Goal: Task Accomplishment & Management: Use online tool/utility

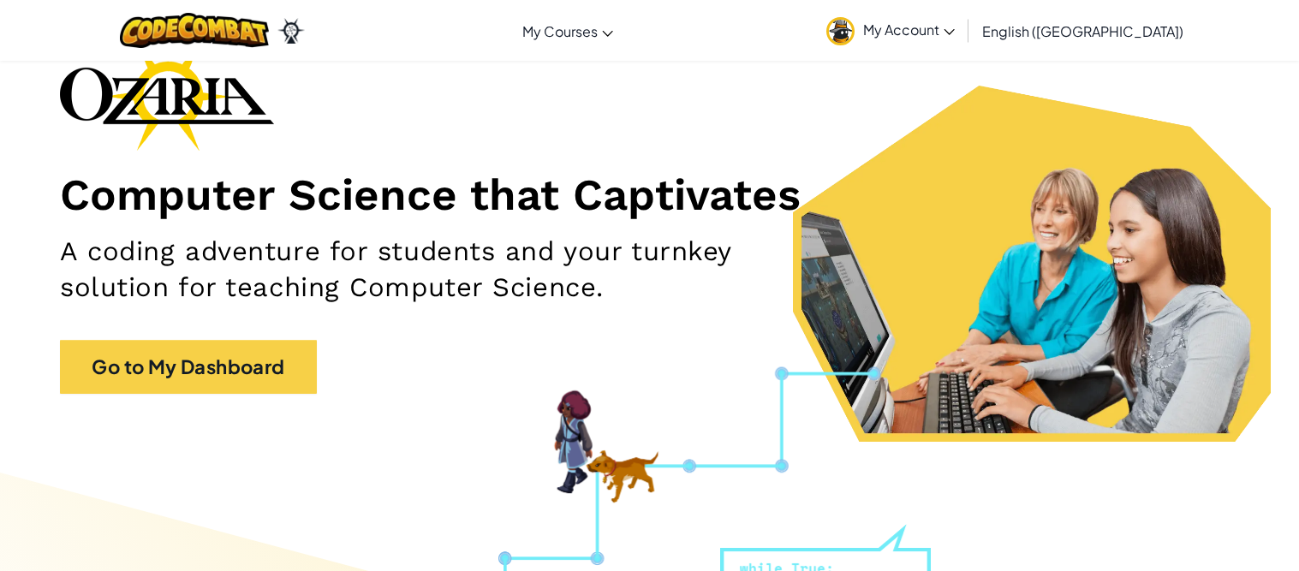
scroll to position [110, 0]
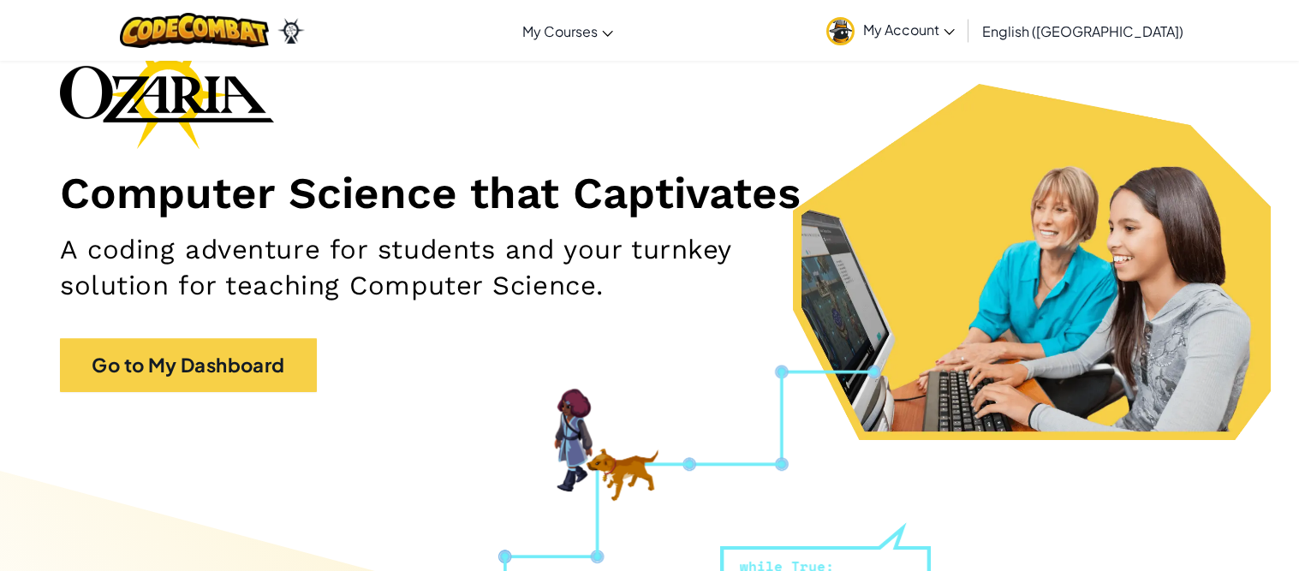
click at [955, 24] on span "My Account" at bounding box center [909, 30] width 92 height 18
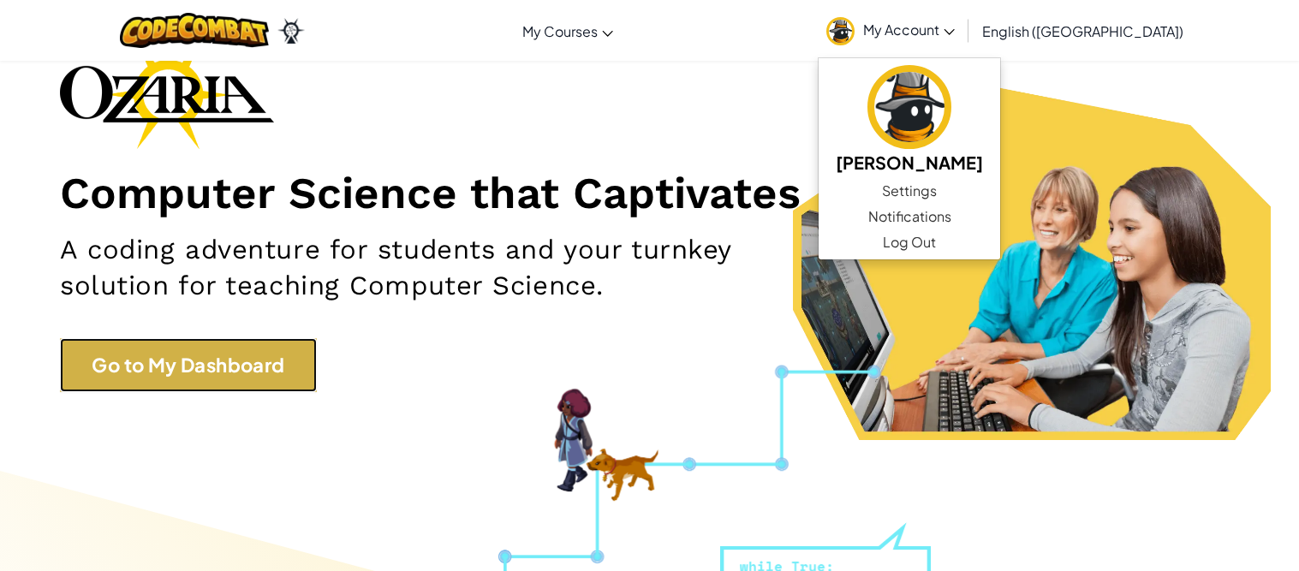
click at [237, 351] on link "Go to My Dashboard" at bounding box center [188, 365] width 257 height 54
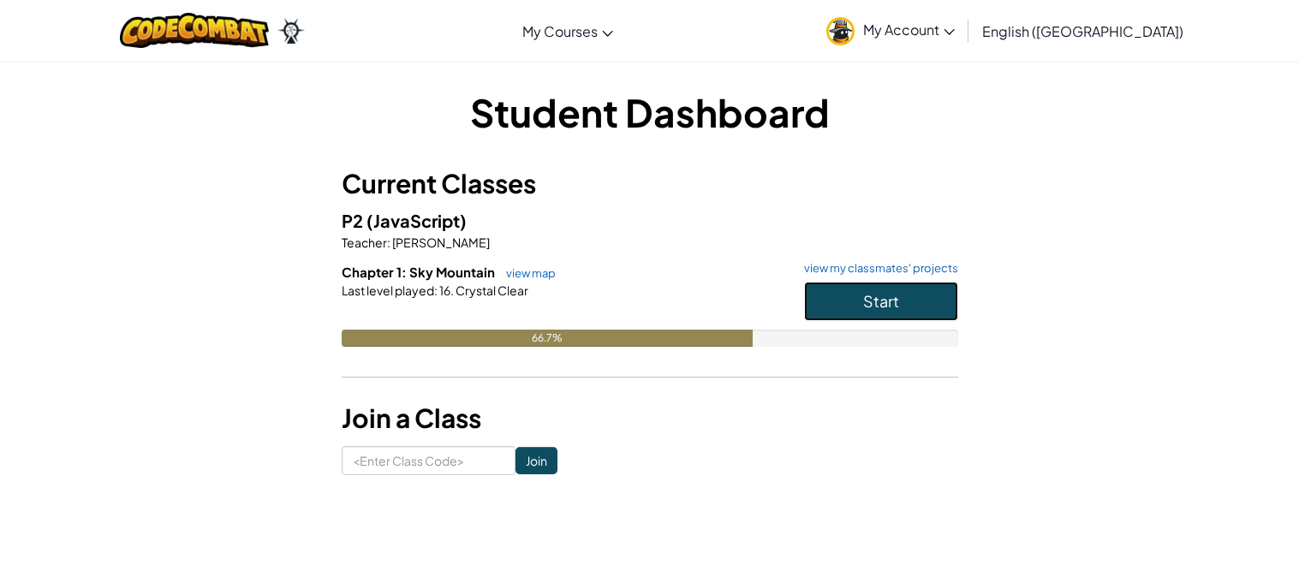
click at [878, 298] on span "Start" at bounding box center [881, 301] width 36 height 20
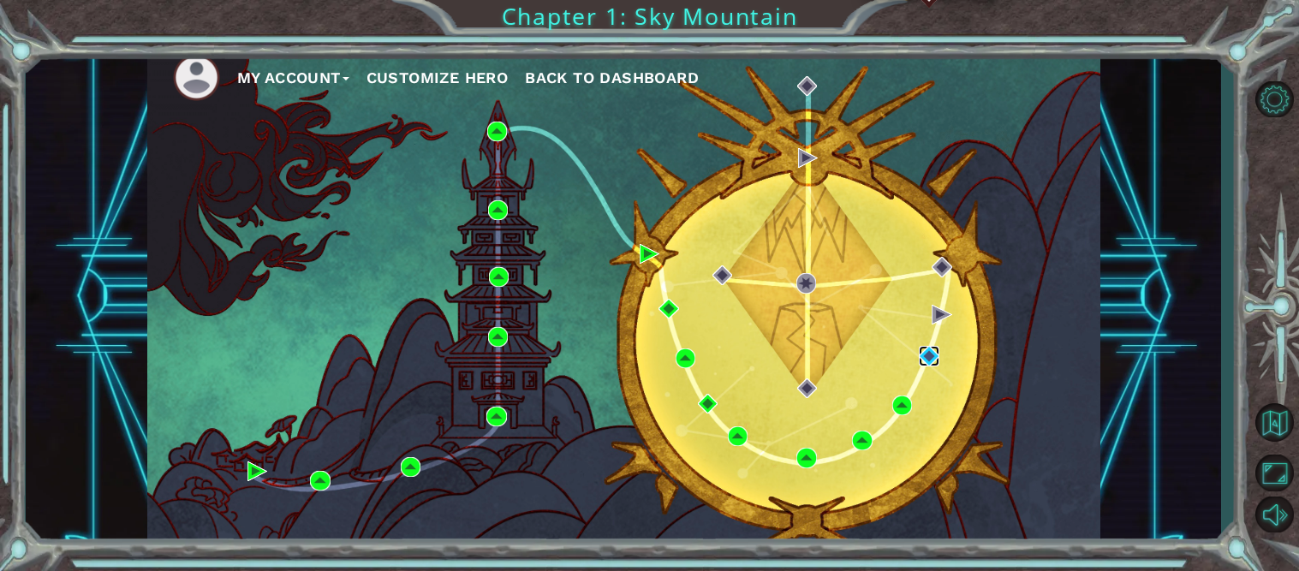
click at [925, 364] on img at bounding box center [929, 356] width 20 height 20
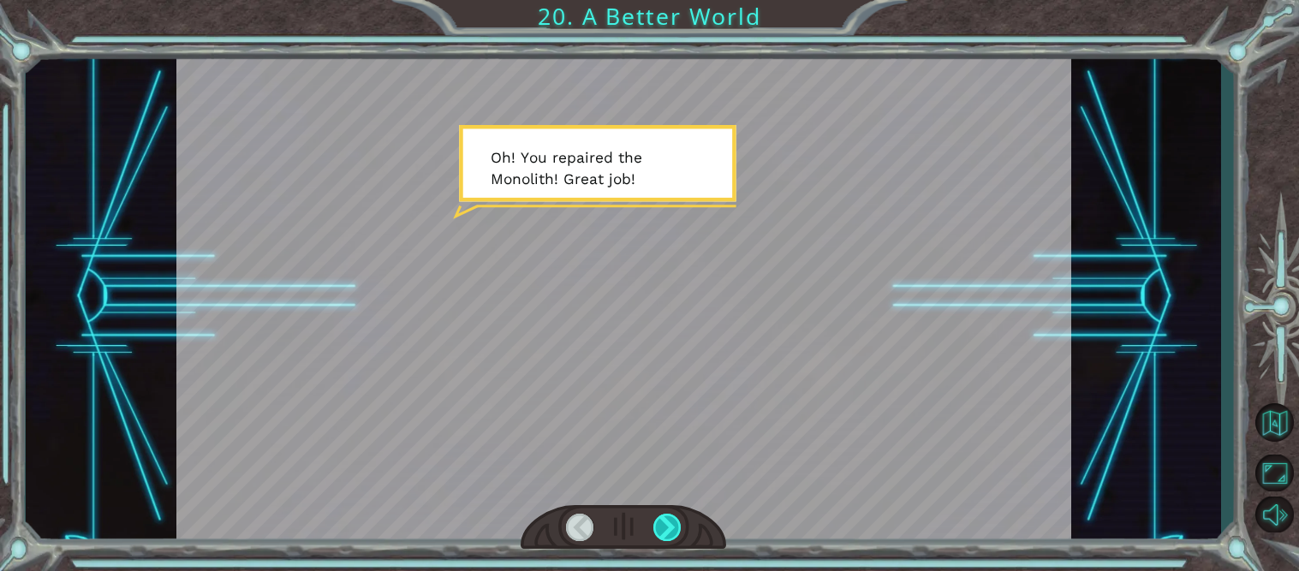
click at [670, 521] on div at bounding box center [667, 527] width 28 height 27
click at [666, 529] on div at bounding box center [667, 527] width 28 height 27
click at [665, 529] on div at bounding box center [667, 527] width 28 height 27
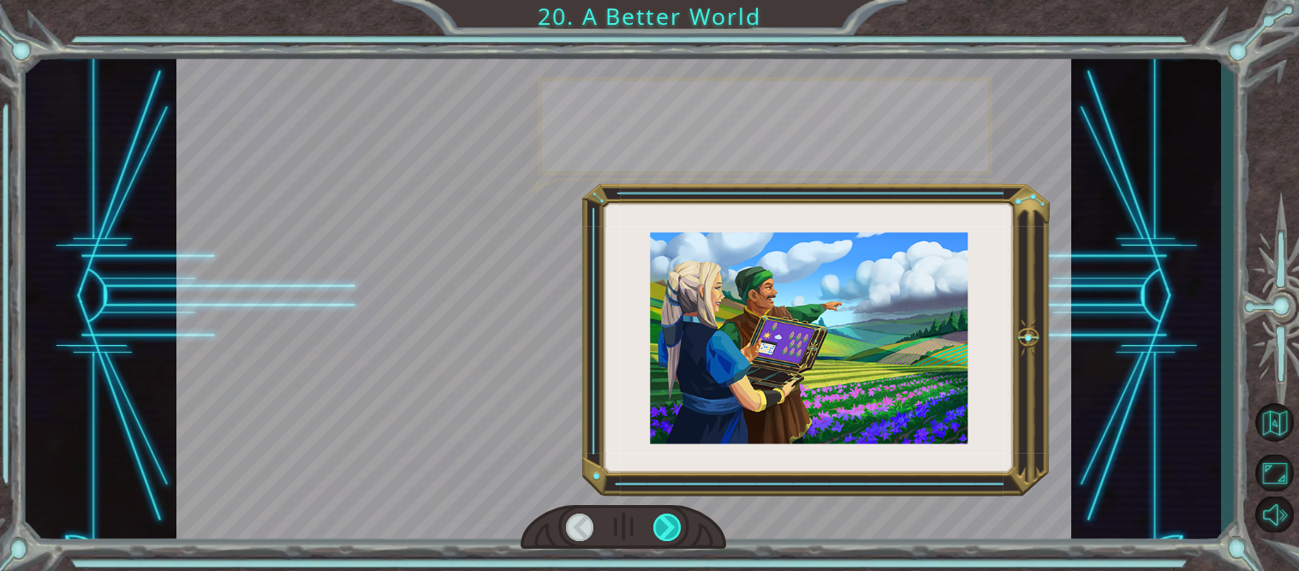
click at [665, 529] on div at bounding box center [667, 527] width 28 height 27
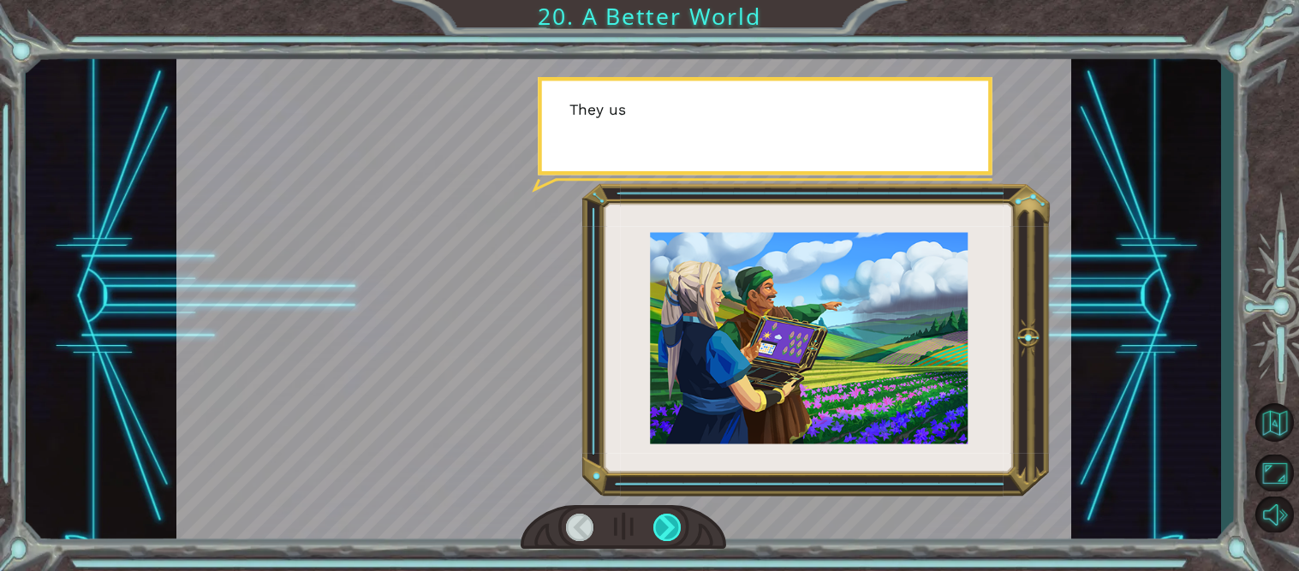
click at [665, 529] on div at bounding box center [667, 527] width 28 height 27
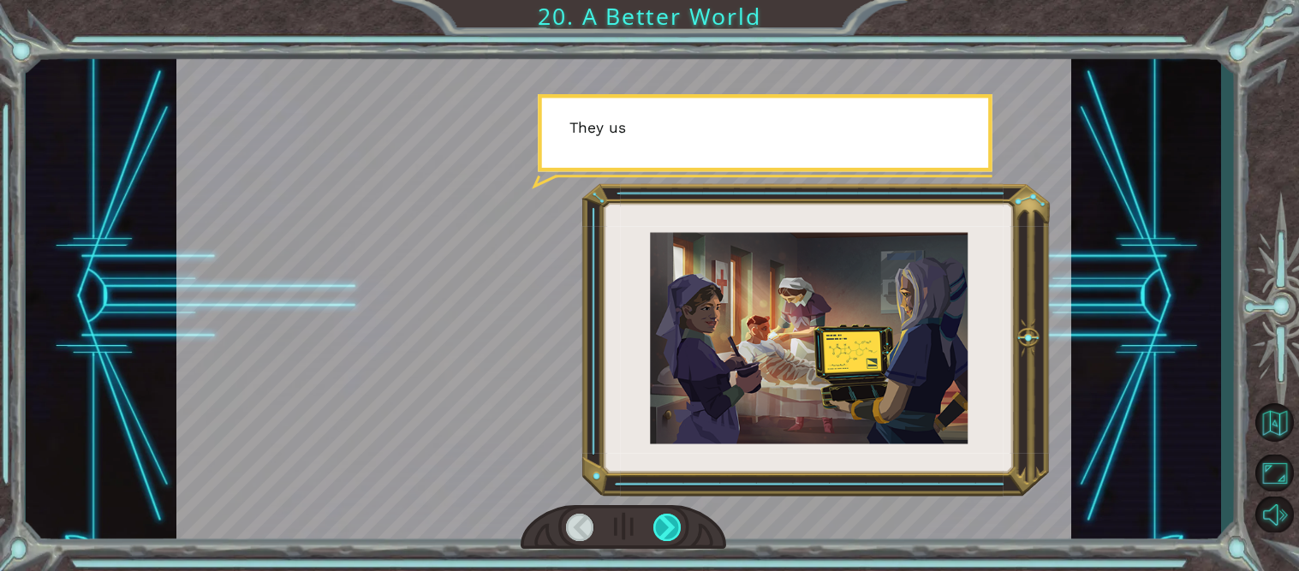
click at [665, 529] on div at bounding box center [667, 527] width 28 height 27
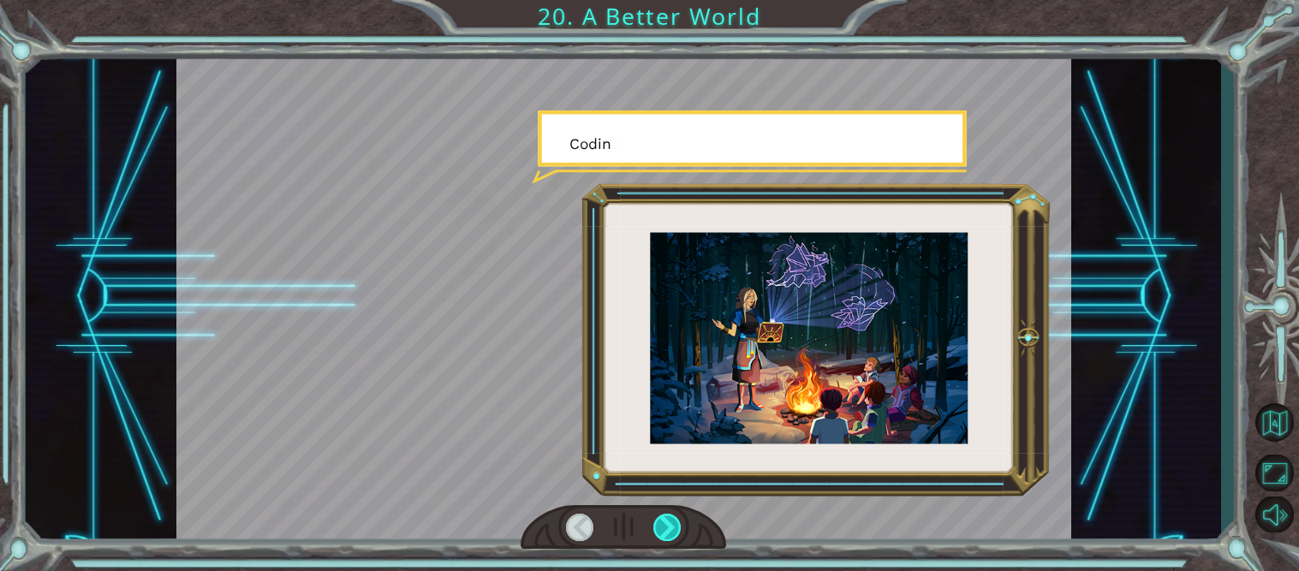
click at [665, 529] on div at bounding box center [667, 527] width 28 height 27
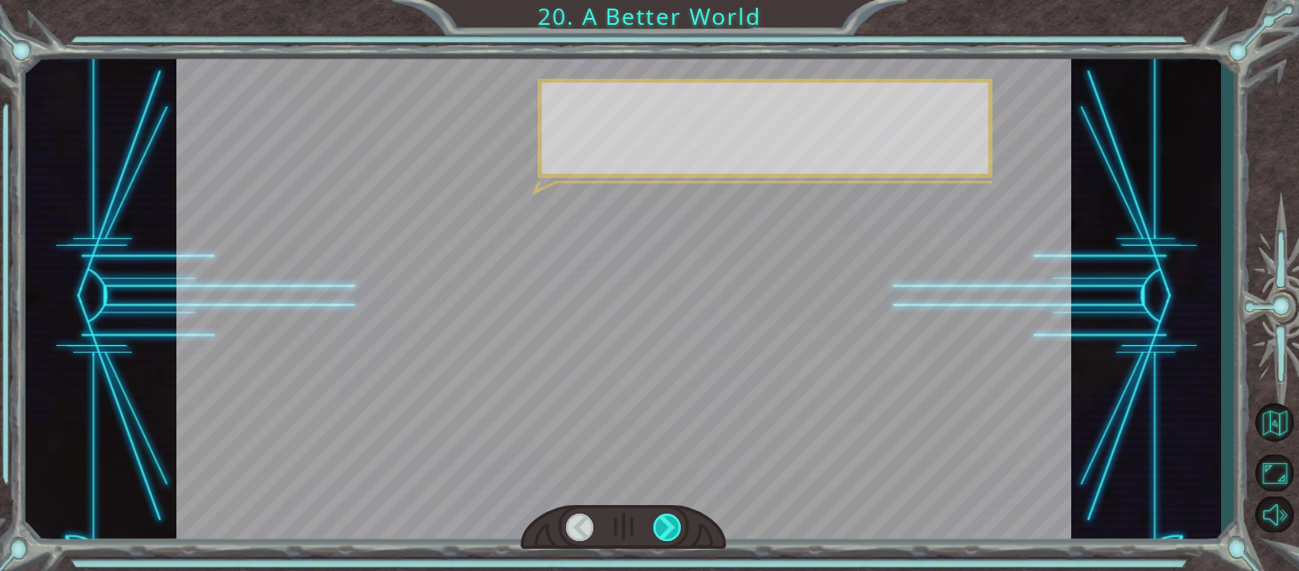
click at [669, 532] on div at bounding box center [667, 527] width 28 height 27
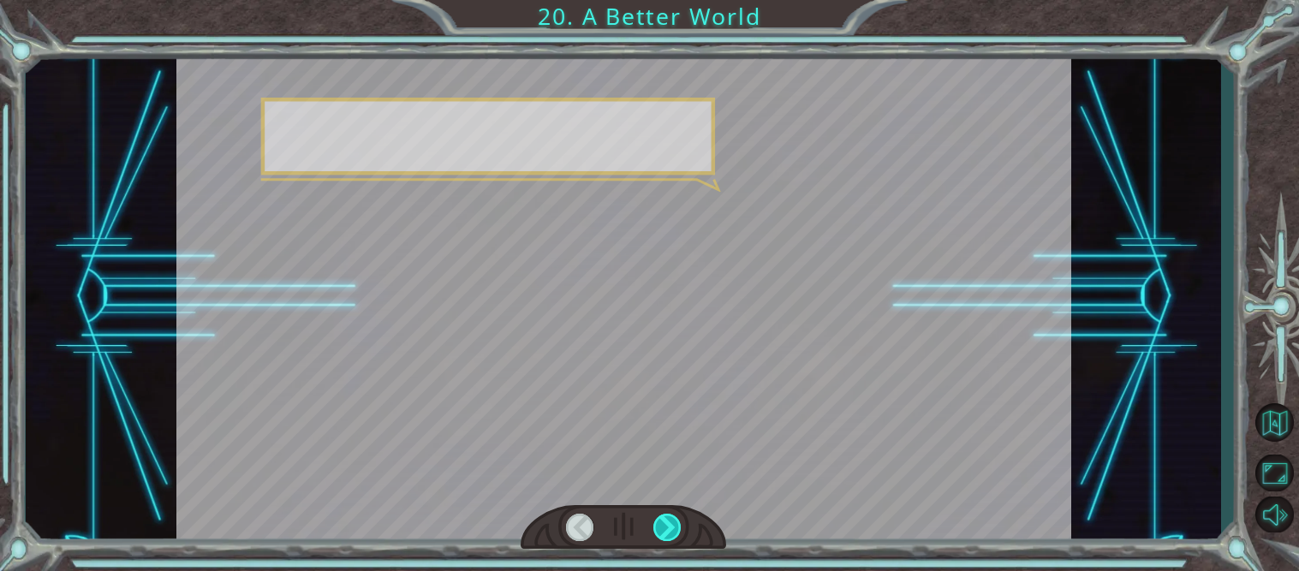
click at [669, 532] on div at bounding box center [667, 527] width 28 height 27
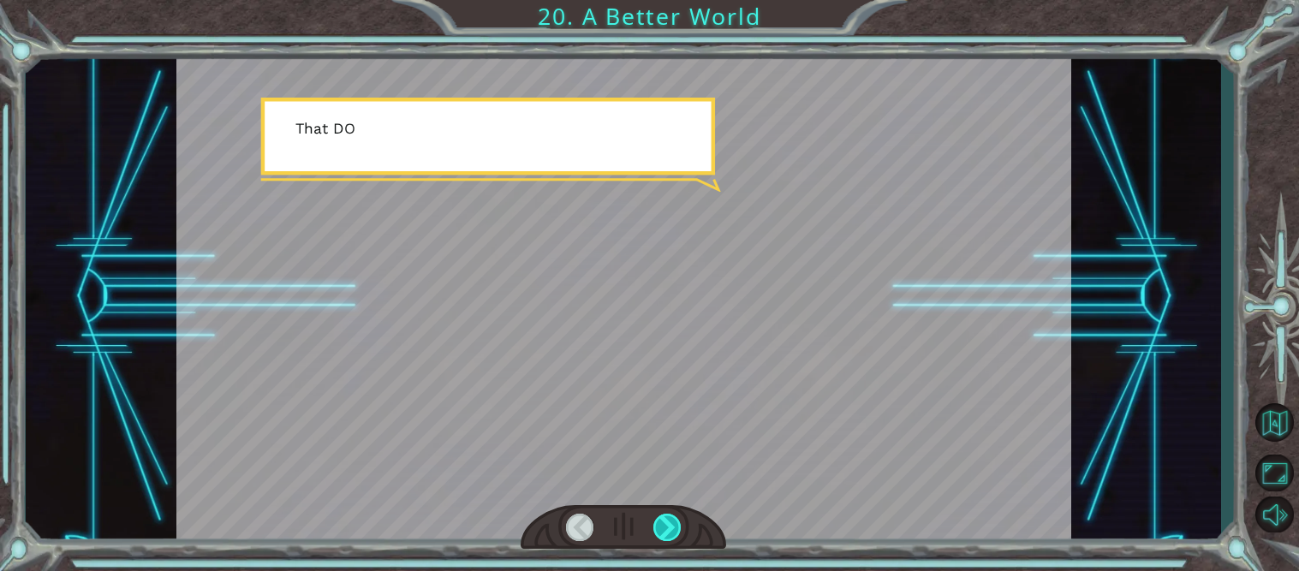
click at [670, 533] on div at bounding box center [667, 527] width 28 height 27
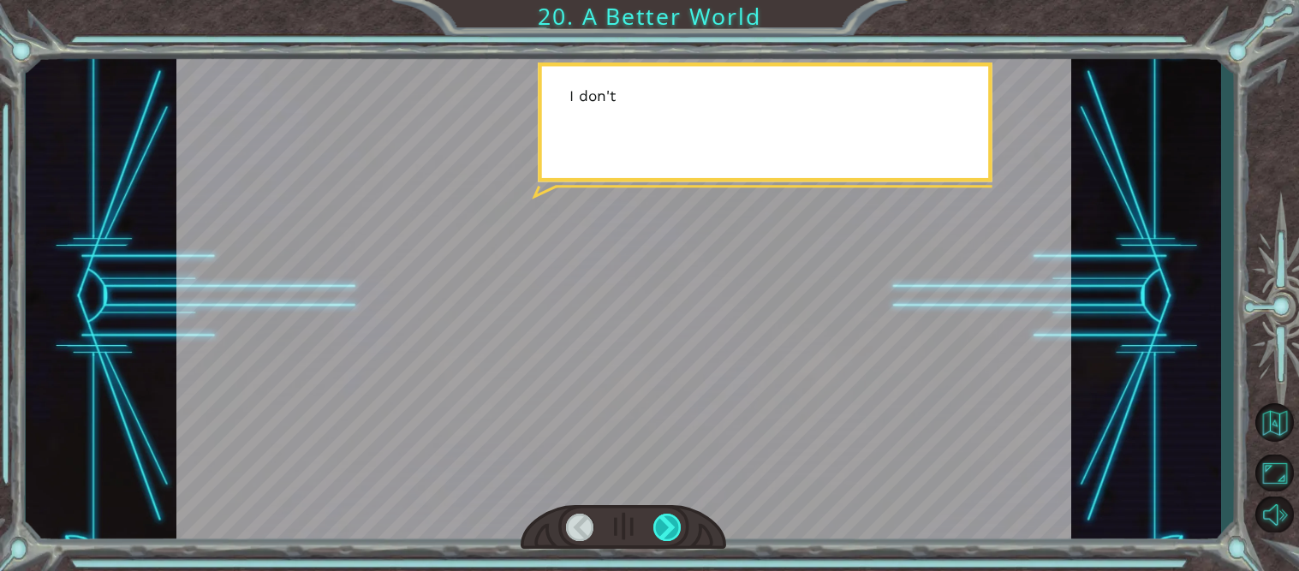
click at [670, 533] on div at bounding box center [667, 527] width 28 height 27
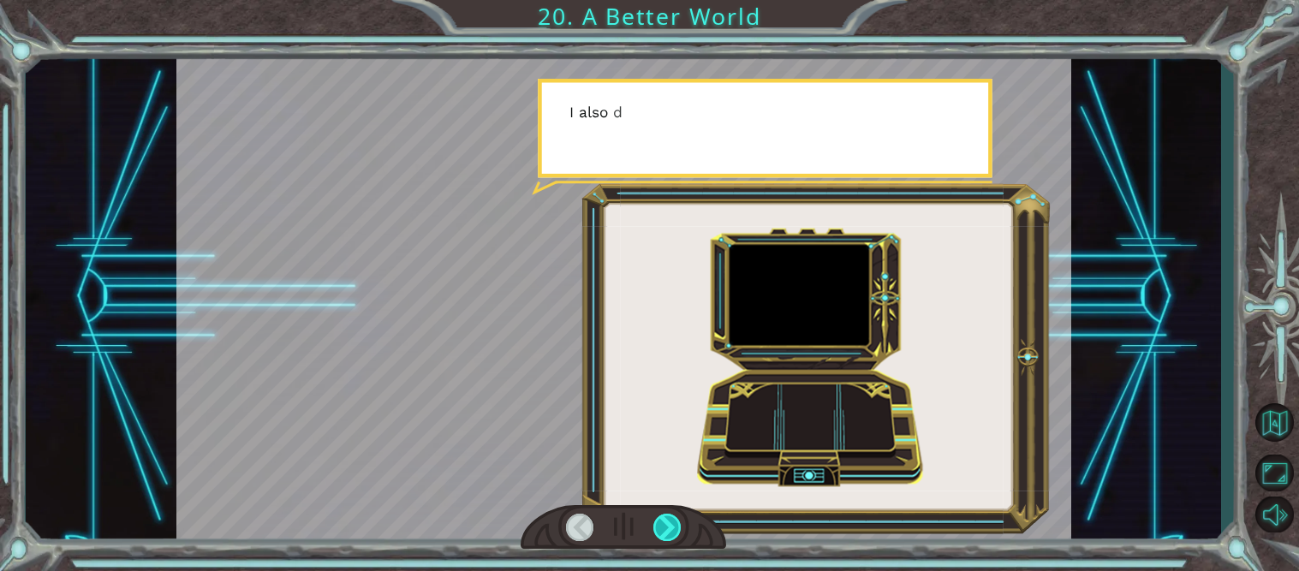
click at [670, 538] on div at bounding box center [667, 527] width 28 height 27
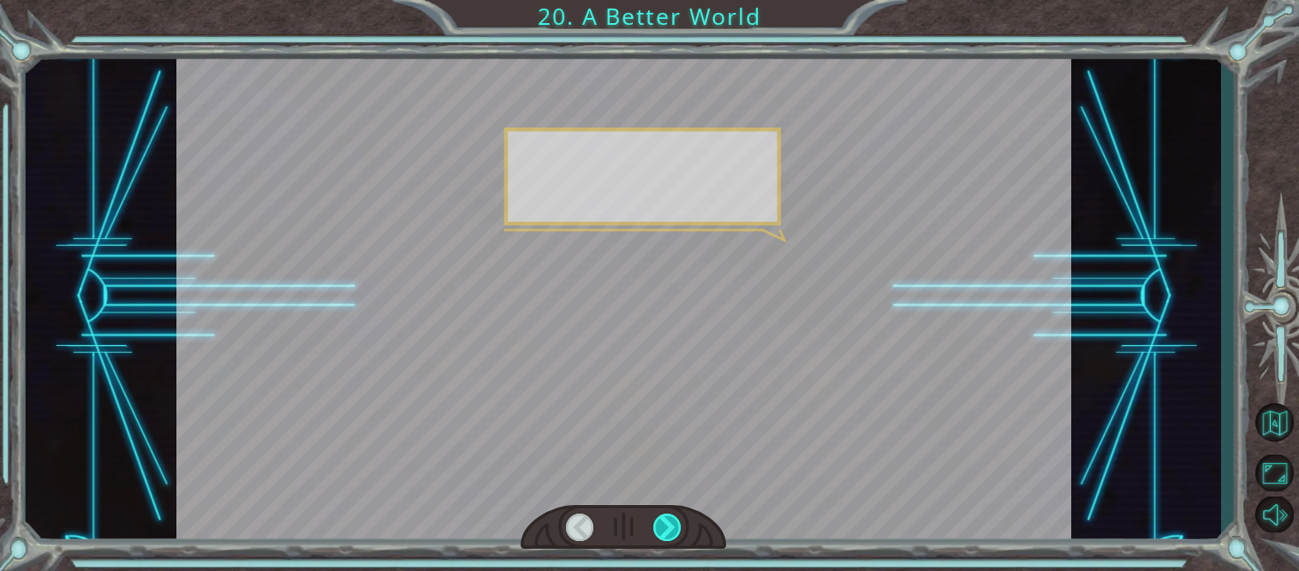
click at [670, 538] on div at bounding box center [667, 527] width 28 height 27
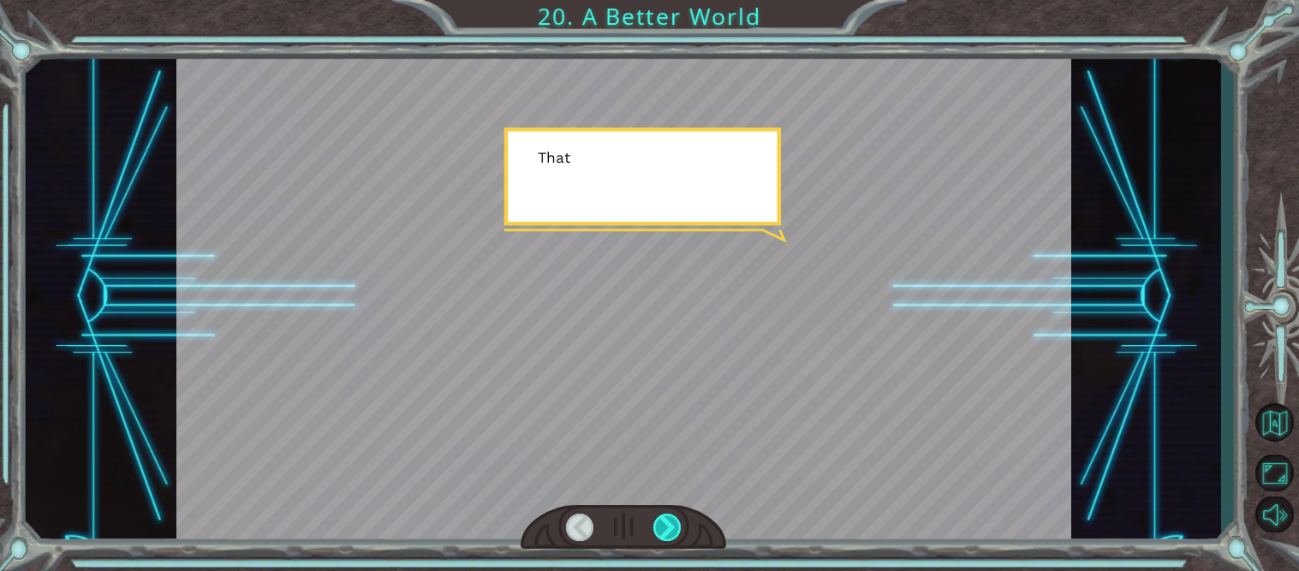
click at [670, 538] on div at bounding box center [667, 527] width 28 height 27
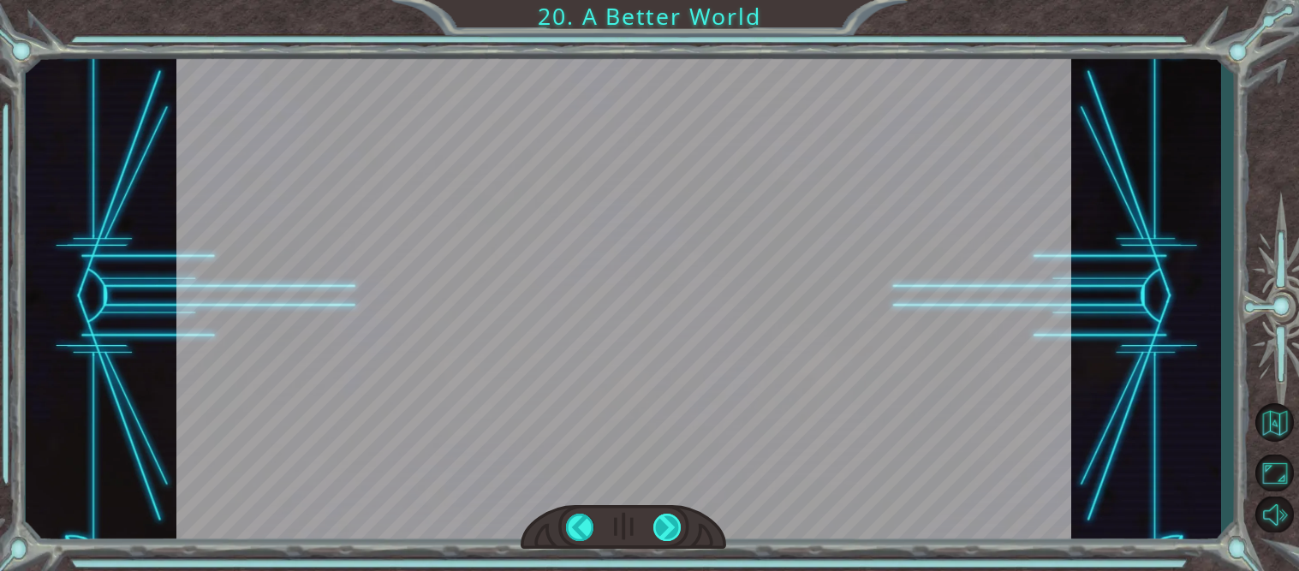
click at [670, 538] on div at bounding box center [667, 527] width 28 height 27
click at [670, 0] on div "O h ! Y o u r e p a i r e d t h e M o n o l i t h ! G r e a t j o b ! A n d i t…" at bounding box center [649, 0] width 1299 height 0
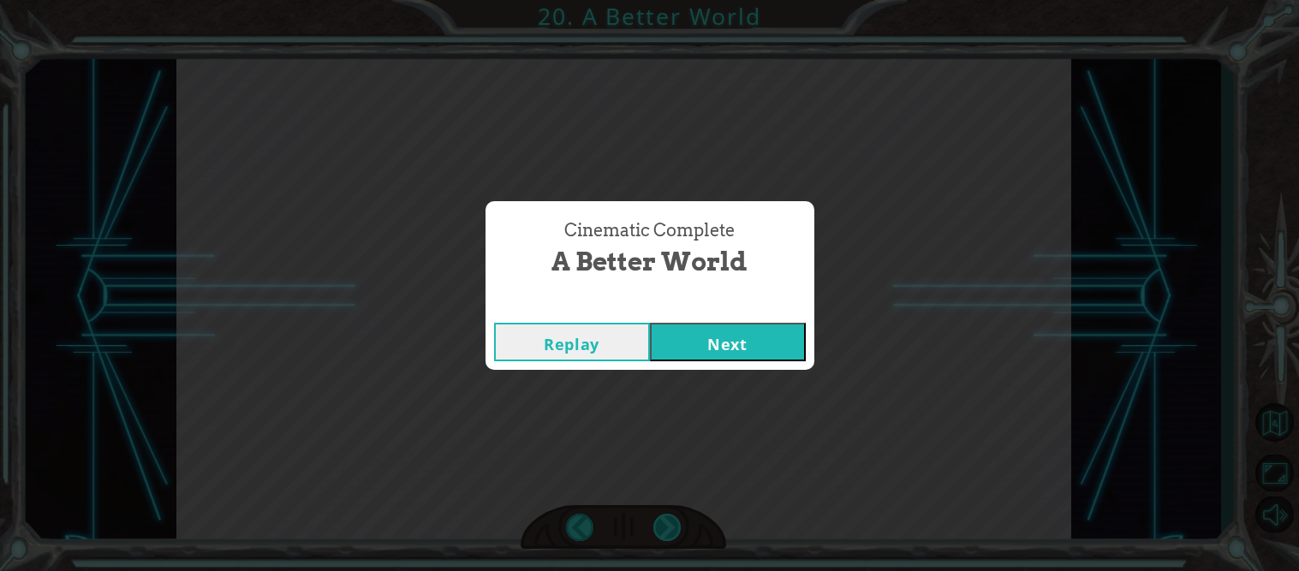
click at [670, 538] on div "Cinematic Complete A Better World Replay Next" at bounding box center [649, 285] width 1299 height 571
click at [681, 372] on div "Cinematic Complete A Better World Replay Next" at bounding box center [649, 285] width 1299 height 571
click at [671, 357] on button "Next" at bounding box center [728, 342] width 156 height 39
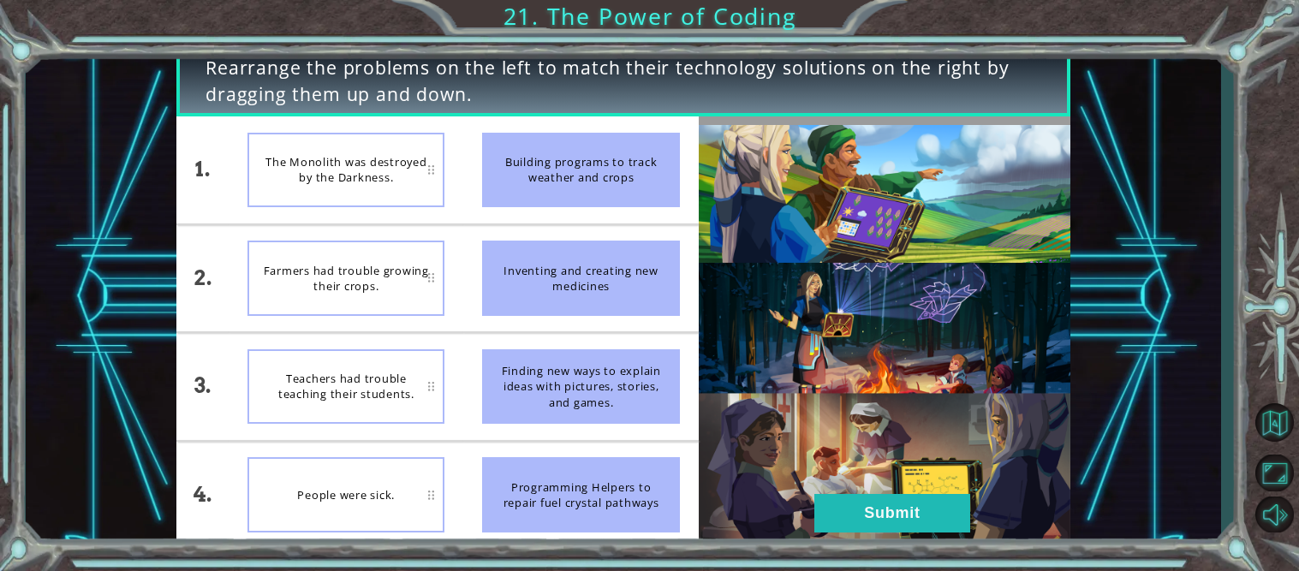
click at [541, 146] on div "Building programs to track weather and crops" at bounding box center [580, 170] width 197 height 75
click at [848, 526] on button "Submit" at bounding box center [892, 513] width 156 height 39
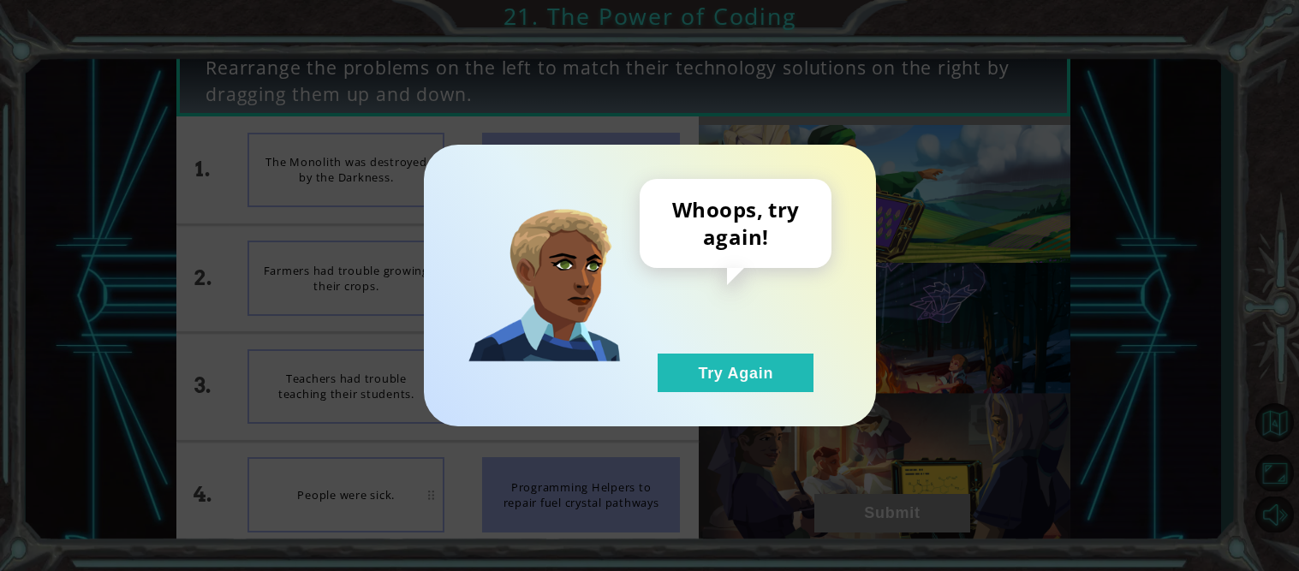
click at [723, 351] on div "Whoops, try again! Try Again" at bounding box center [736, 285] width 192 height 213
click at [721, 370] on button "Try Again" at bounding box center [736, 373] width 156 height 39
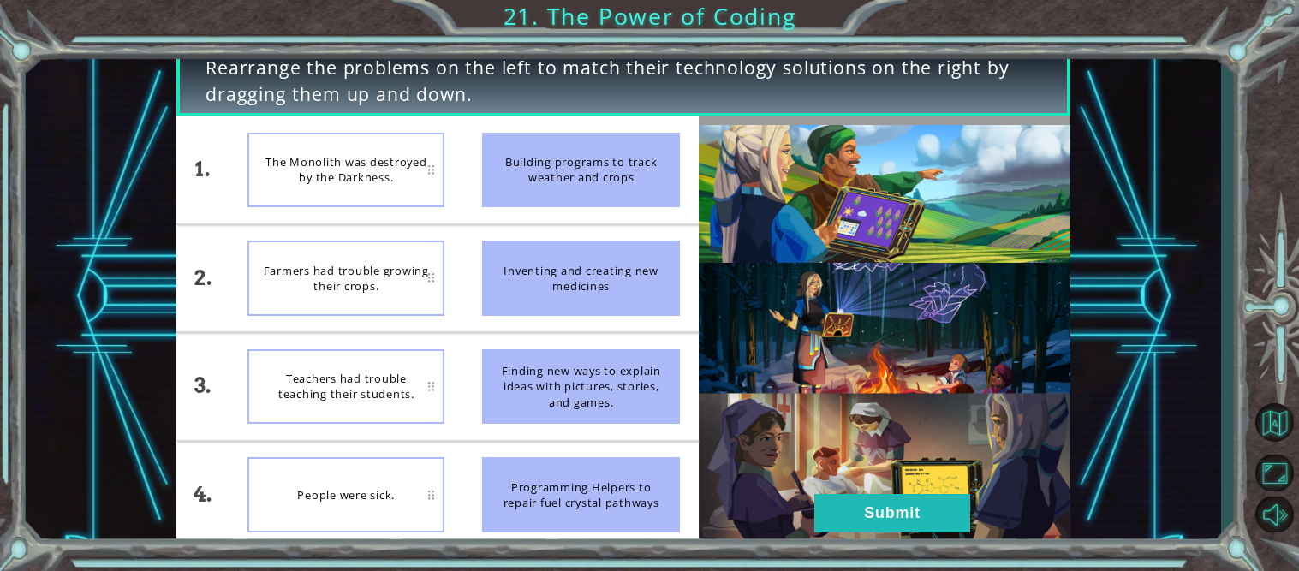
drag, startPoint x: 607, startPoint y: 367, endPoint x: 640, endPoint y: 272, distance: 100.4
click at [640, 272] on ul "Building programs to track weather and crops Inventing and creating new medicin…" at bounding box center [580, 331] width 235 height 431
click at [640, 272] on div "Inventing and creating new medicines" at bounding box center [580, 278] width 197 height 75
click at [366, 260] on div "Farmers had trouble growing their crops." at bounding box center [345, 278] width 197 height 75
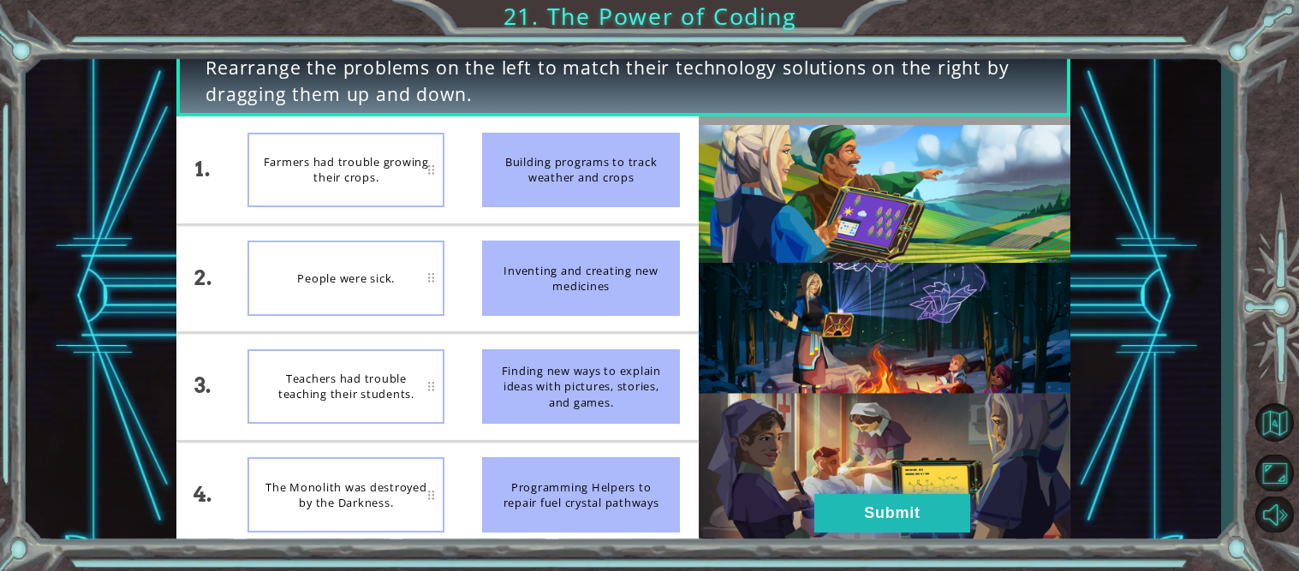
click at [911, 503] on button "Submit" at bounding box center [892, 513] width 156 height 39
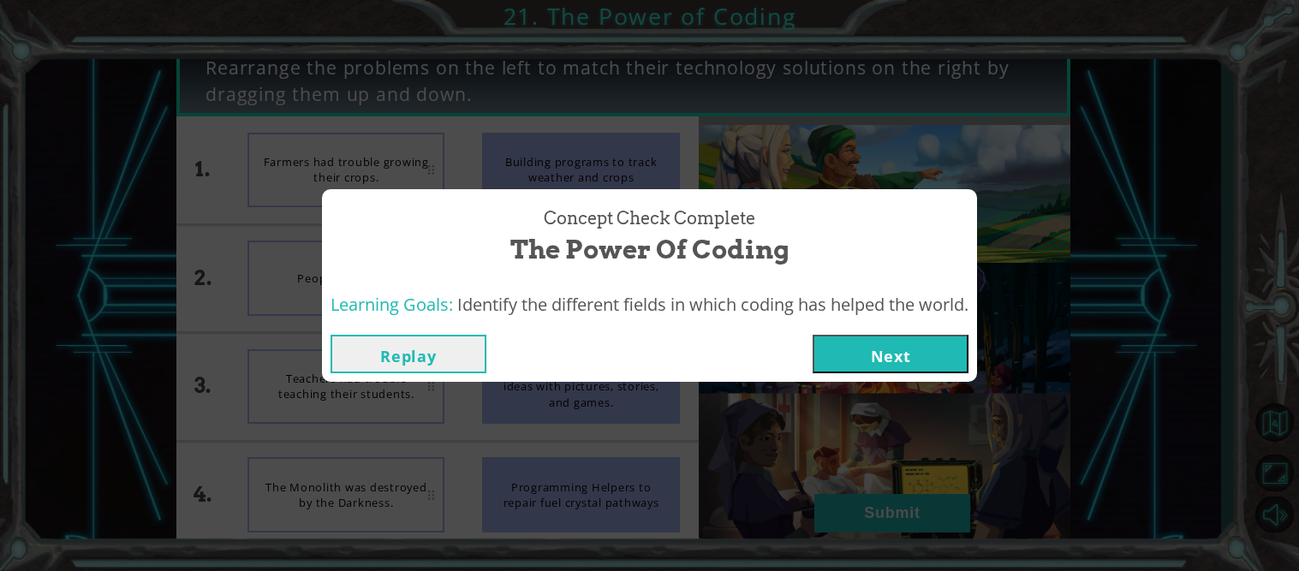
click at [884, 337] on button "Next" at bounding box center [890, 354] width 156 height 39
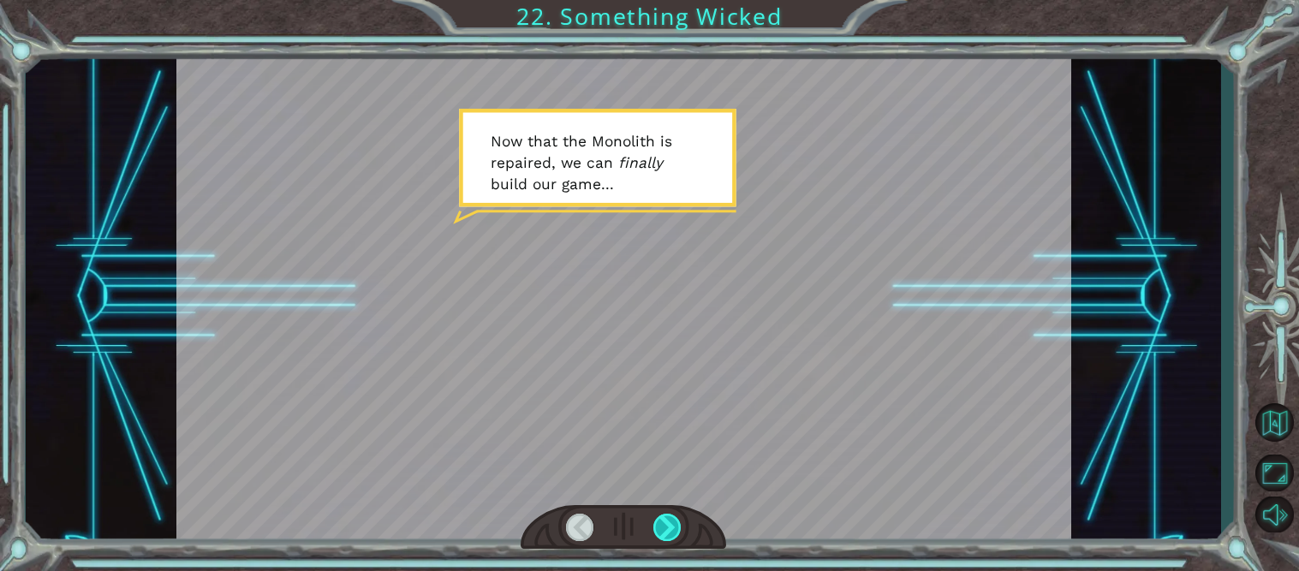
click at [674, 519] on div at bounding box center [667, 527] width 28 height 27
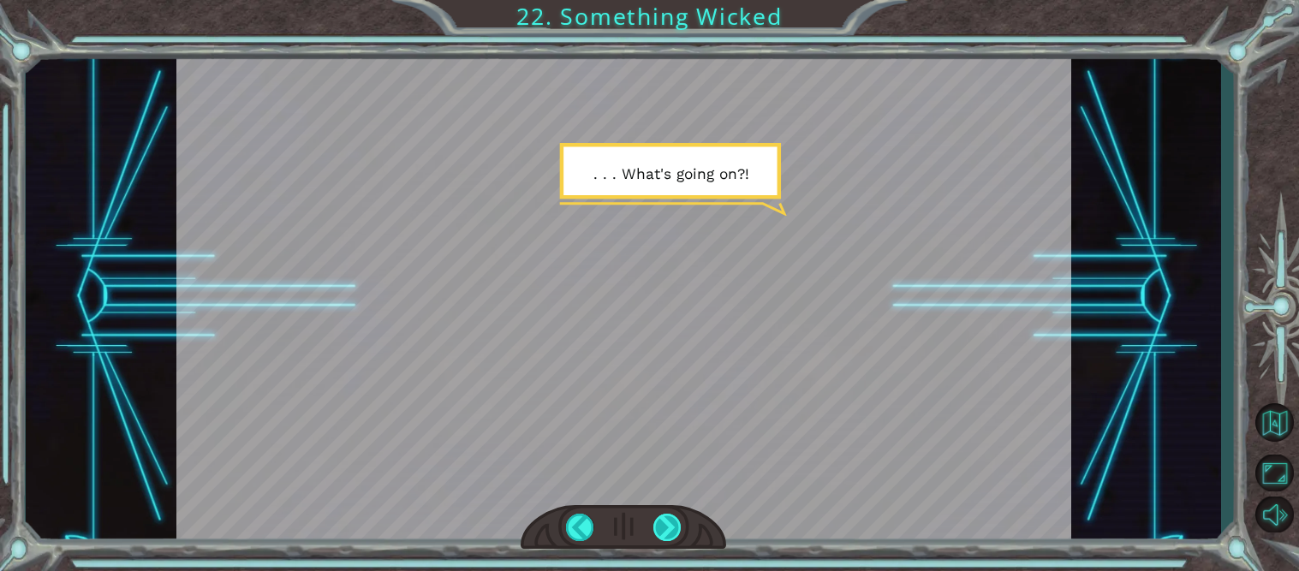
click at [671, 520] on div at bounding box center [667, 527] width 28 height 27
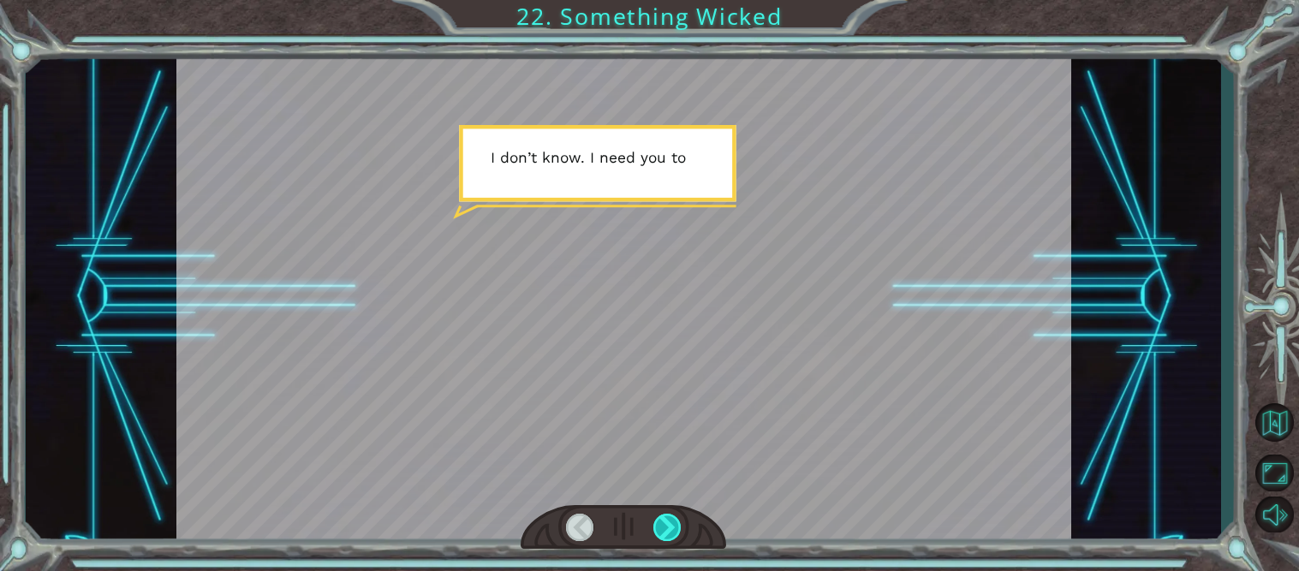
click at [671, 520] on div at bounding box center [667, 527] width 28 height 27
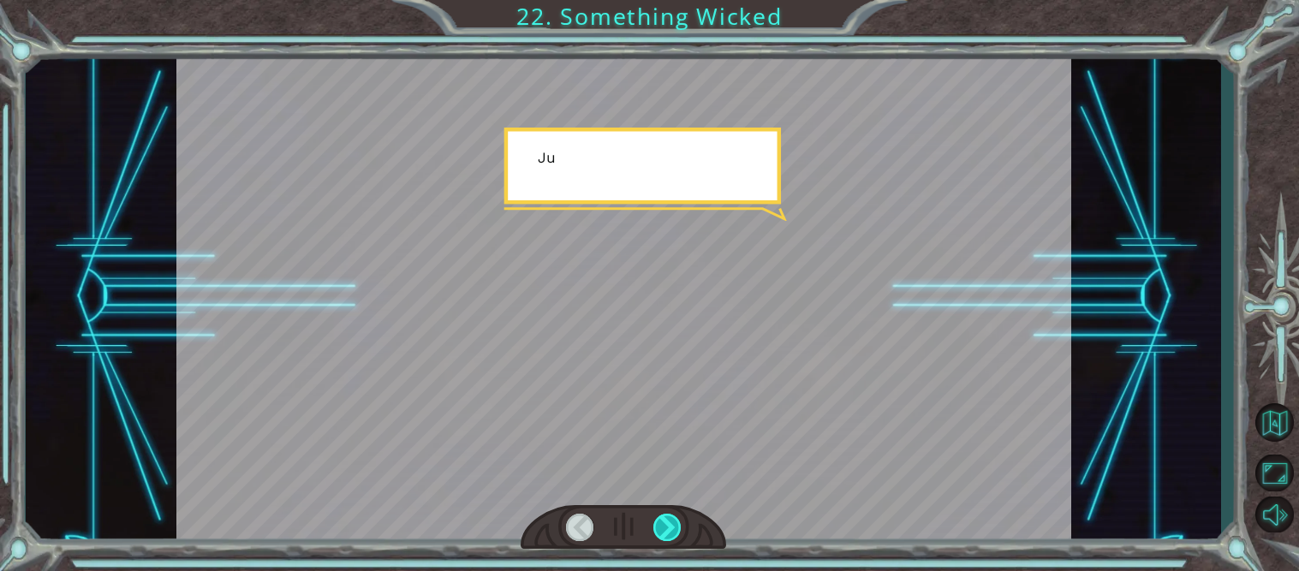
click at [671, 520] on div at bounding box center [667, 527] width 28 height 27
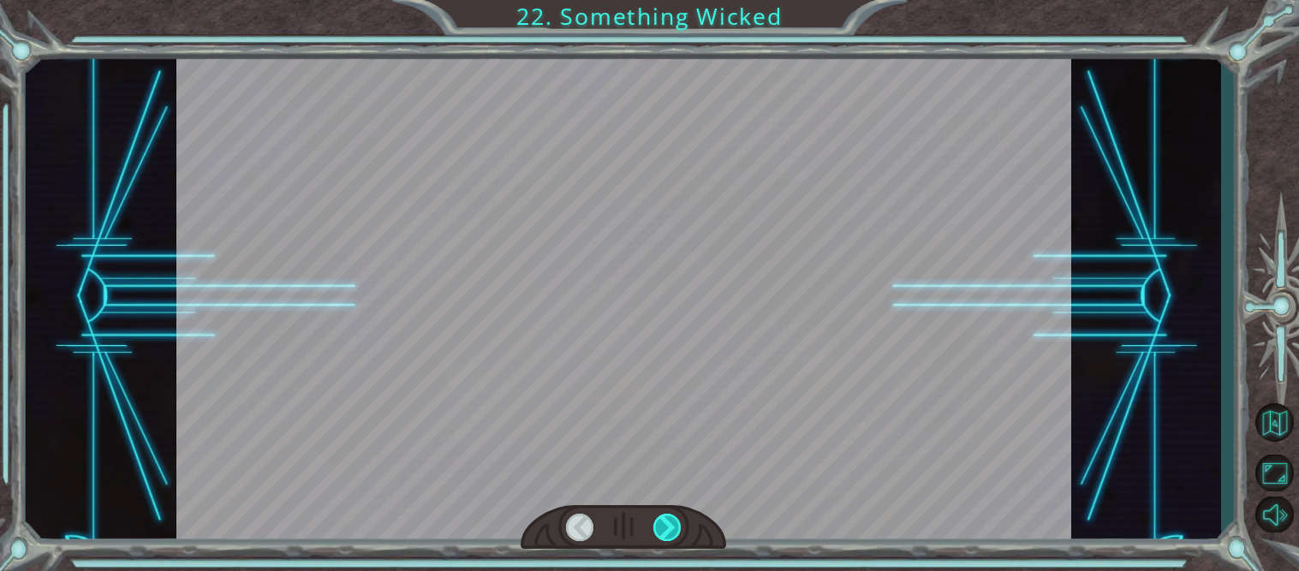
click at [671, 520] on div at bounding box center [667, 527] width 28 height 27
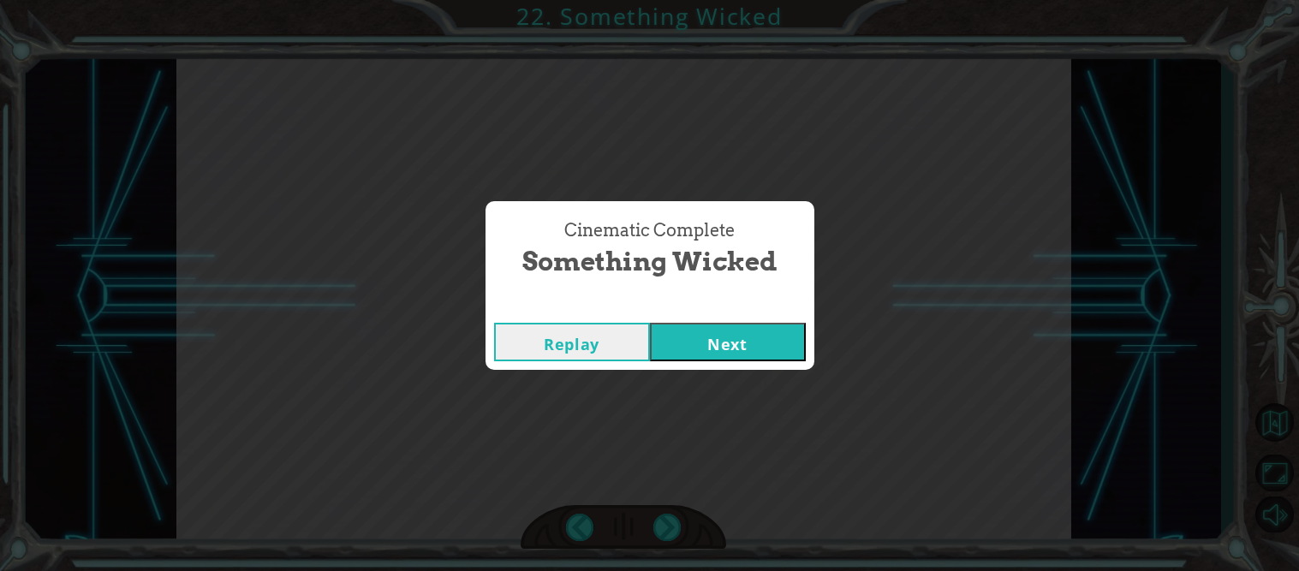
click at [802, 340] on button "Next" at bounding box center [728, 342] width 156 height 39
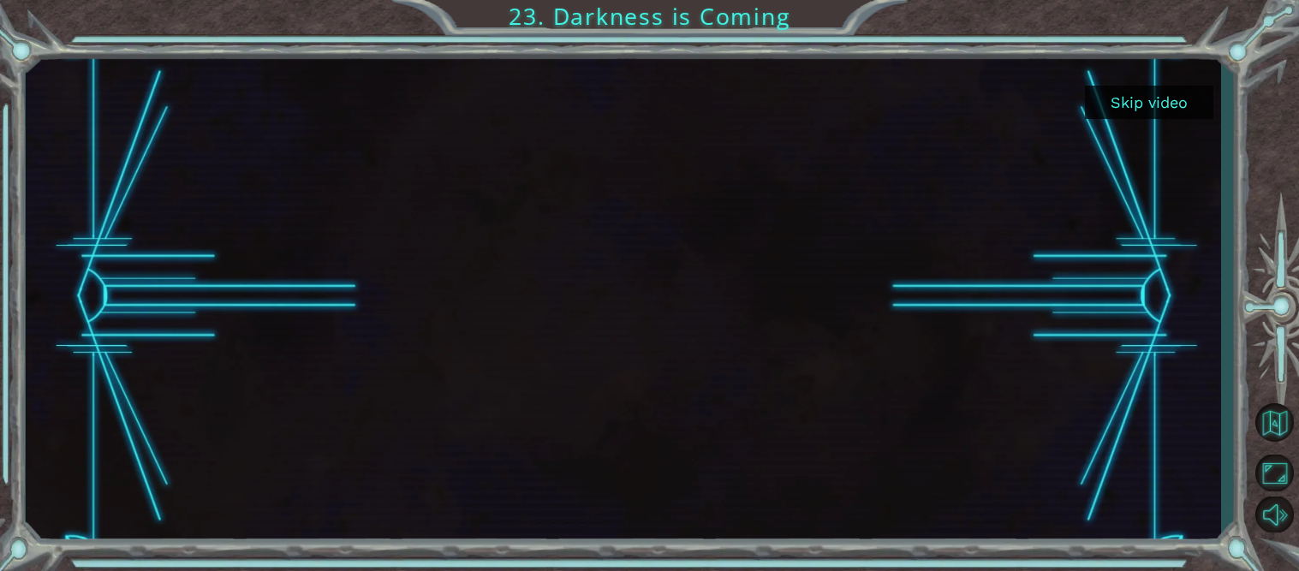
click at [1163, 102] on button "Skip video" at bounding box center [1149, 102] width 128 height 33
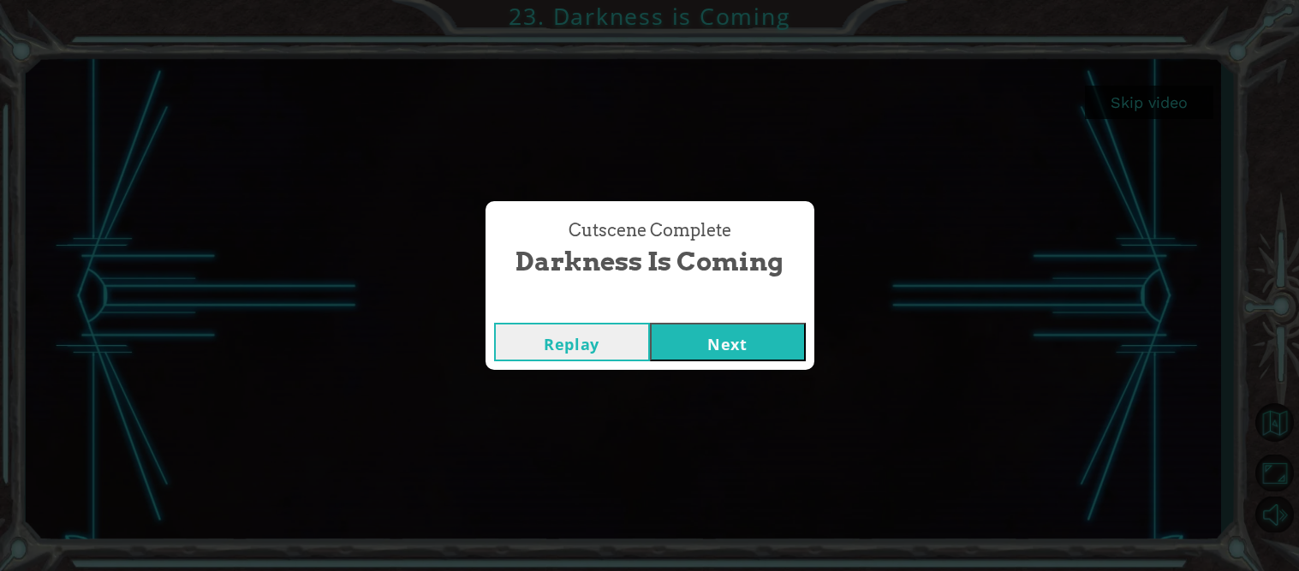
click at [705, 344] on button "Next" at bounding box center [728, 342] width 156 height 39
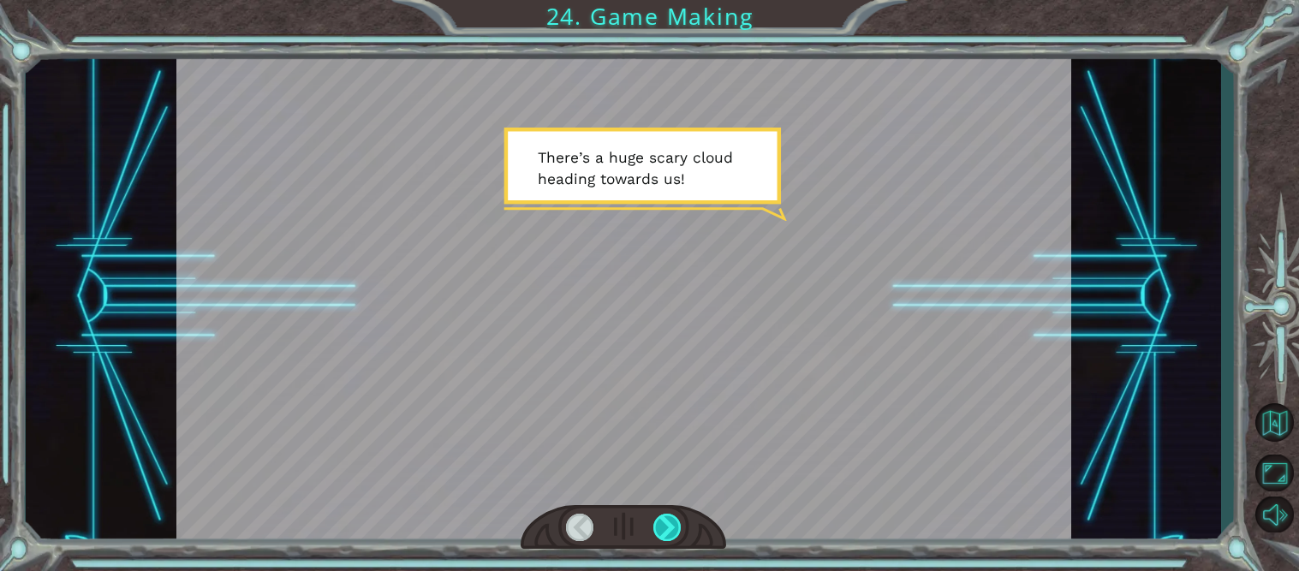
click at [661, 516] on div at bounding box center [667, 527] width 28 height 27
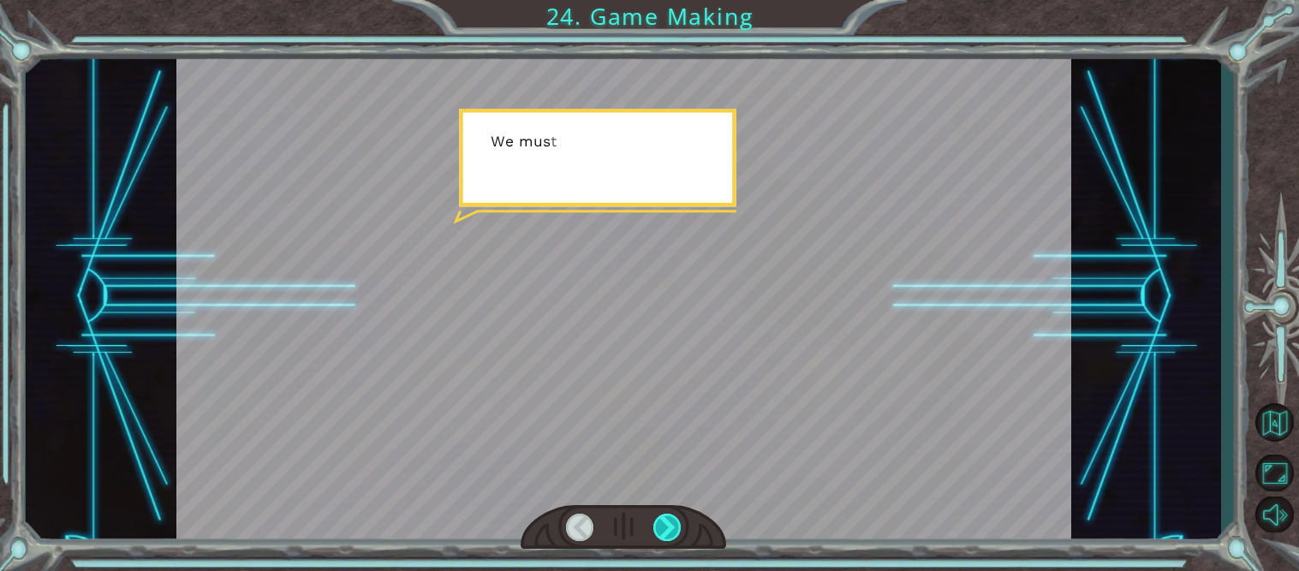
click at [661, 516] on div at bounding box center [667, 527] width 28 height 27
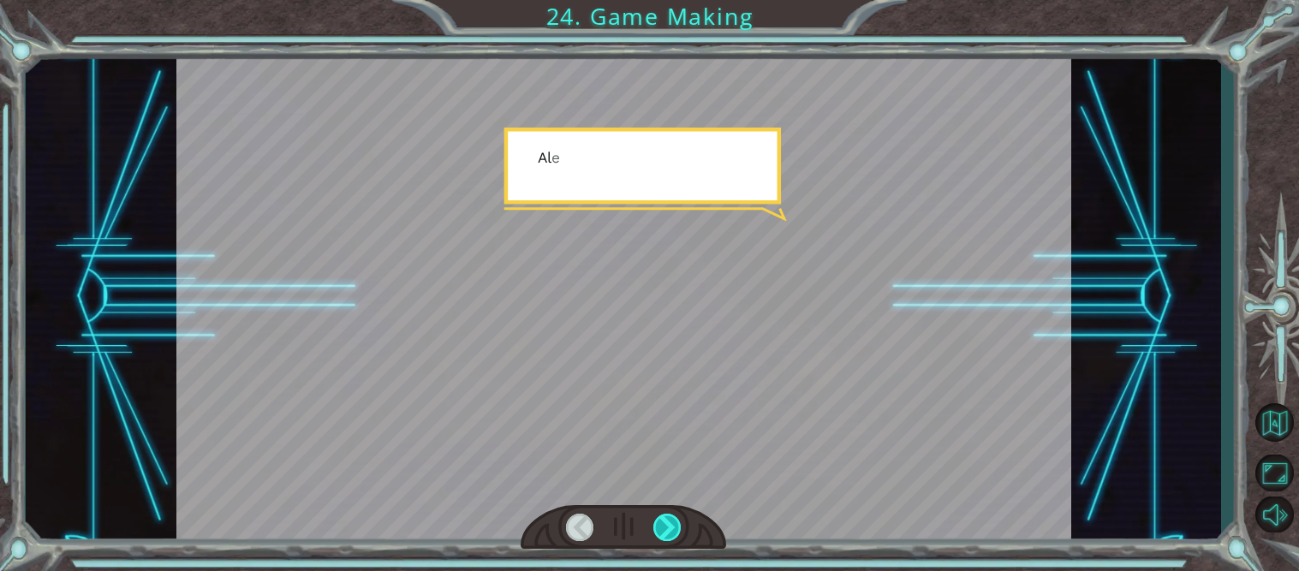
click at [661, 516] on div at bounding box center [667, 527] width 28 height 27
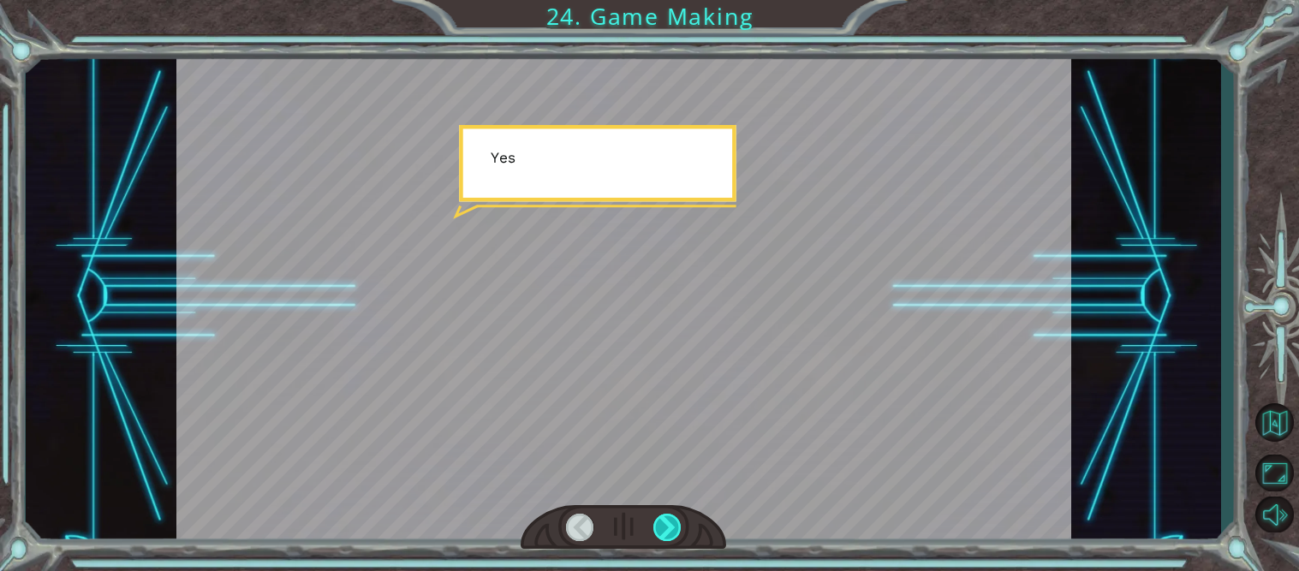
click at [661, 516] on div at bounding box center [667, 527] width 28 height 27
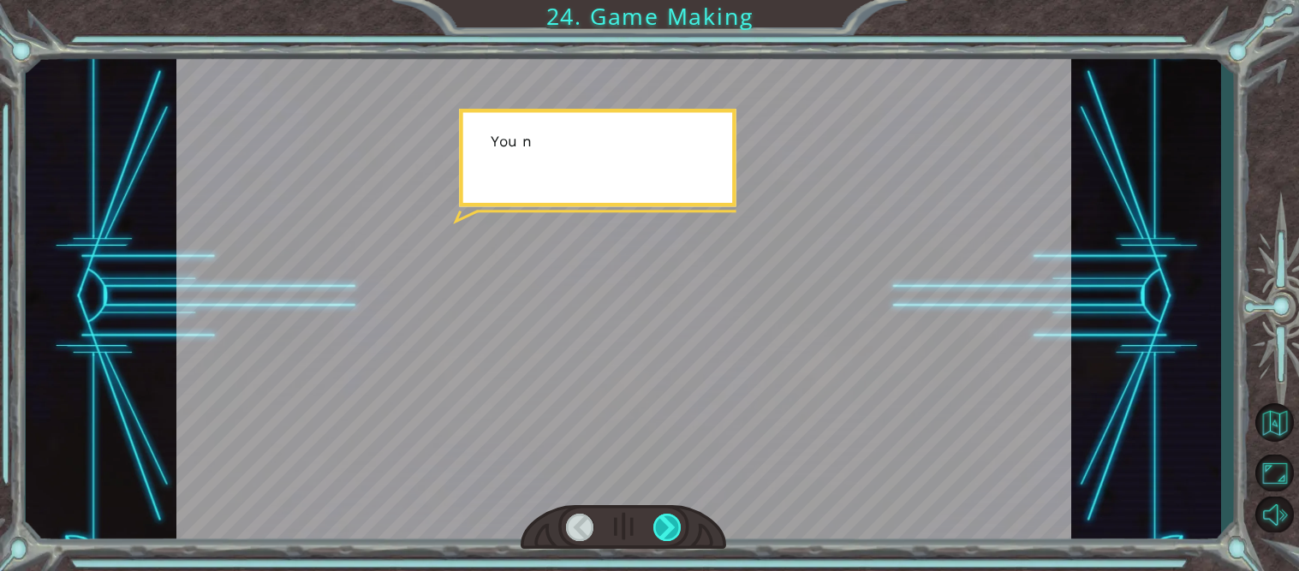
click at [661, 516] on div at bounding box center [667, 527] width 28 height 27
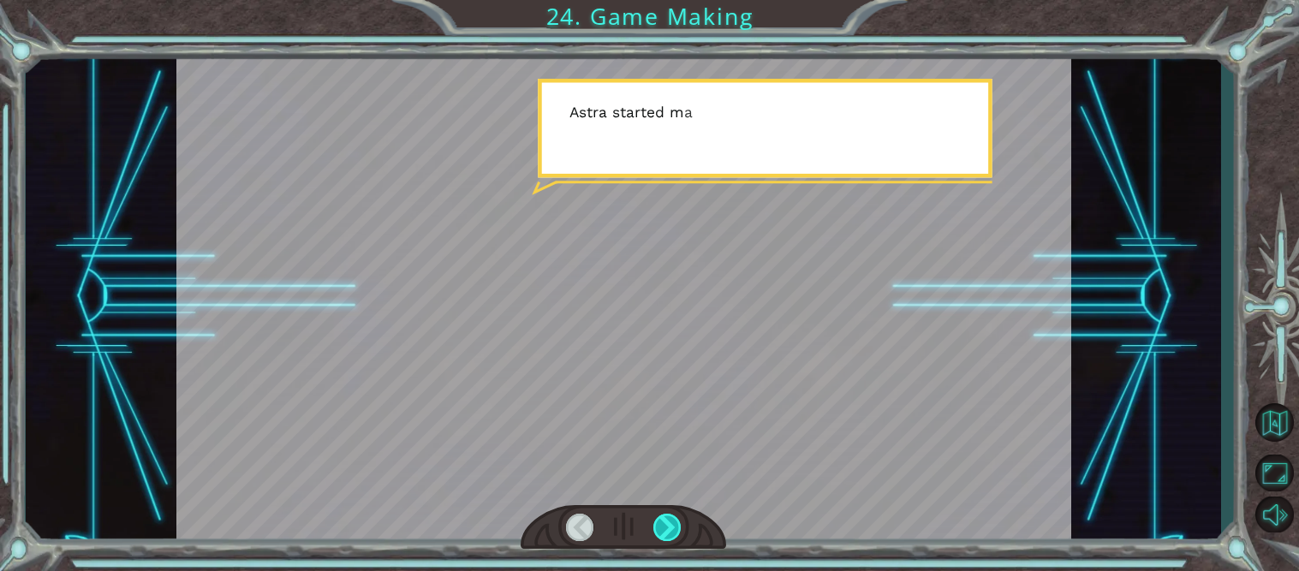
click at [661, 516] on div at bounding box center [667, 527] width 28 height 27
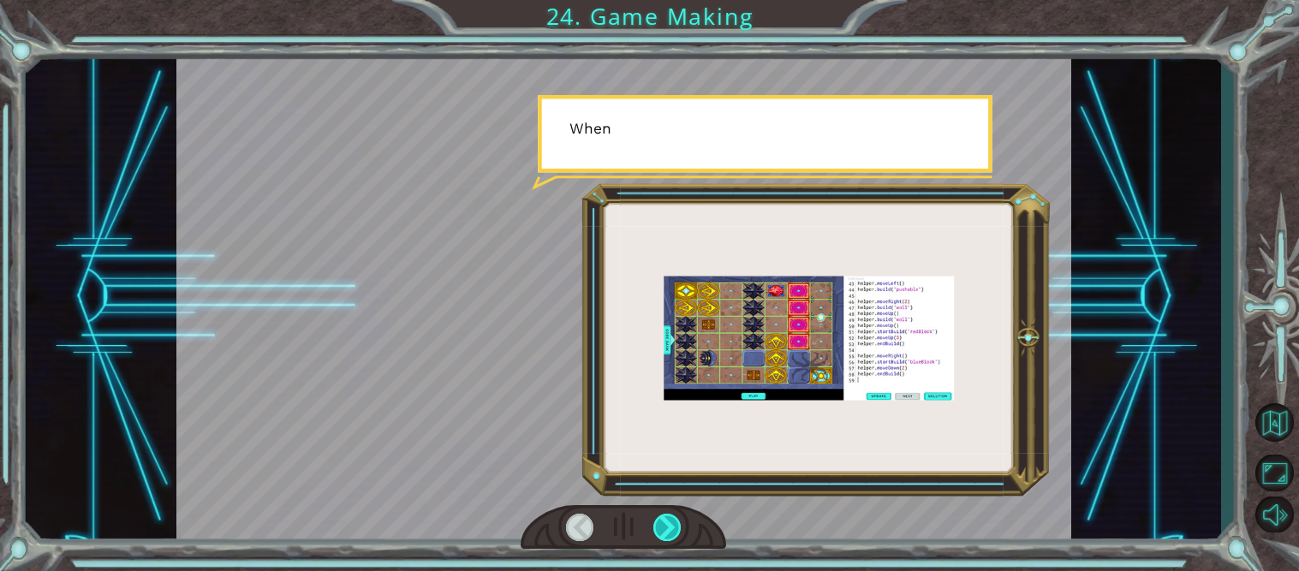
click at [661, 516] on div at bounding box center [667, 527] width 28 height 27
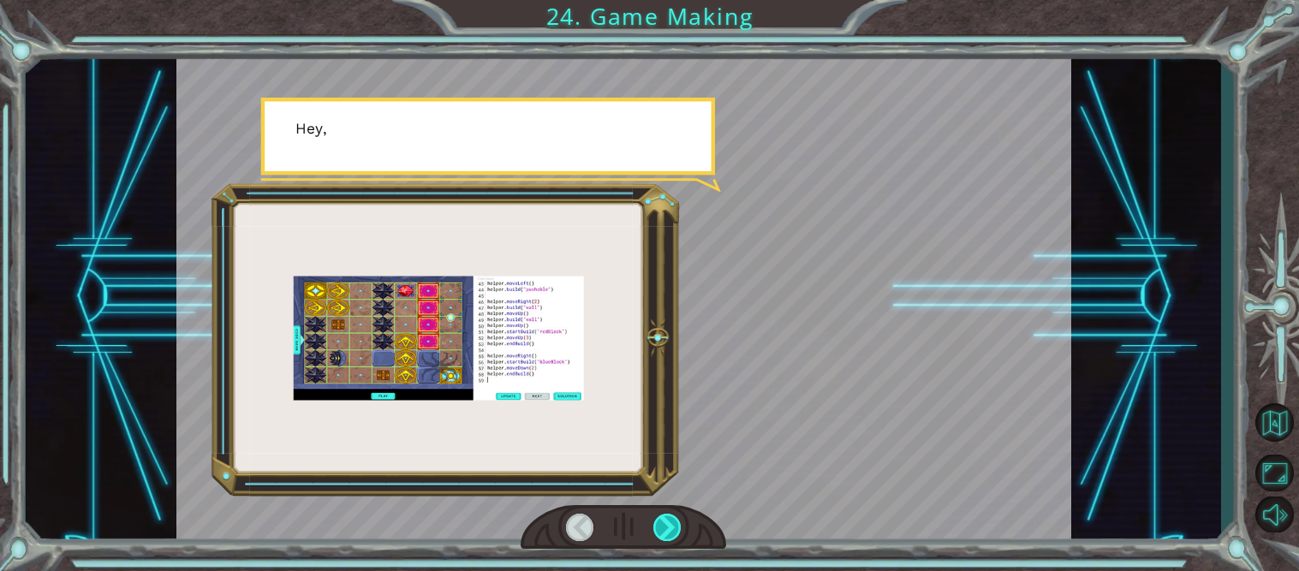
click at [661, 516] on div at bounding box center [667, 527] width 28 height 27
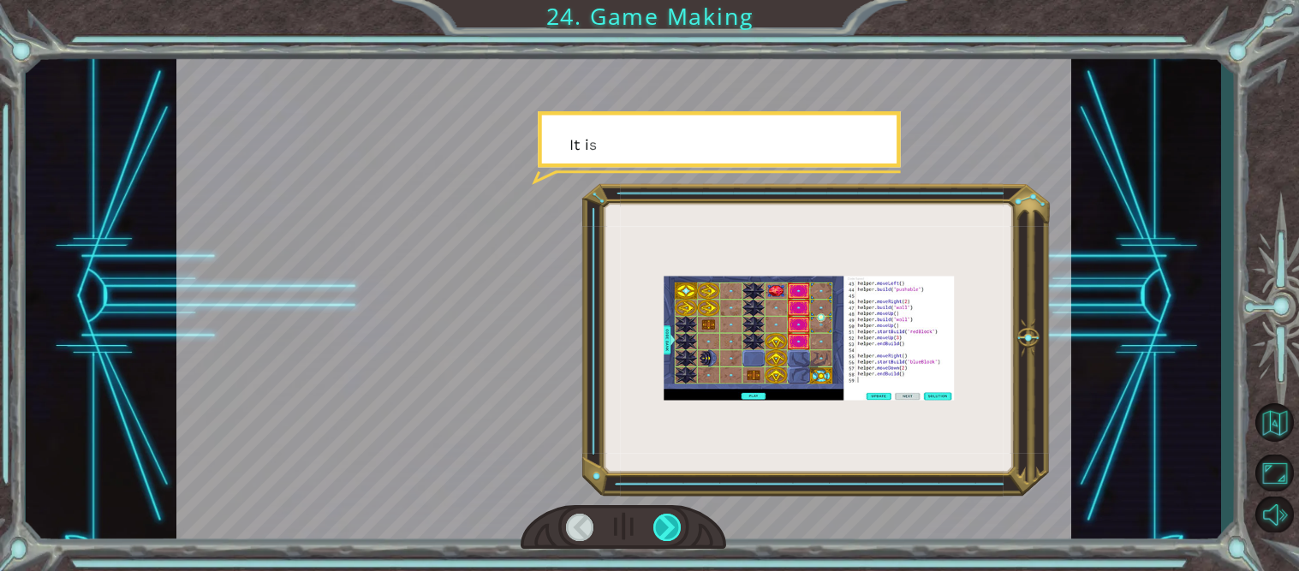
click at [661, 516] on div at bounding box center [667, 527] width 28 height 27
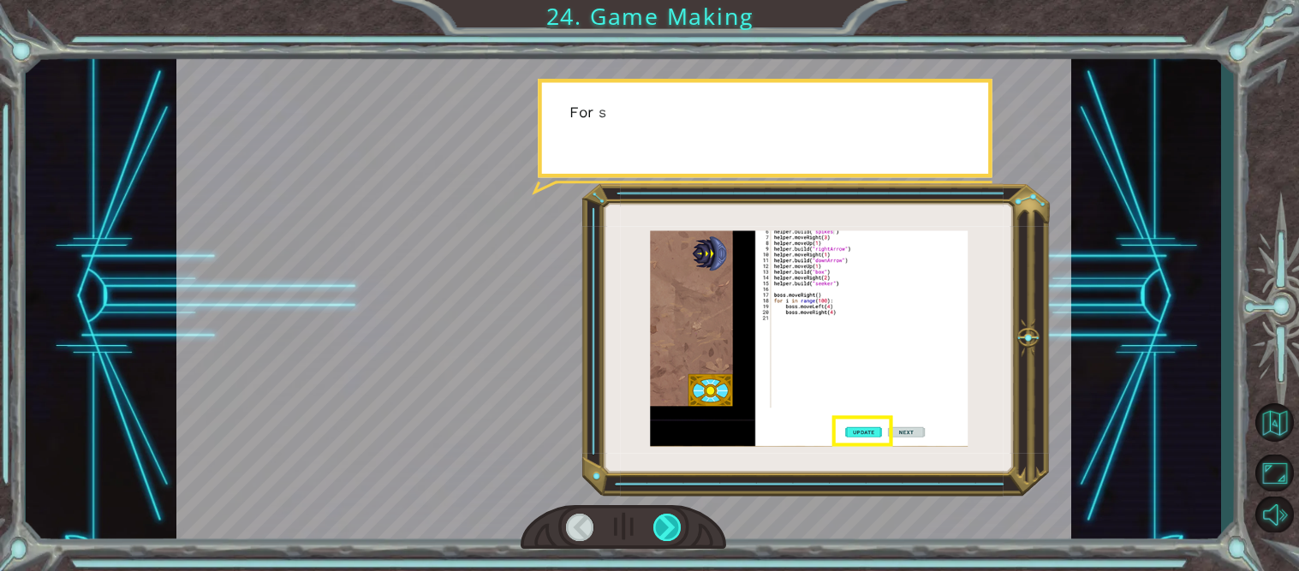
click at [661, 516] on div at bounding box center [667, 527] width 28 height 27
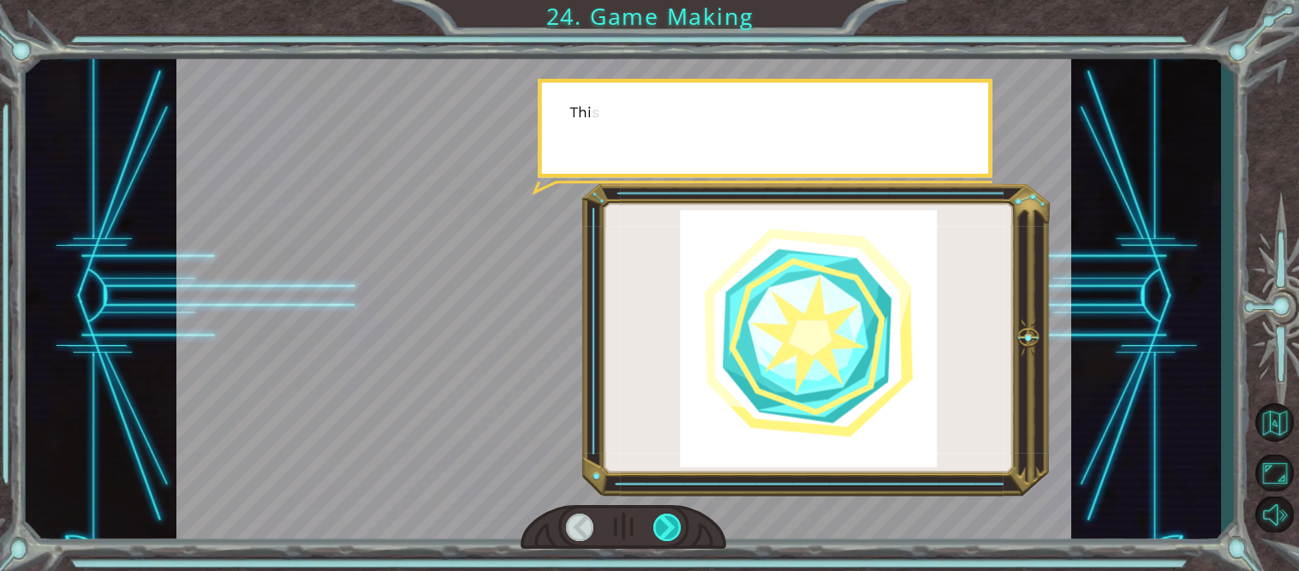
click at [661, 516] on div at bounding box center [667, 527] width 28 height 27
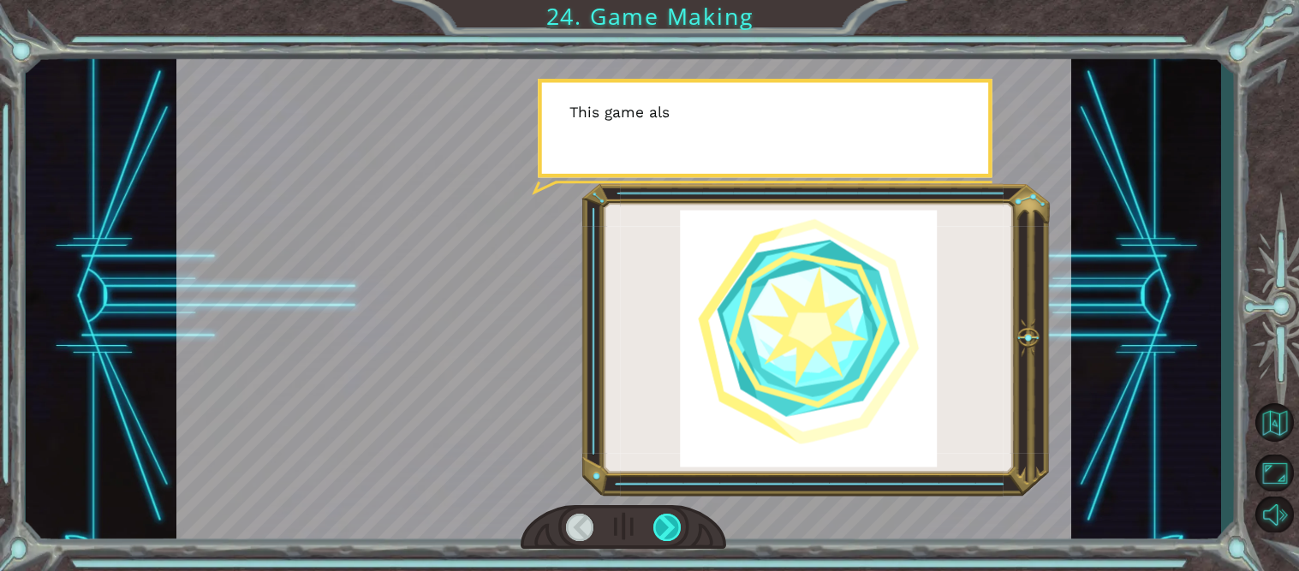
click at [661, 516] on div at bounding box center [667, 527] width 28 height 27
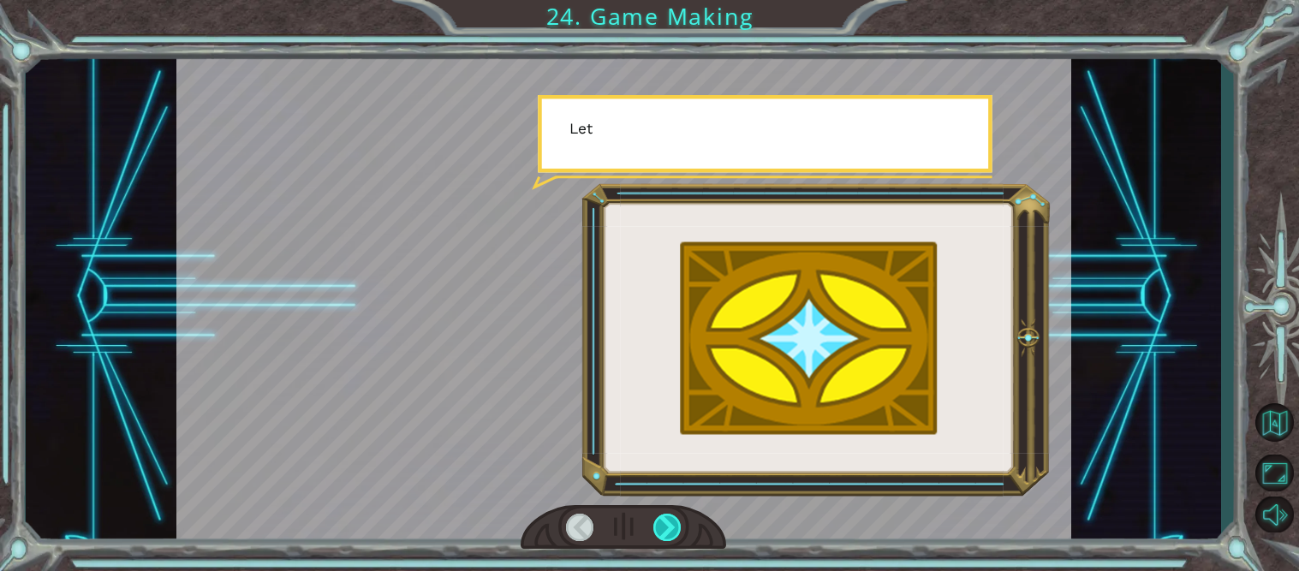
click at [661, 516] on div at bounding box center [667, 527] width 28 height 27
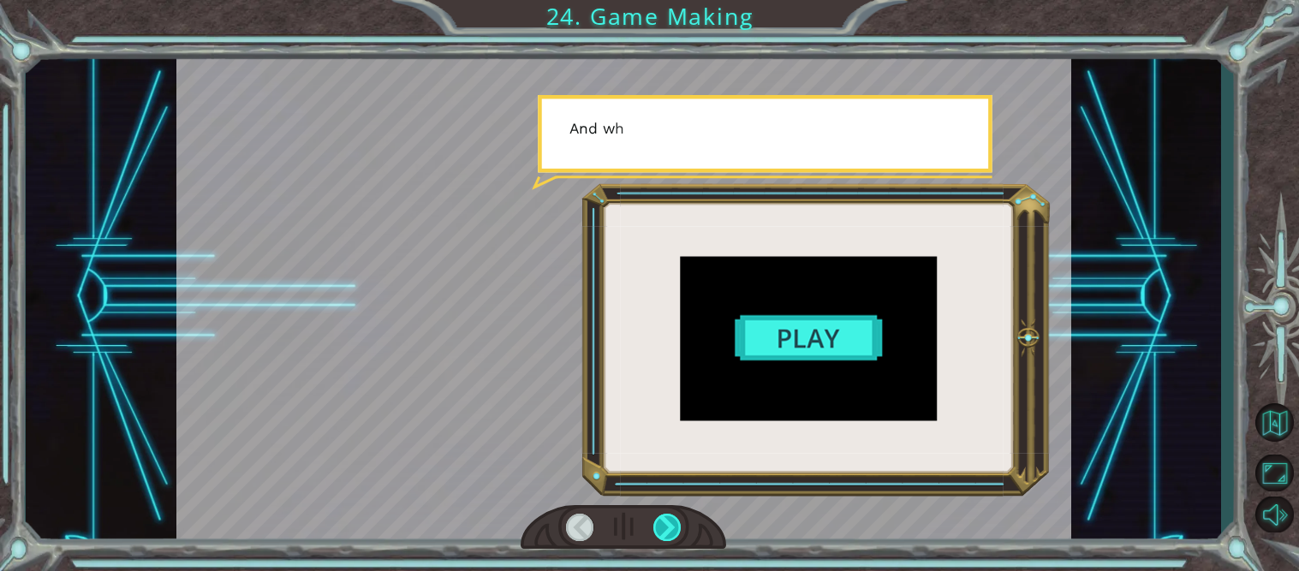
click at [661, 516] on div at bounding box center [667, 527] width 28 height 27
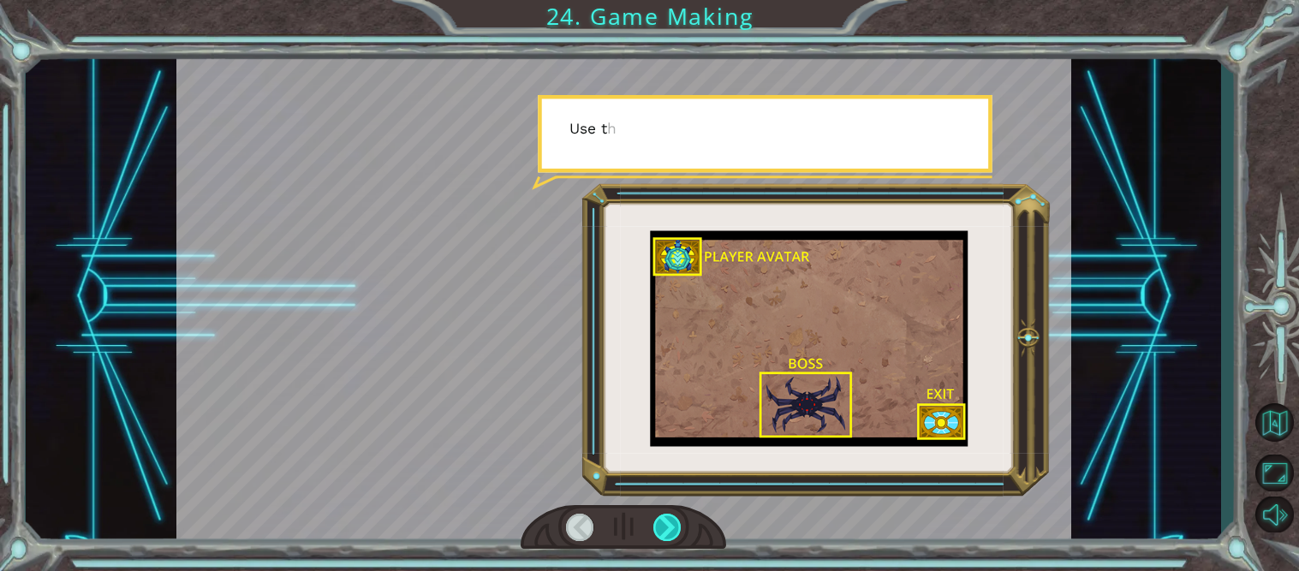
click at [661, 516] on div at bounding box center [667, 527] width 28 height 27
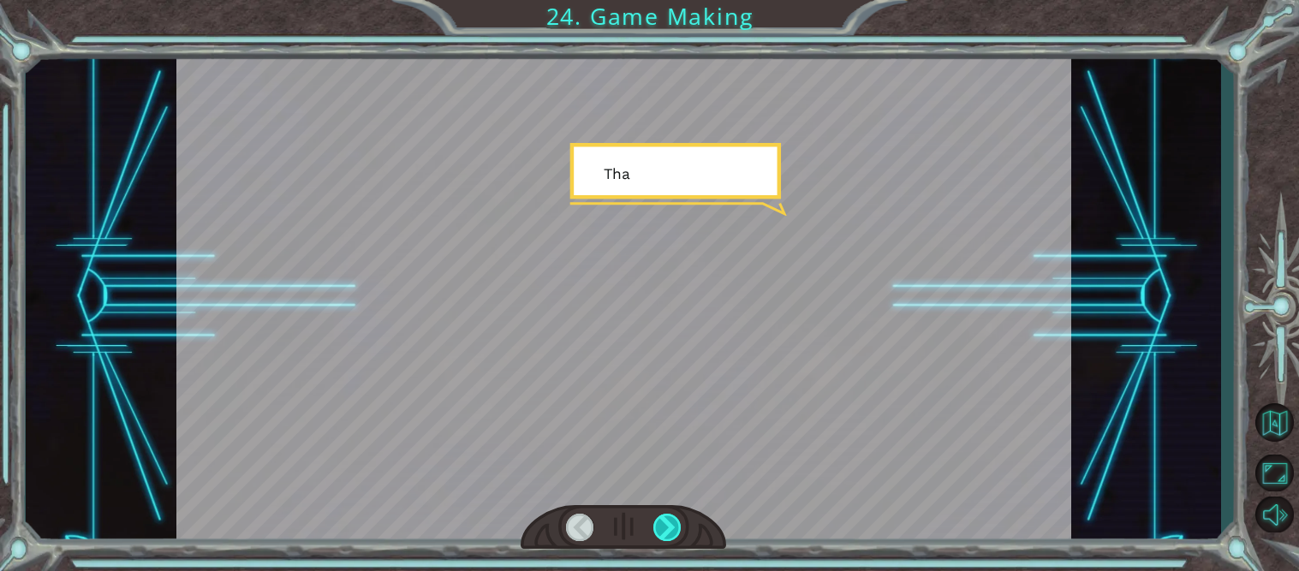
click at [661, 516] on div at bounding box center [667, 527] width 28 height 27
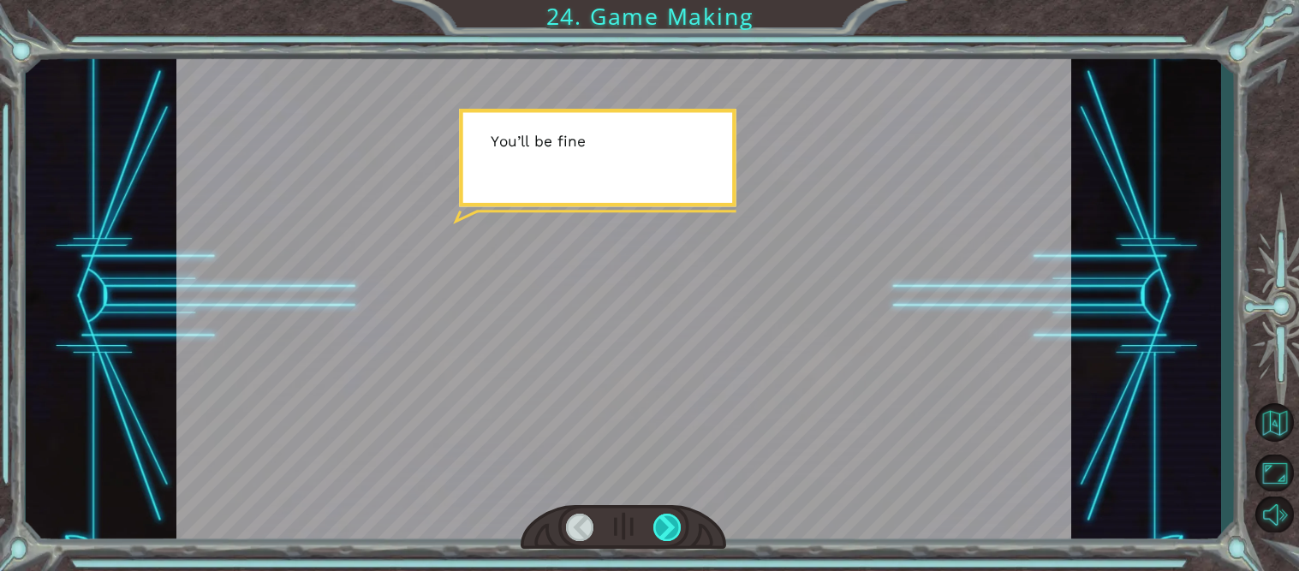
click at [661, 516] on div at bounding box center [667, 527] width 28 height 27
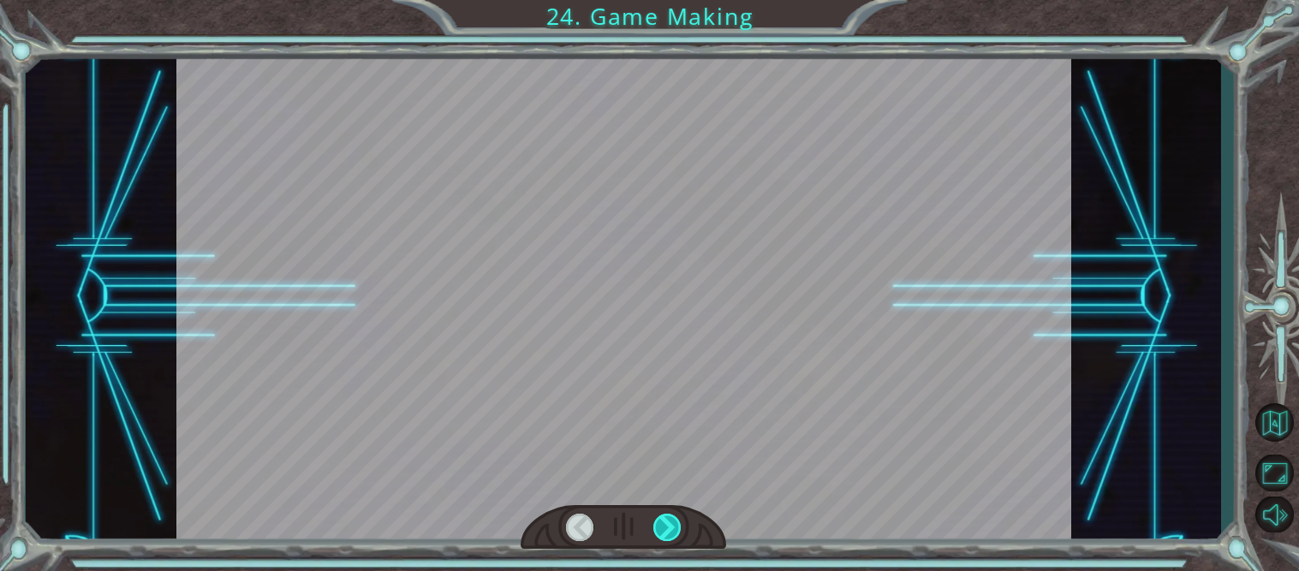
click at [661, 516] on div at bounding box center [667, 527] width 28 height 27
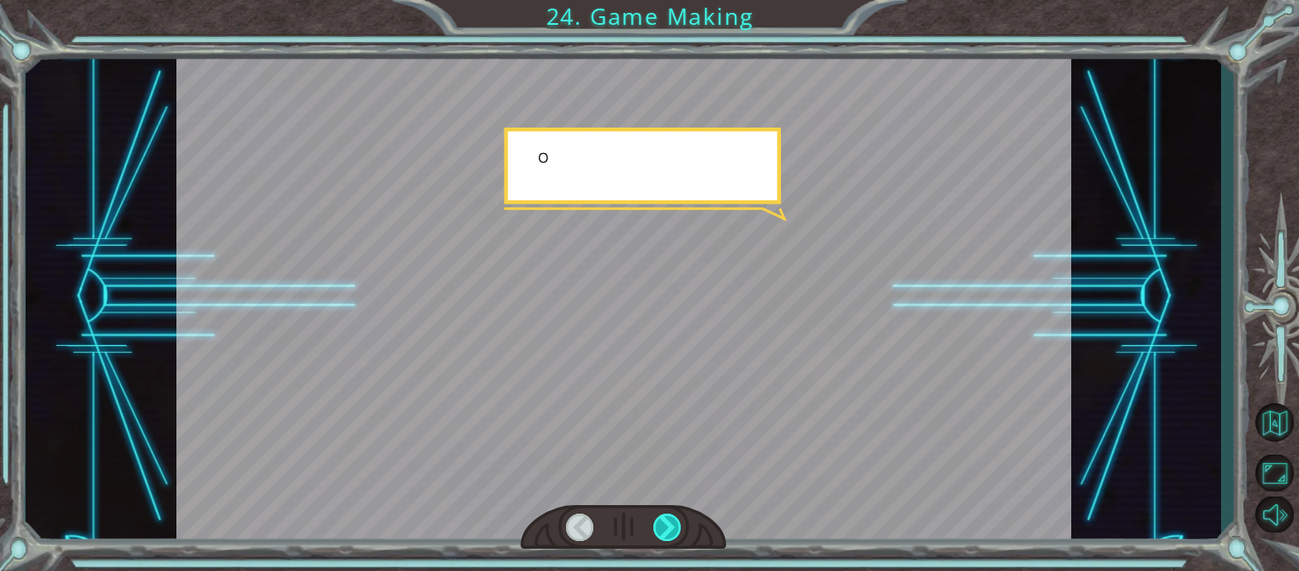
click at [661, 516] on div at bounding box center [667, 527] width 28 height 27
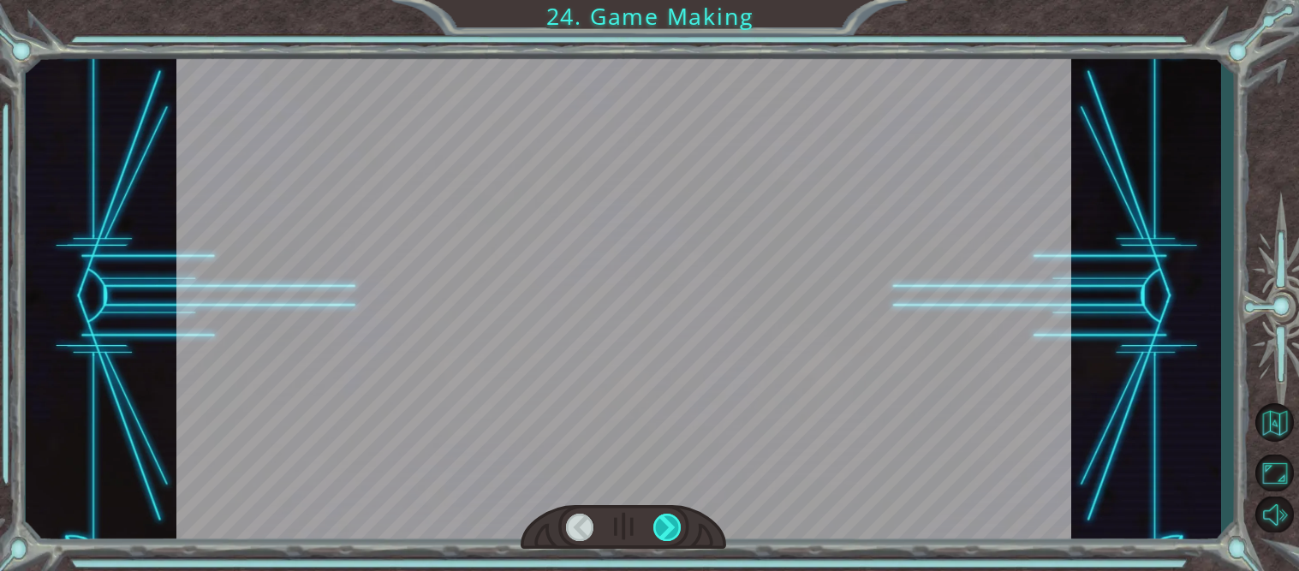
click at [661, 516] on div at bounding box center [667, 527] width 28 height 27
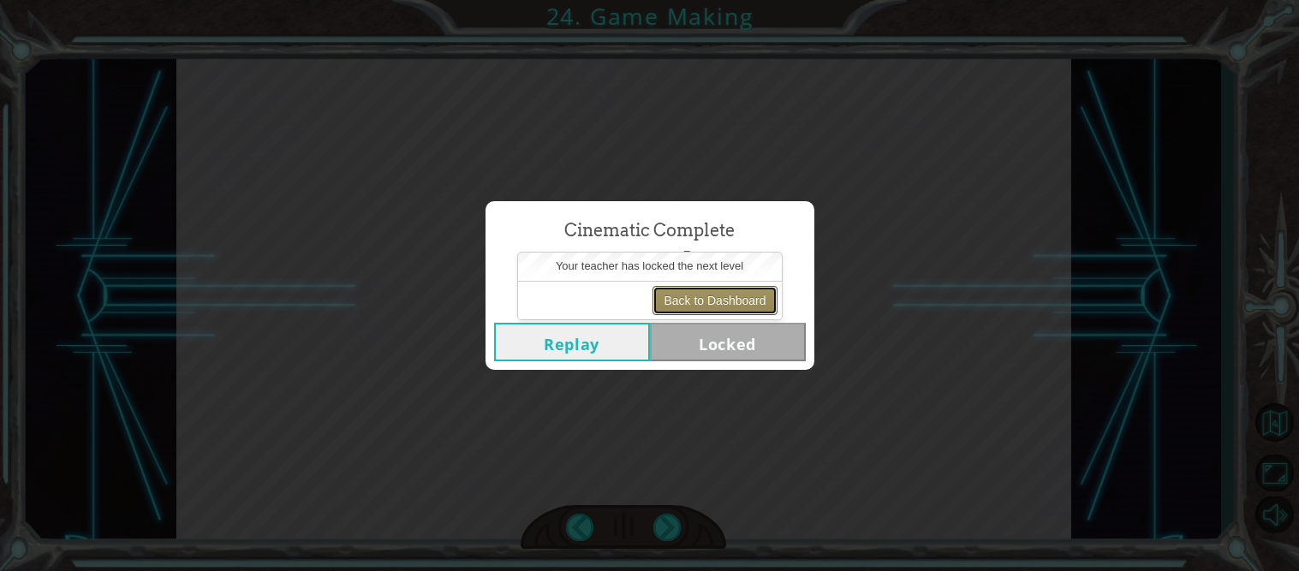
click at [708, 305] on button "Back to Dashboard" at bounding box center [714, 300] width 124 height 29
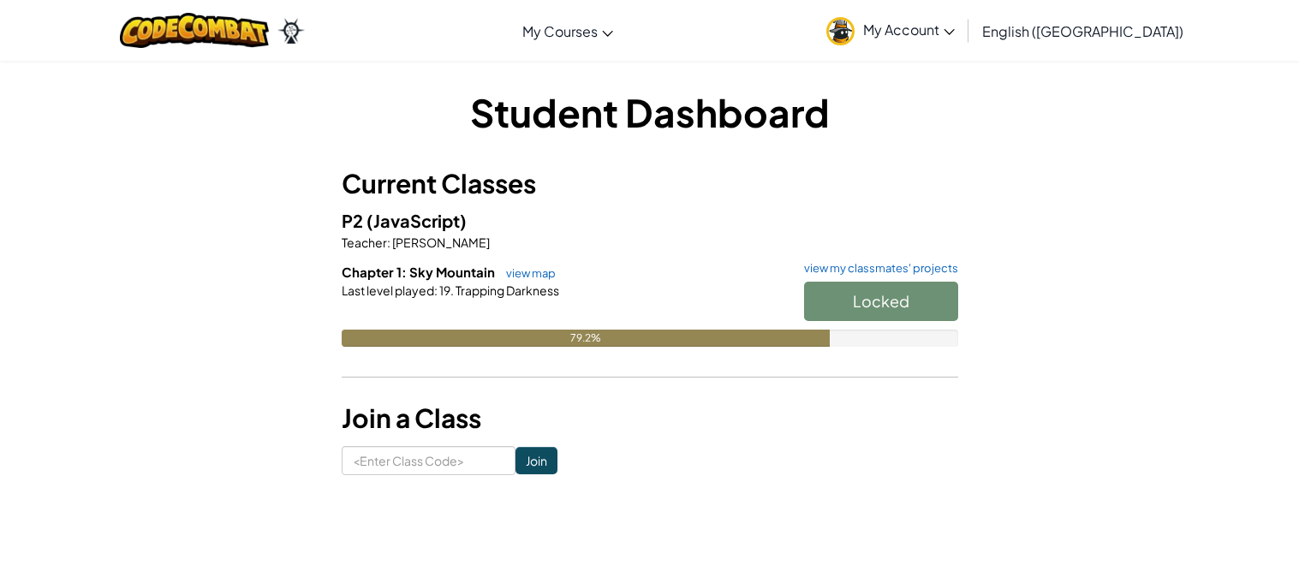
click at [836, 304] on div "Locked" at bounding box center [872, 306] width 171 height 48
click at [835, 285] on div "Locked" at bounding box center [872, 306] width 171 height 48
click at [537, 266] on link "view map" at bounding box center [526, 273] width 58 height 14
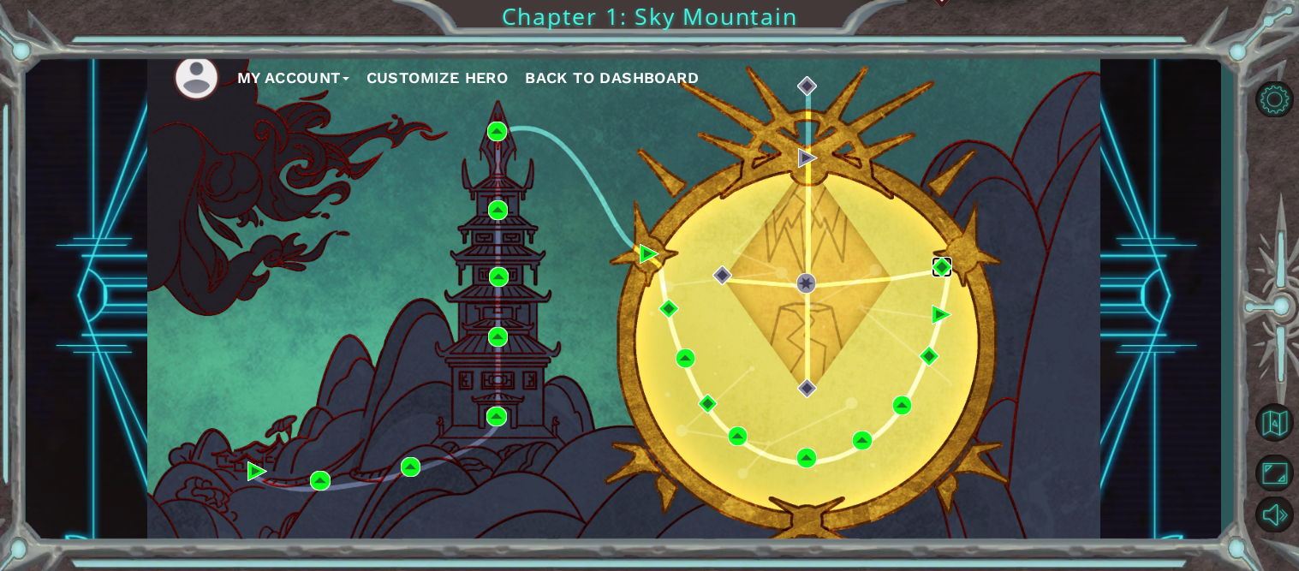
click at [946, 273] on img at bounding box center [941, 267] width 20 height 20
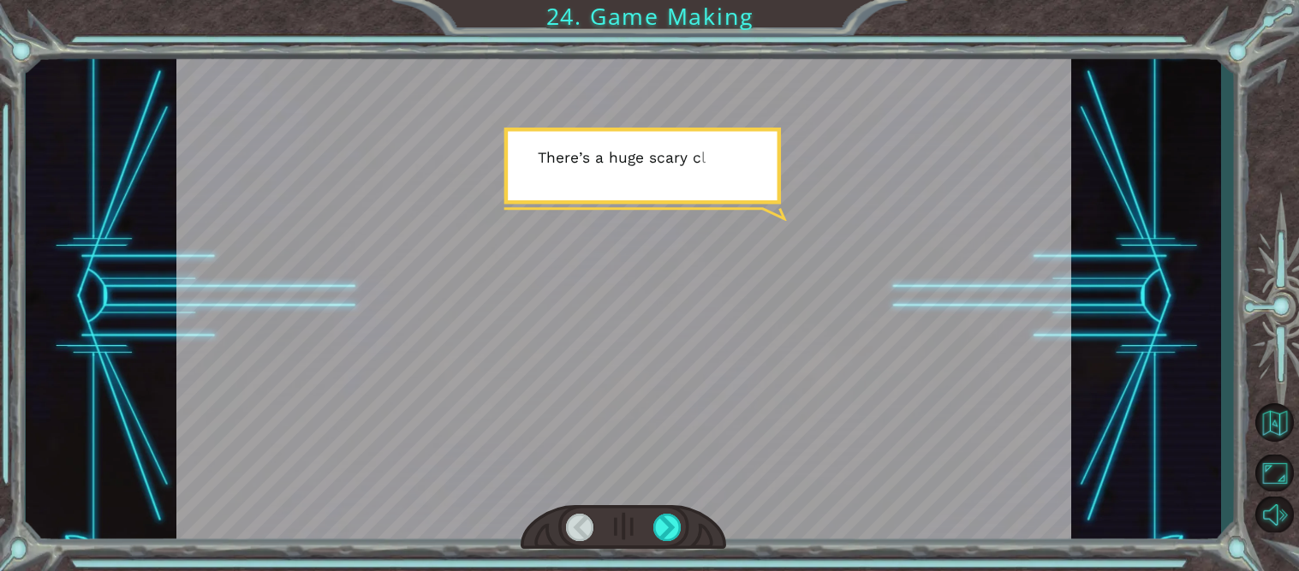
click at [946, 273] on div at bounding box center [623, 296] width 895 height 503
click at [663, 529] on div at bounding box center [667, 527] width 28 height 27
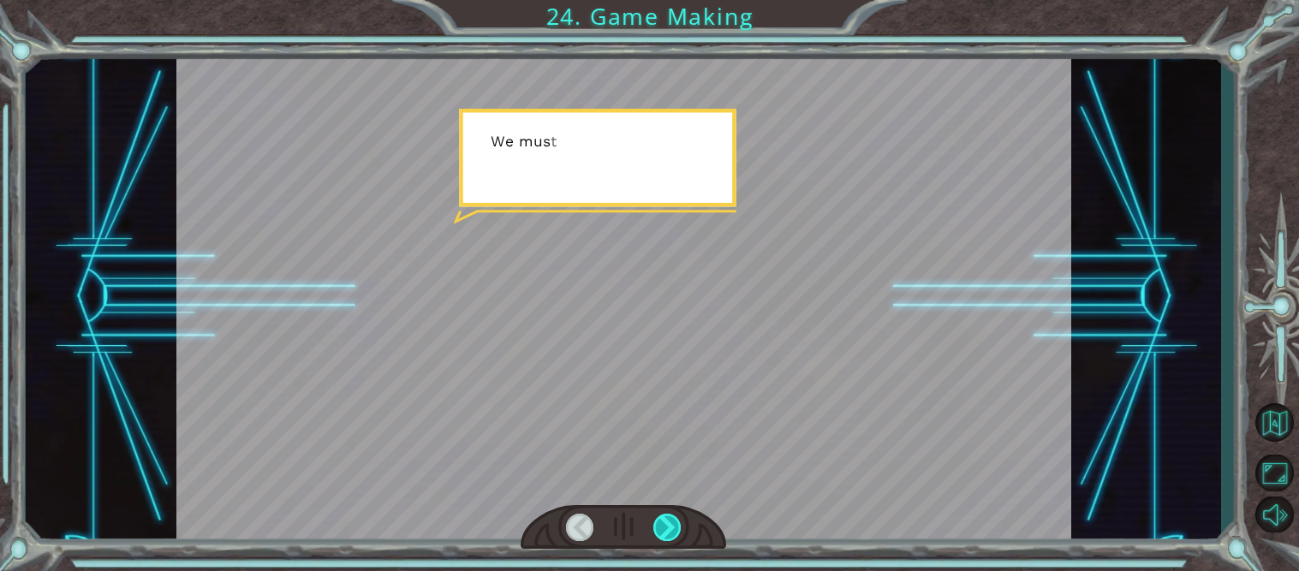
click at [663, 529] on div at bounding box center [667, 527] width 28 height 27
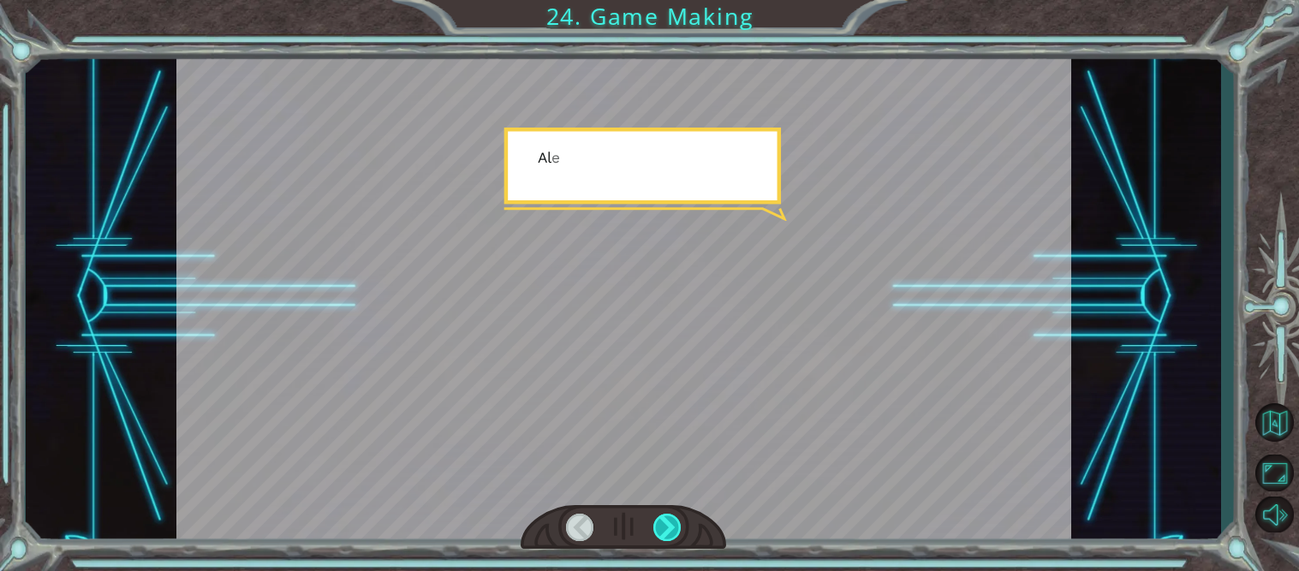
click at [663, 529] on div at bounding box center [667, 527] width 28 height 27
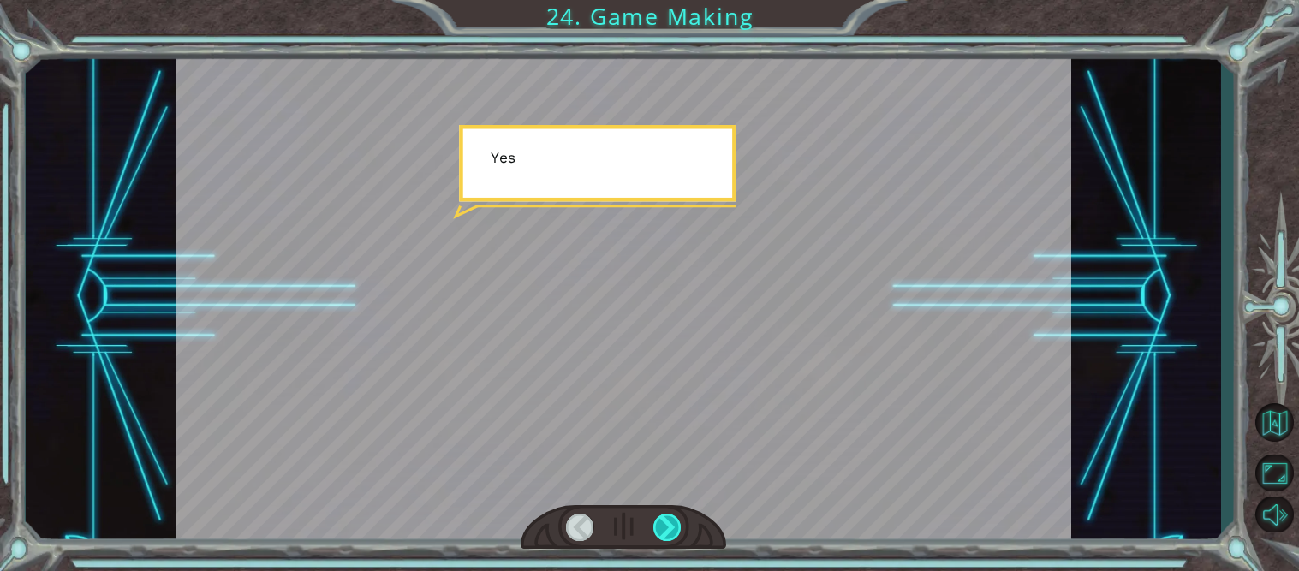
click at [663, 529] on div at bounding box center [667, 527] width 28 height 27
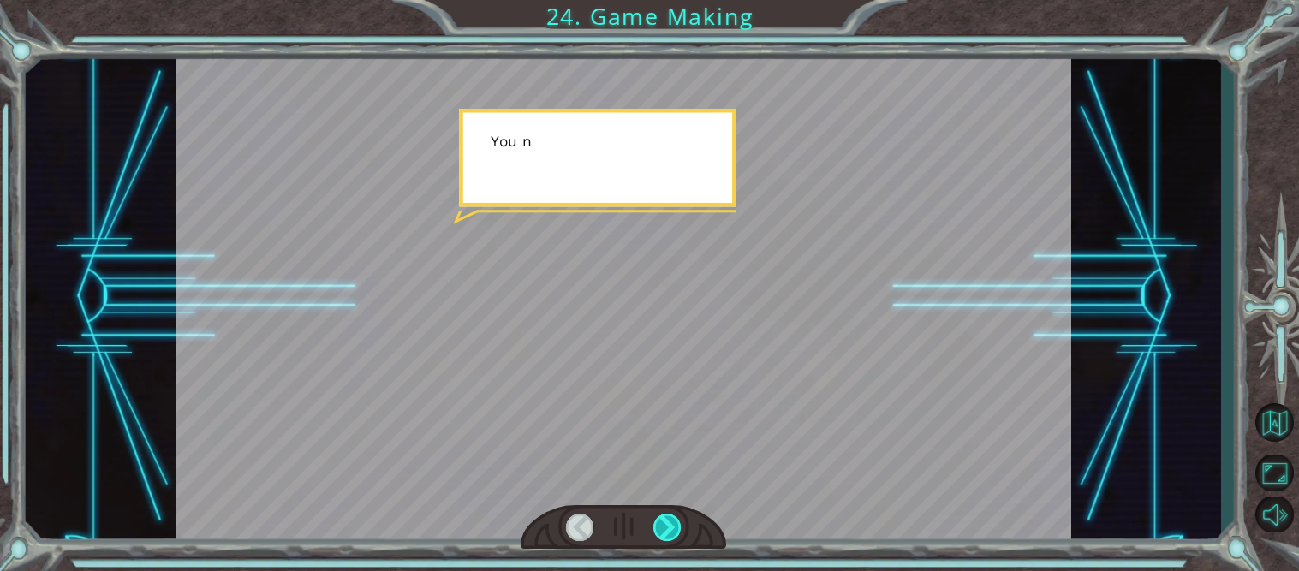
click at [663, 529] on div at bounding box center [667, 527] width 28 height 27
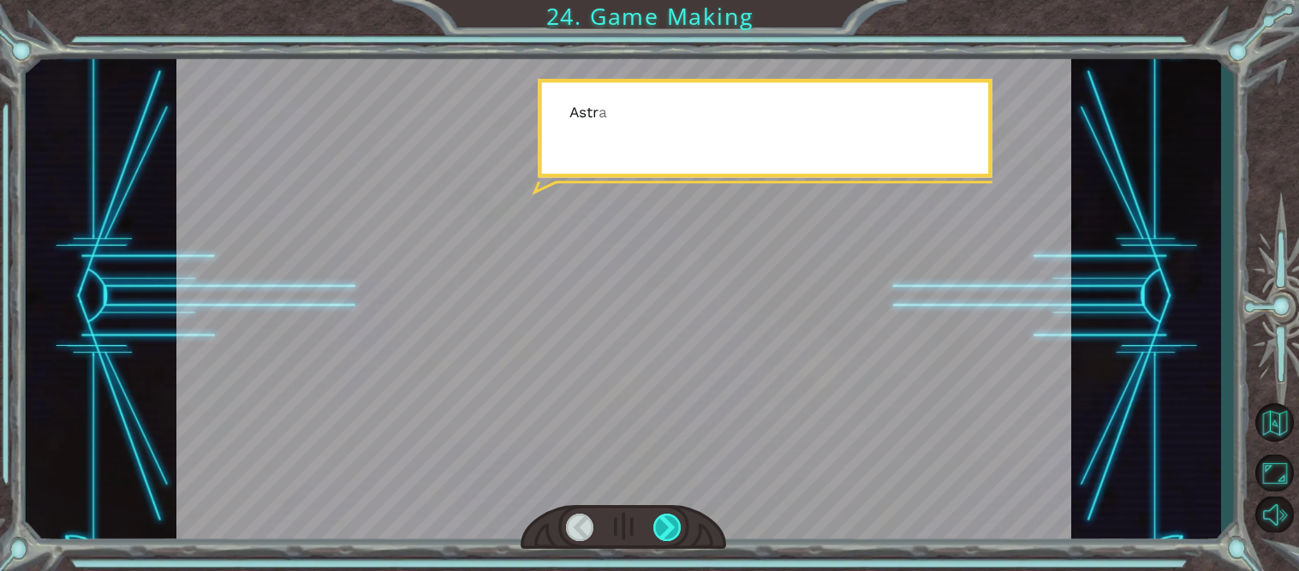
click at [663, 529] on div at bounding box center [667, 527] width 28 height 27
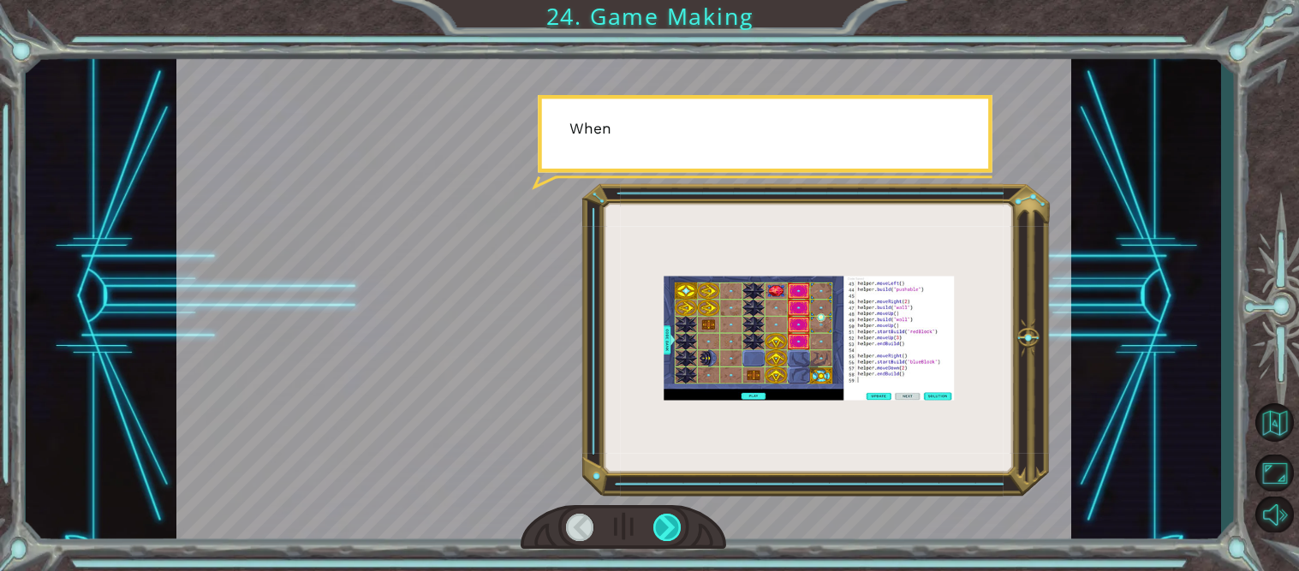
click at [663, 529] on div at bounding box center [667, 527] width 28 height 27
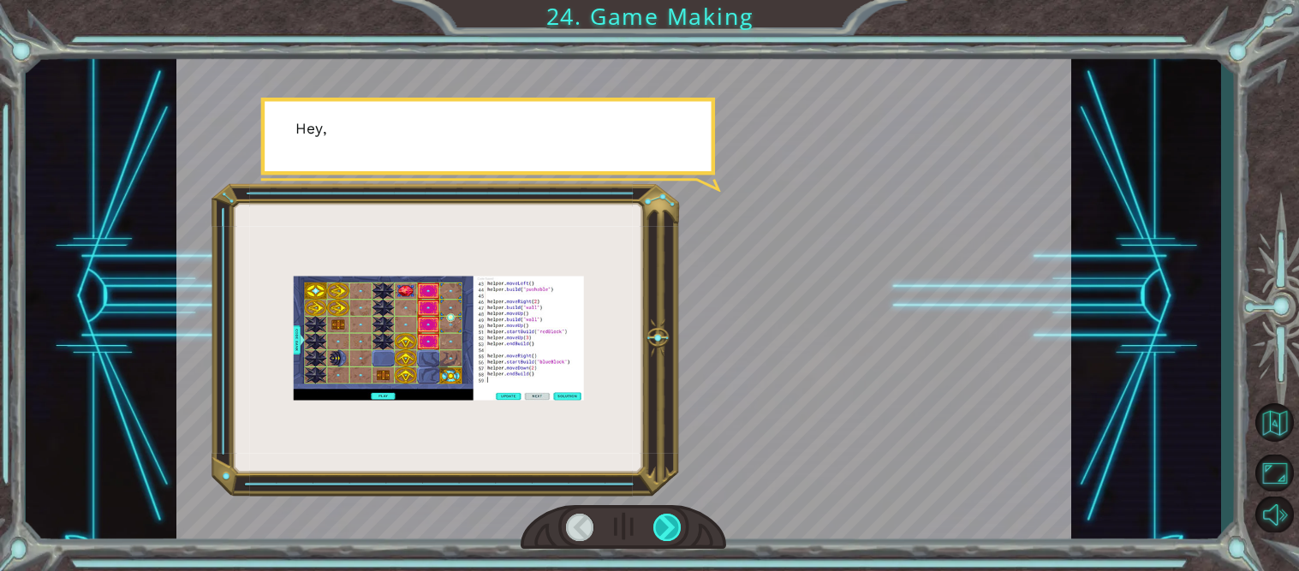
click at [662, 529] on div at bounding box center [667, 527] width 28 height 27
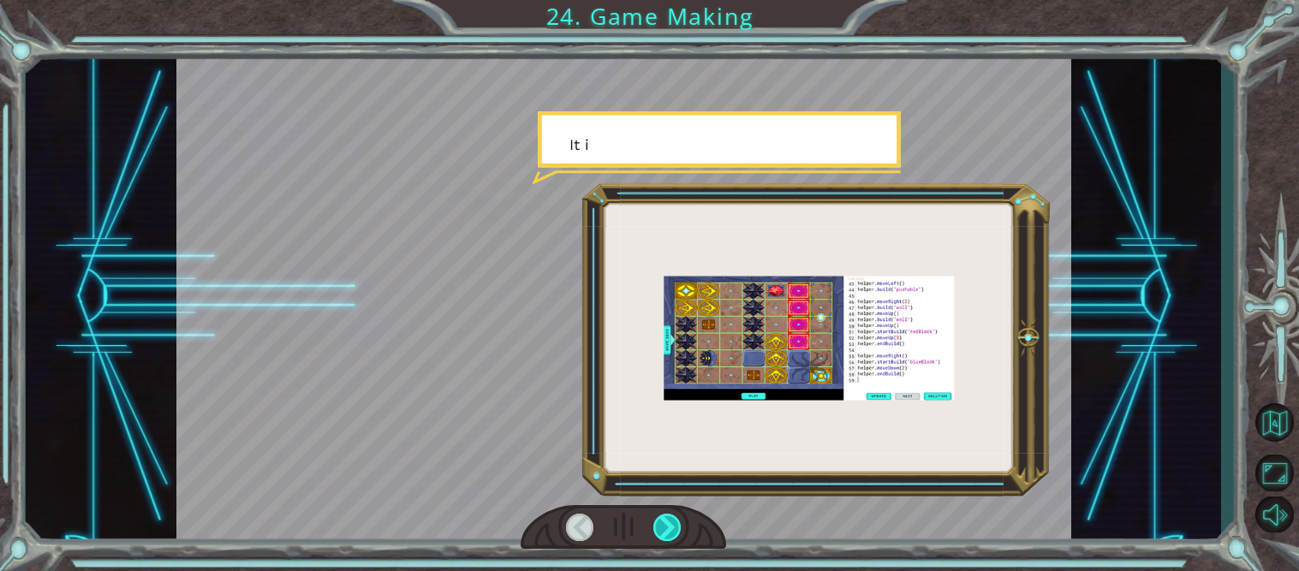
click at [662, 529] on div at bounding box center [667, 527] width 28 height 27
click at [656, 523] on div at bounding box center [667, 527] width 28 height 27
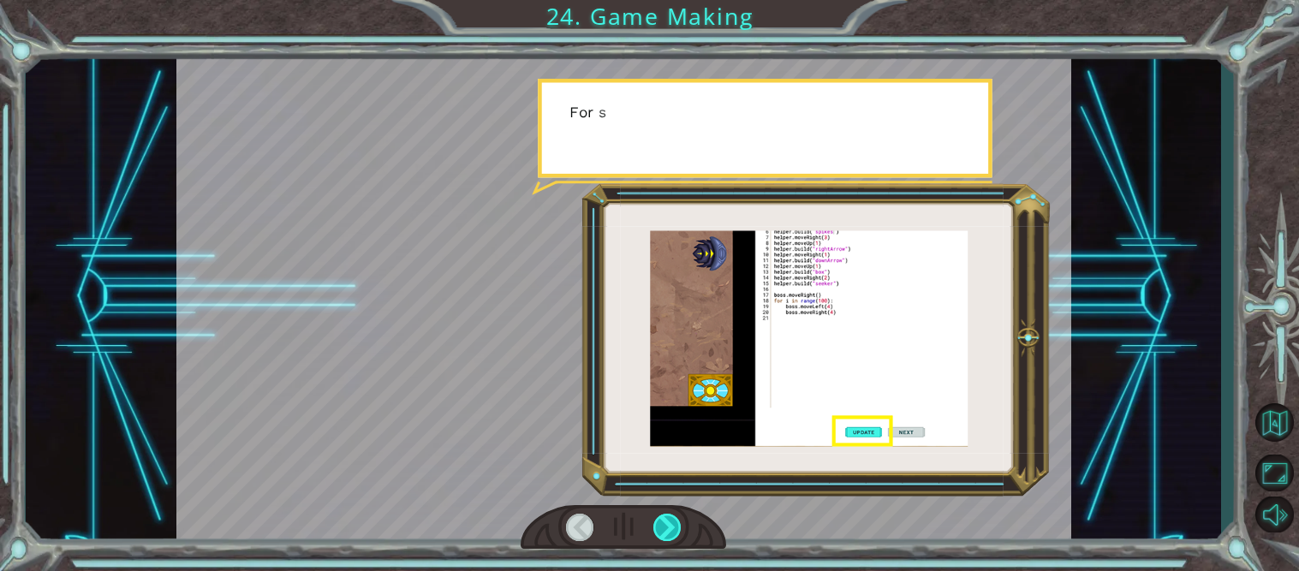
click at [656, 523] on div at bounding box center [667, 527] width 28 height 27
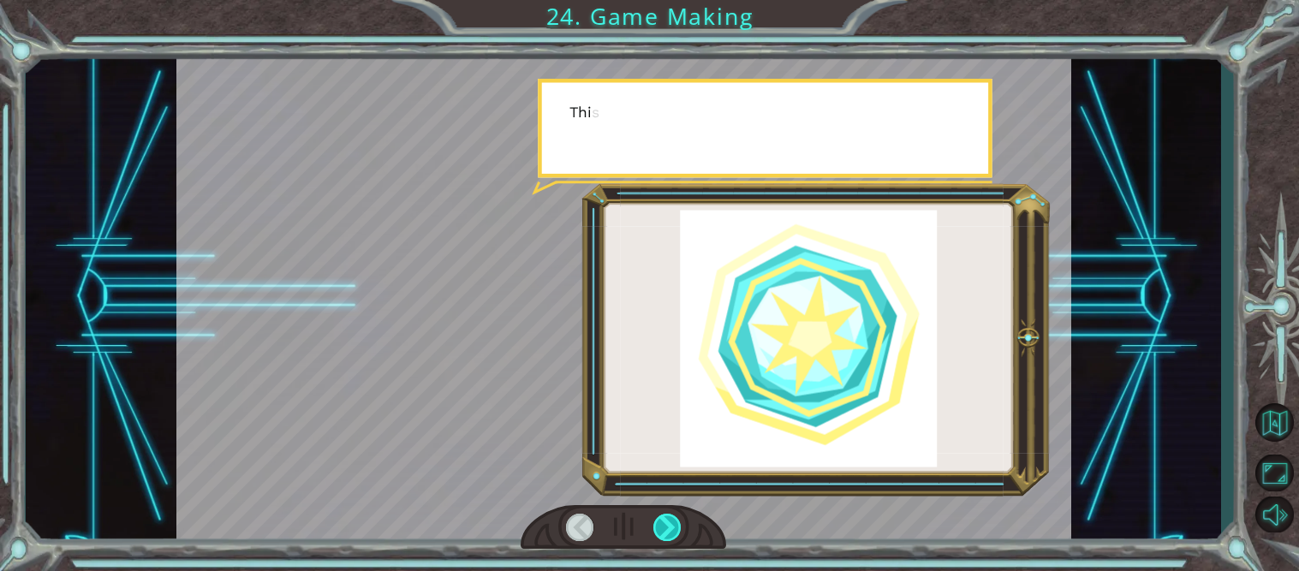
click at [656, 523] on div at bounding box center [667, 527] width 28 height 27
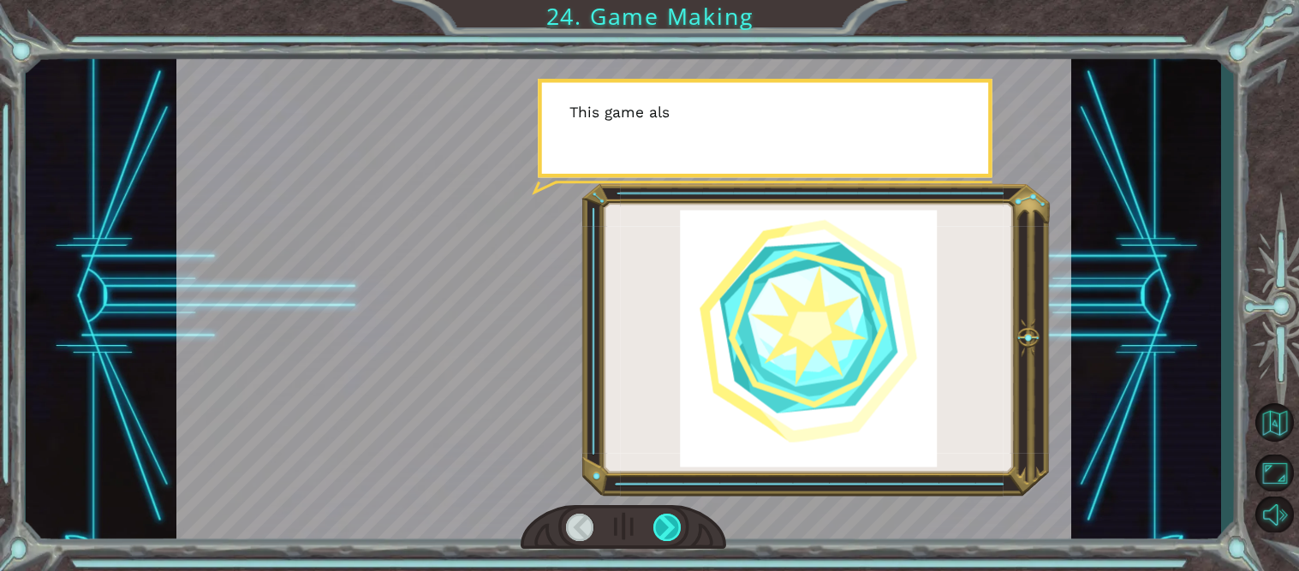
click at [656, 523] on div at bounding box center [667, 527] width 28 height 27
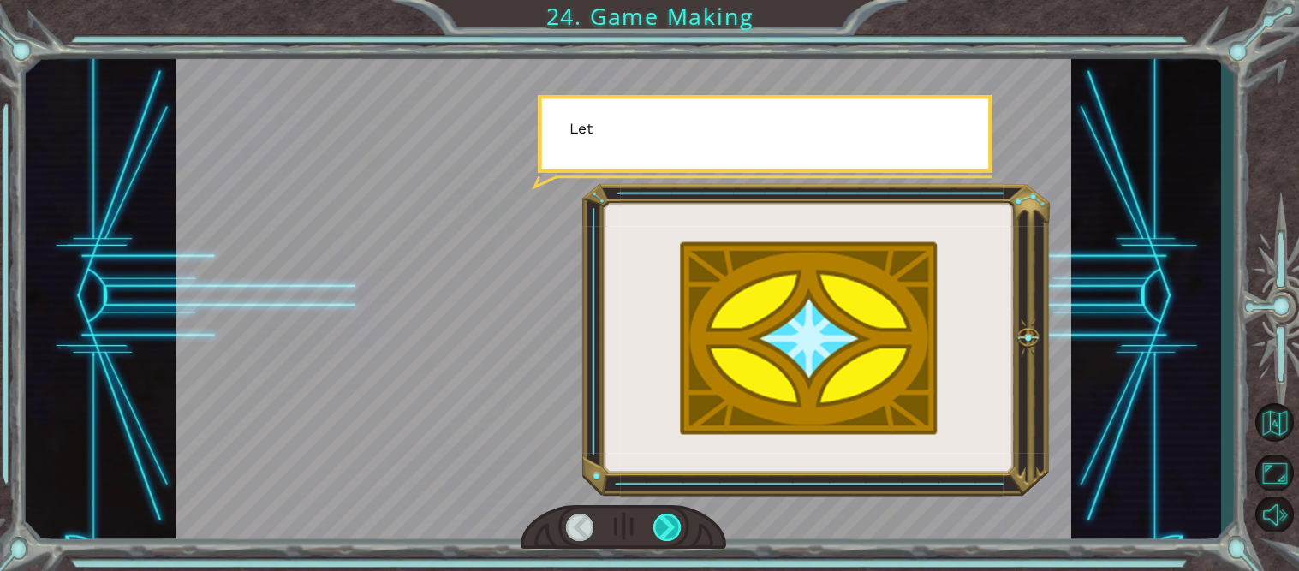
click at [656, 523] on div at bounding box center [667, 527] width 28 height 27
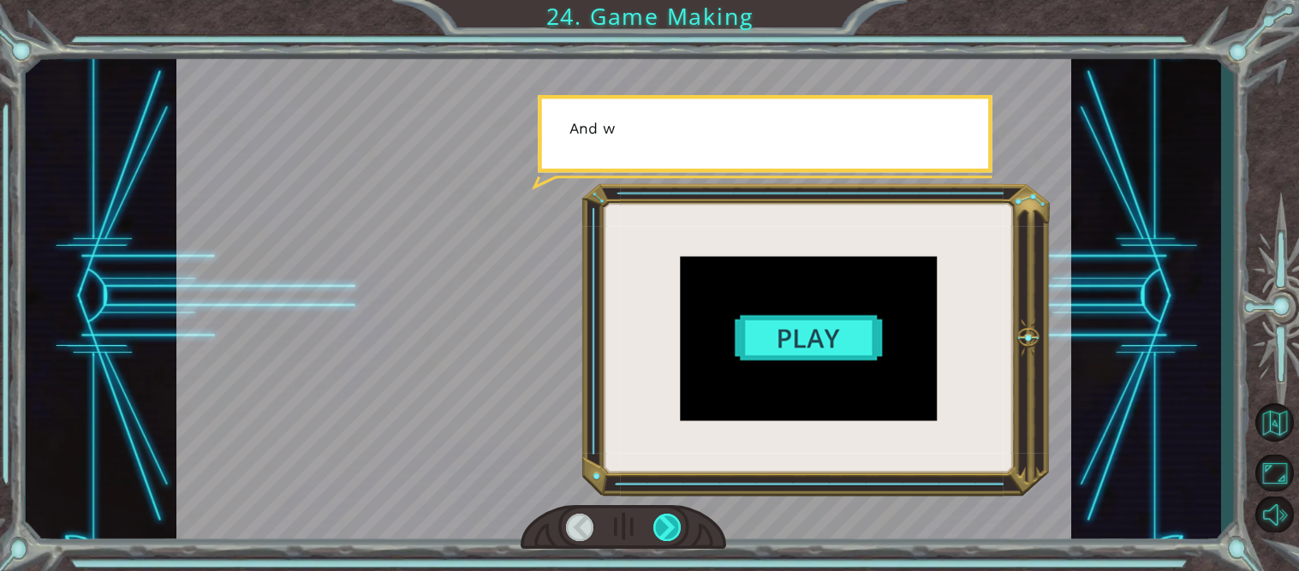
click at [656, 523] on div at bounding box center [667, 527] width 28 height 27
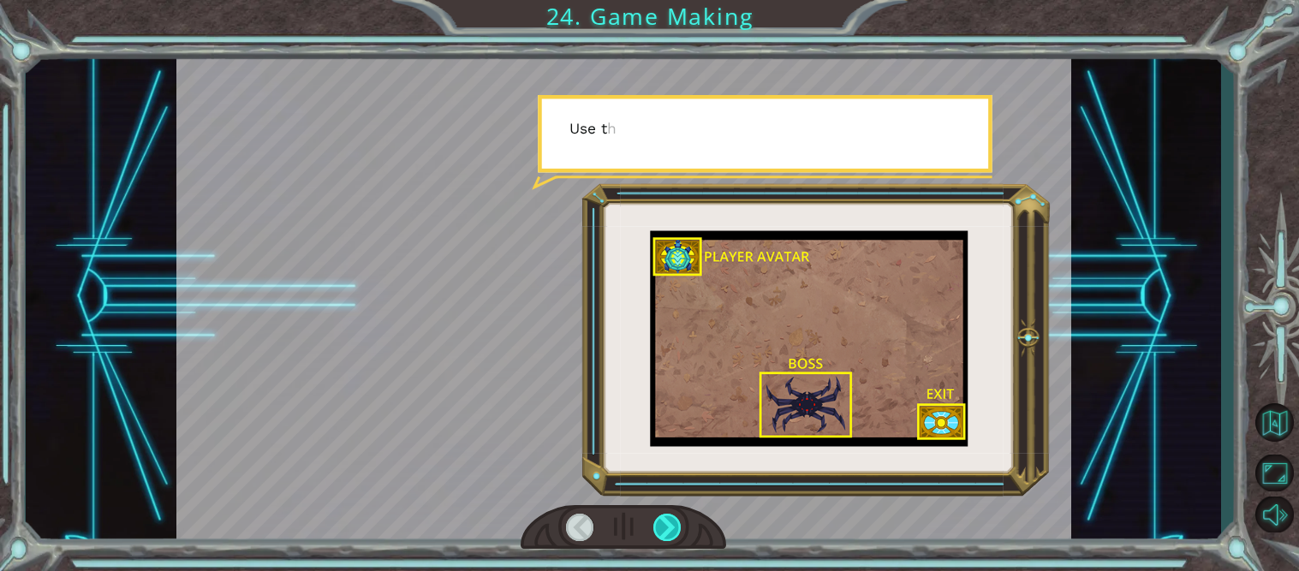
click at [656, 523] on div at bounding box center [667, 527] width 28 height 27
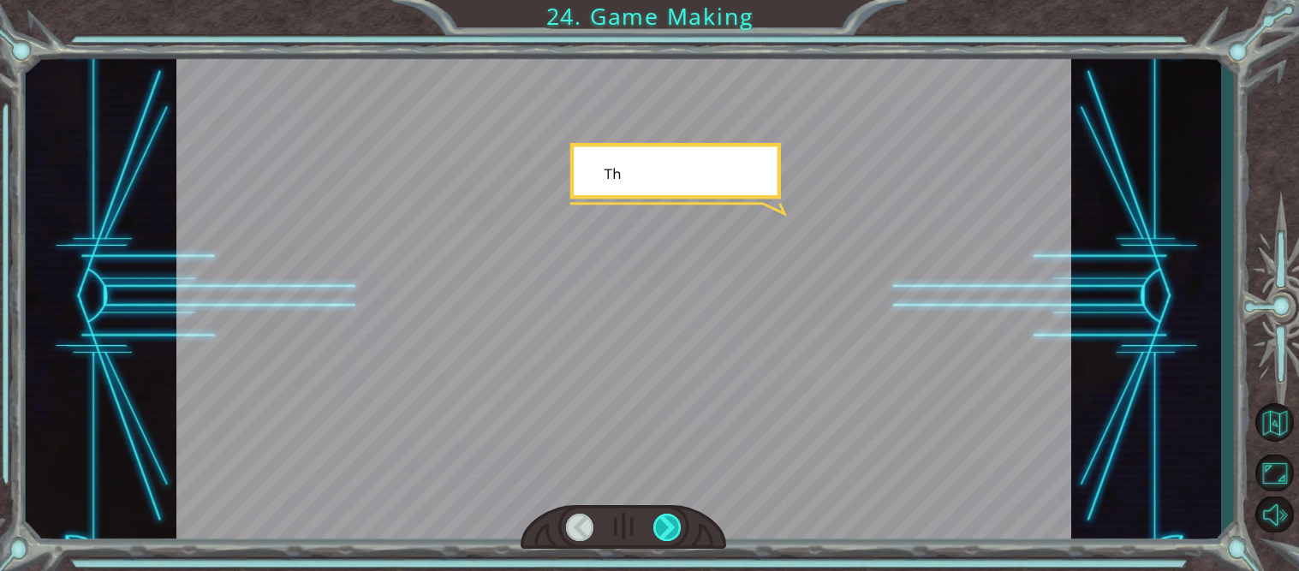
click at [656, 523] on div at bounding box center [667, 527] width 28 height 27
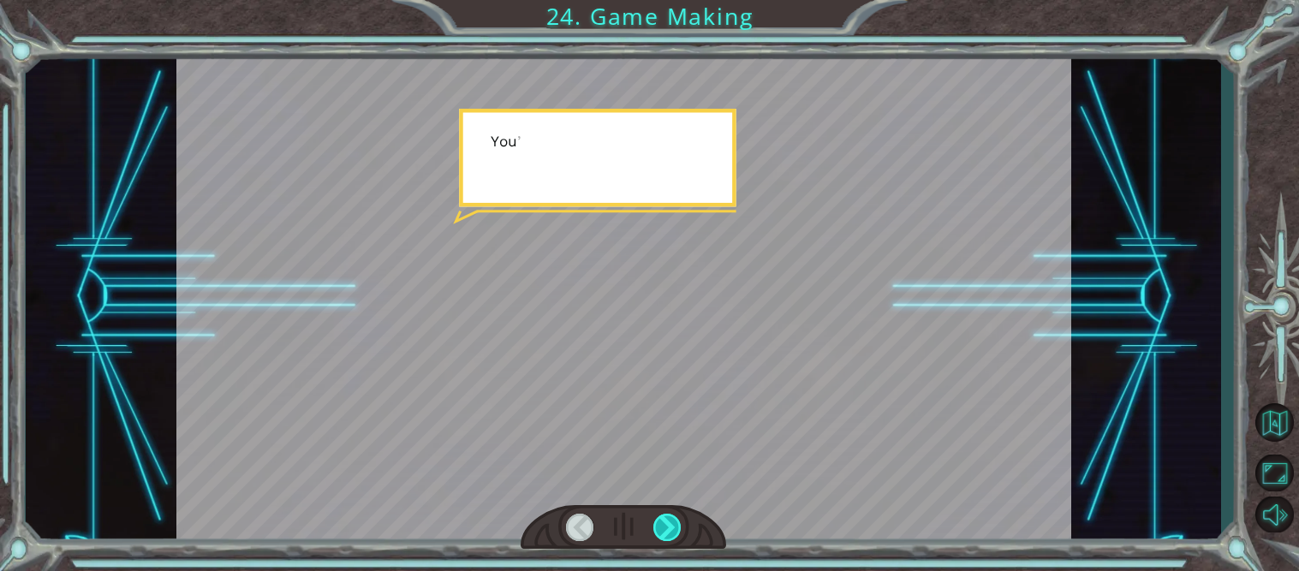
click at [656, 523] on div at bounding box center [667, 527] width 28 height 27
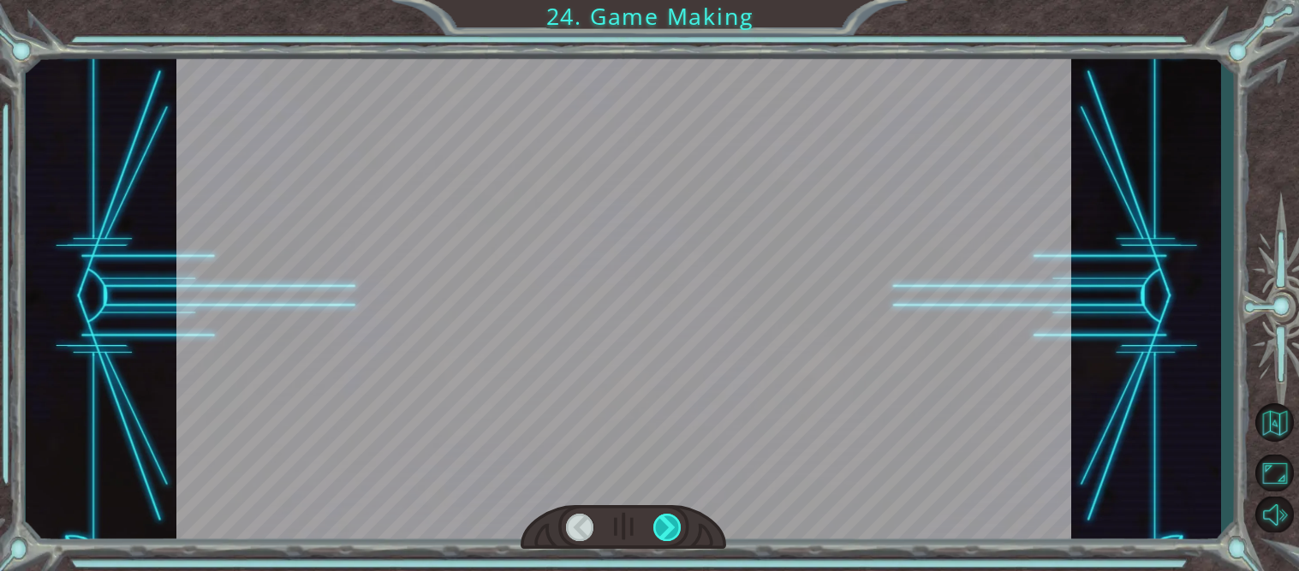
click at [656, 523] on div at bounding box center [667, 527] width 28 height 27
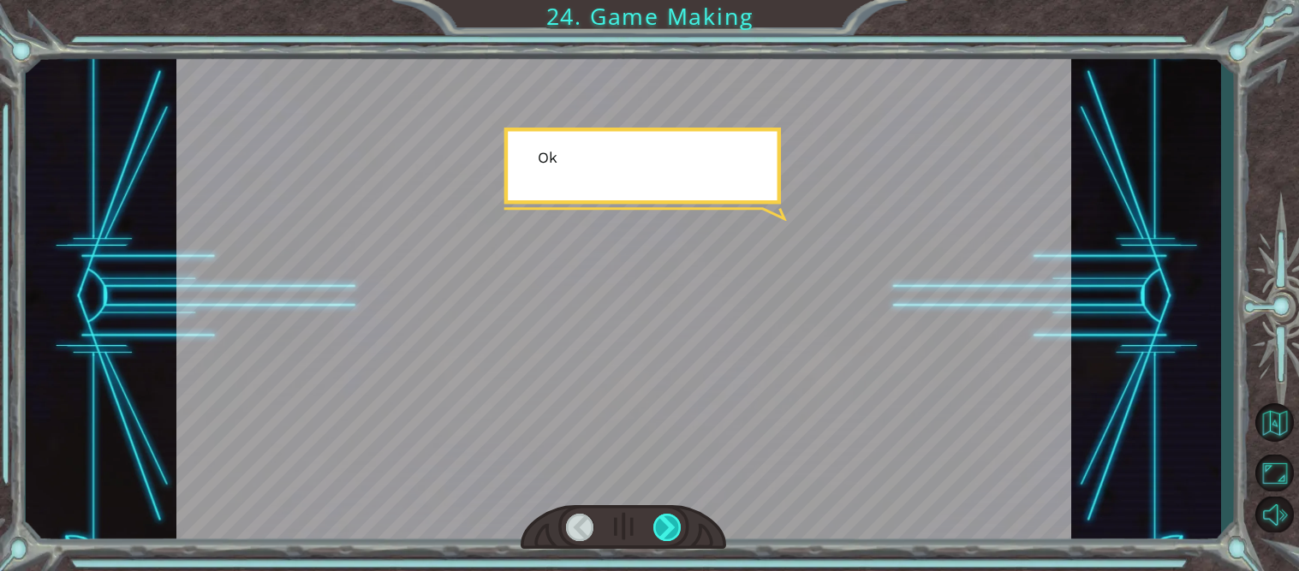
click at [656, 523] on div at bounding box center [667, 527] width 28 height 27
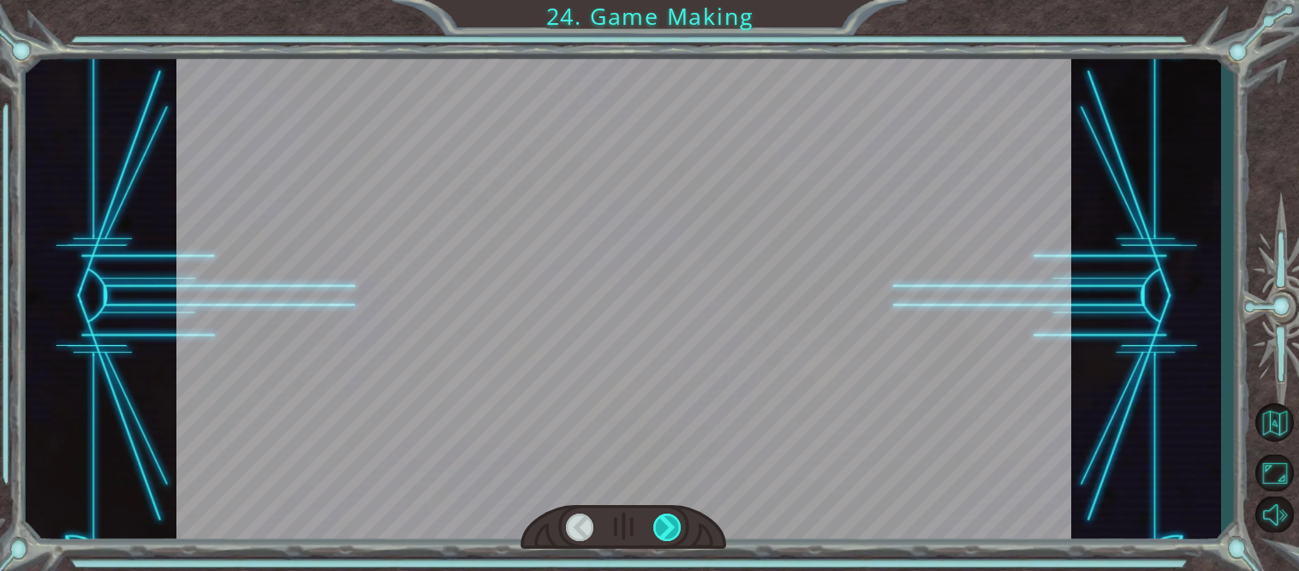
click at [656, 523] on div at bounding box center [667, 527] width 28 height 27
click at [650, 521] on div at bounding box center [623, 527] width 205 height 45
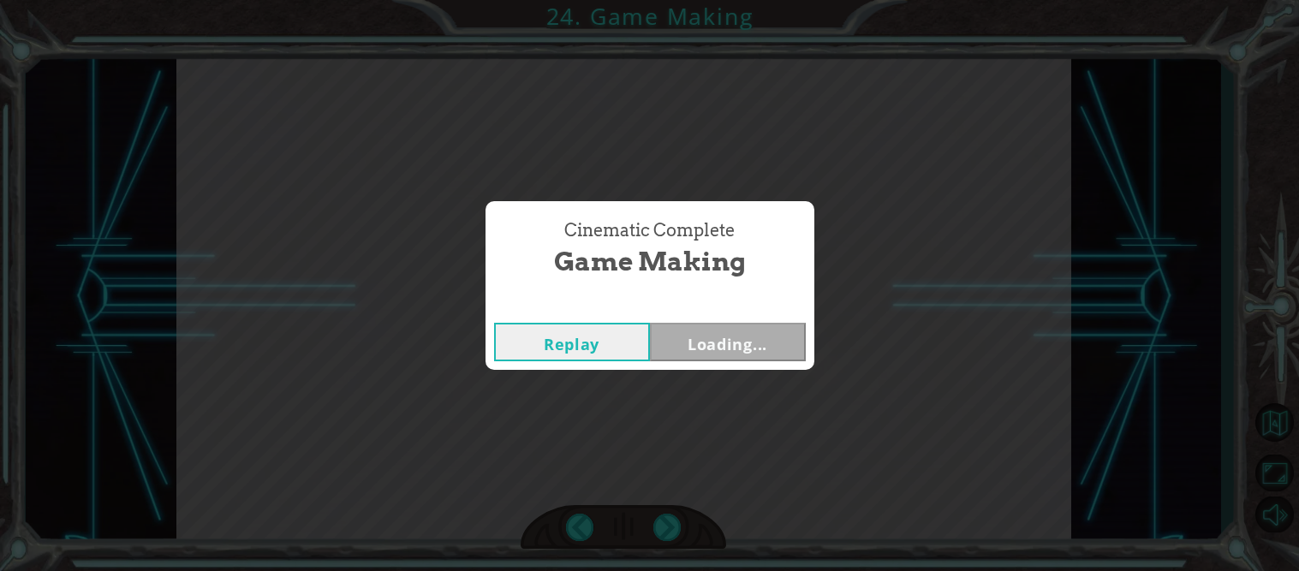
click at [650, 521] on div "Cinematic Complete Game Making Replay Loading..." at bounding box center [649, 285] width 1299 height 571
click at [650, 521] on div "Cinematic Complete Game Making Replay Locked" at bounding box center [649, 285] width 1299 height 571
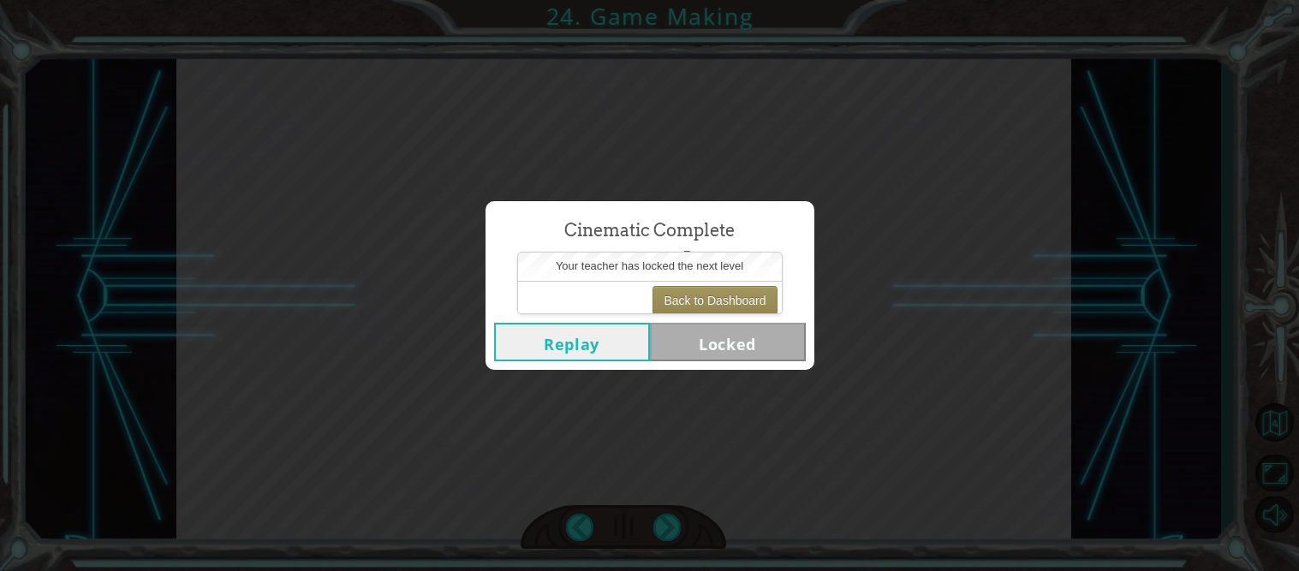
click at [650, 521] on div "Cinematic Complete Game Making Replay Locked" at bounding box center [649, 285] width 1299 height 571
click at [644, 517] on div "Cinematic Complete Game Making Replay Locked" at bounding box center [649, 285] width 1299 height 571
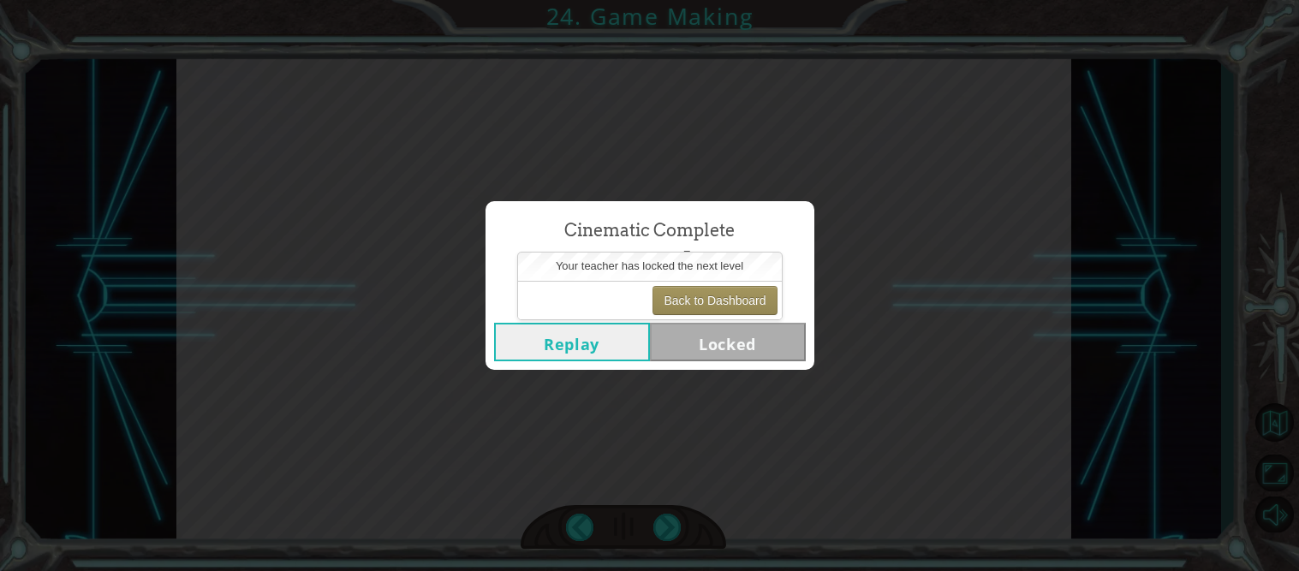
click at [605, 340] on button "Replay" at bounding box center [572, 342] width 156 height 39
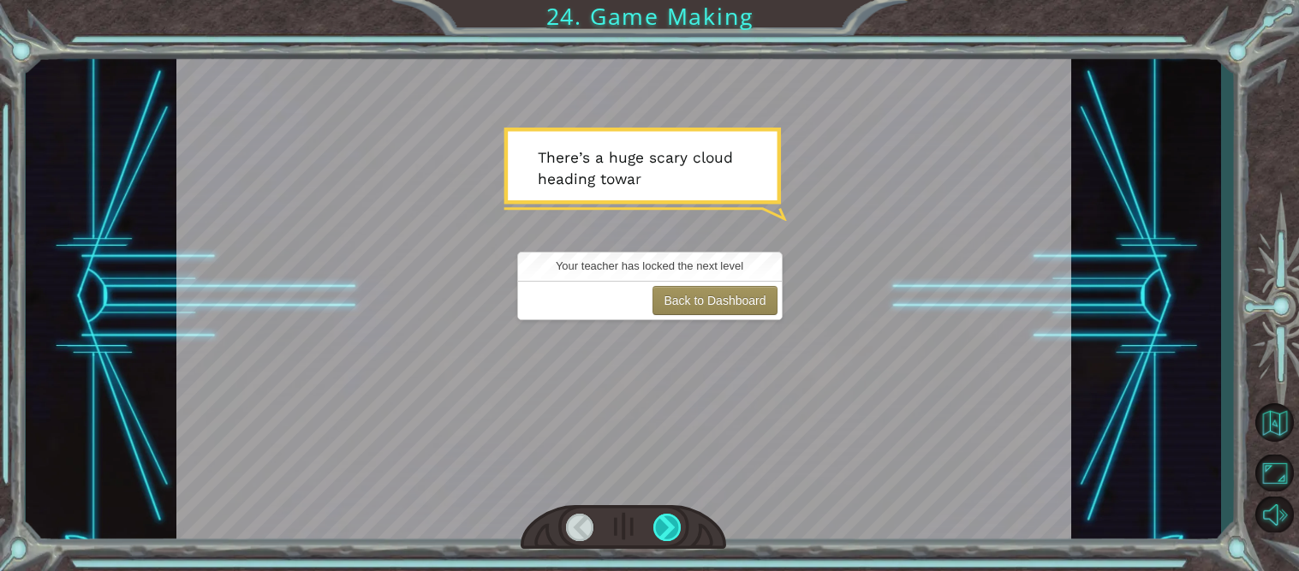
click at [677, 517] on div at bounding box center [667, 527] width 28 height 27
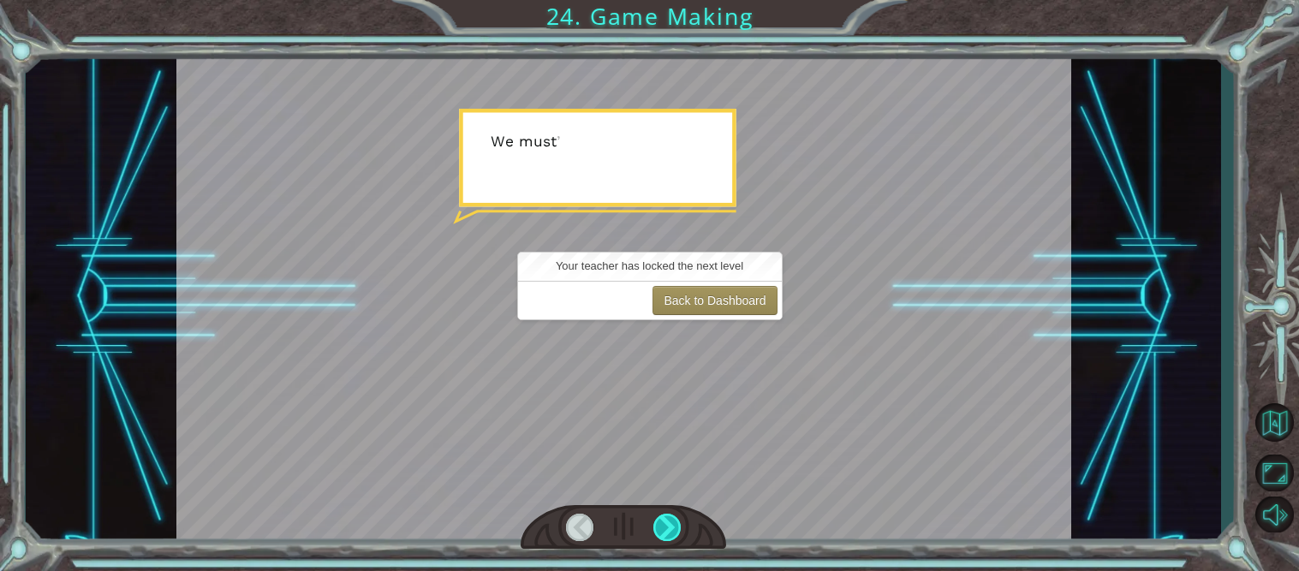
click at [677, 517] on div at bounding box center [667, 527] width 28 height 27
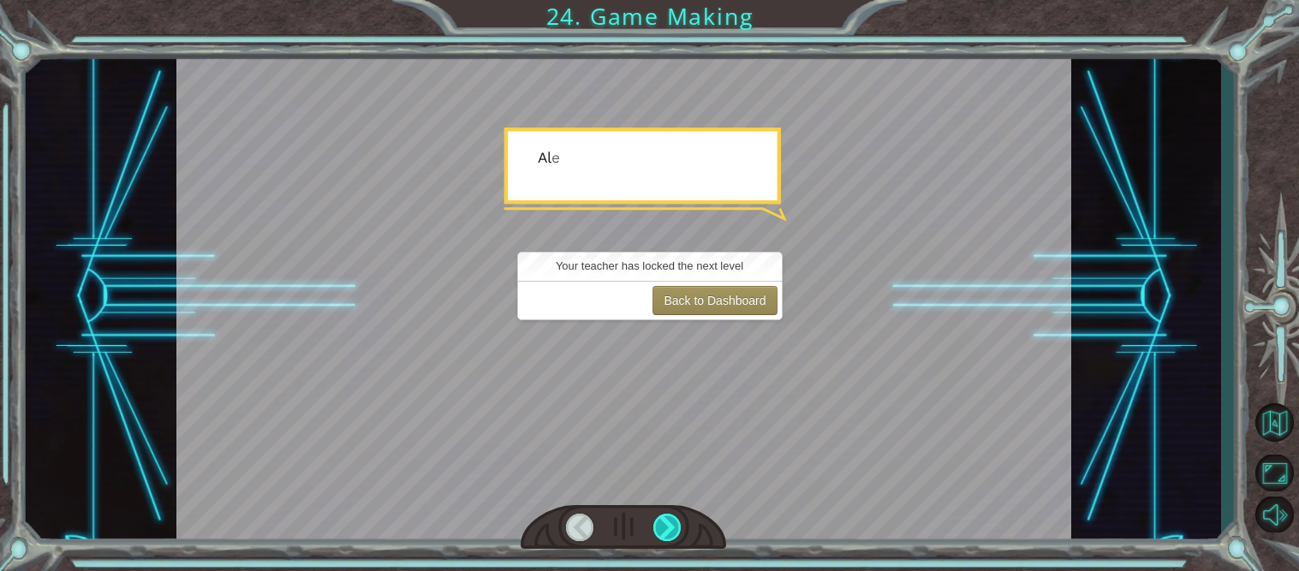
click at [677, 517] on div at bounding box center [667, 527] width 28 height 27
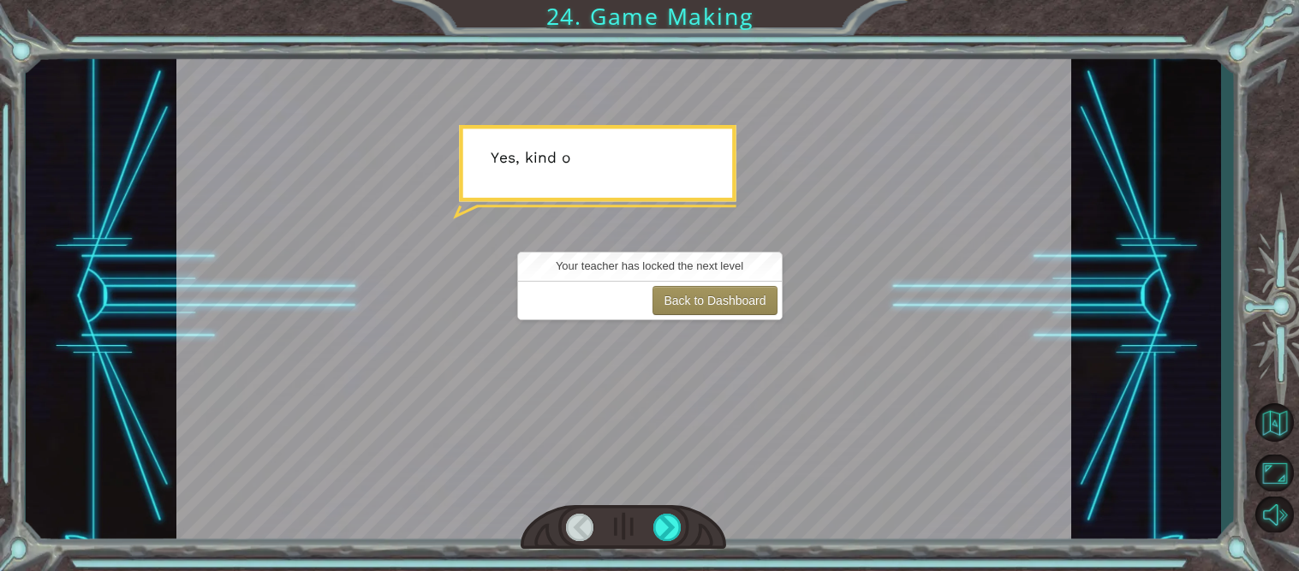
click at [681, 520] on div at bounding box center [623, 527] width 205 height 45
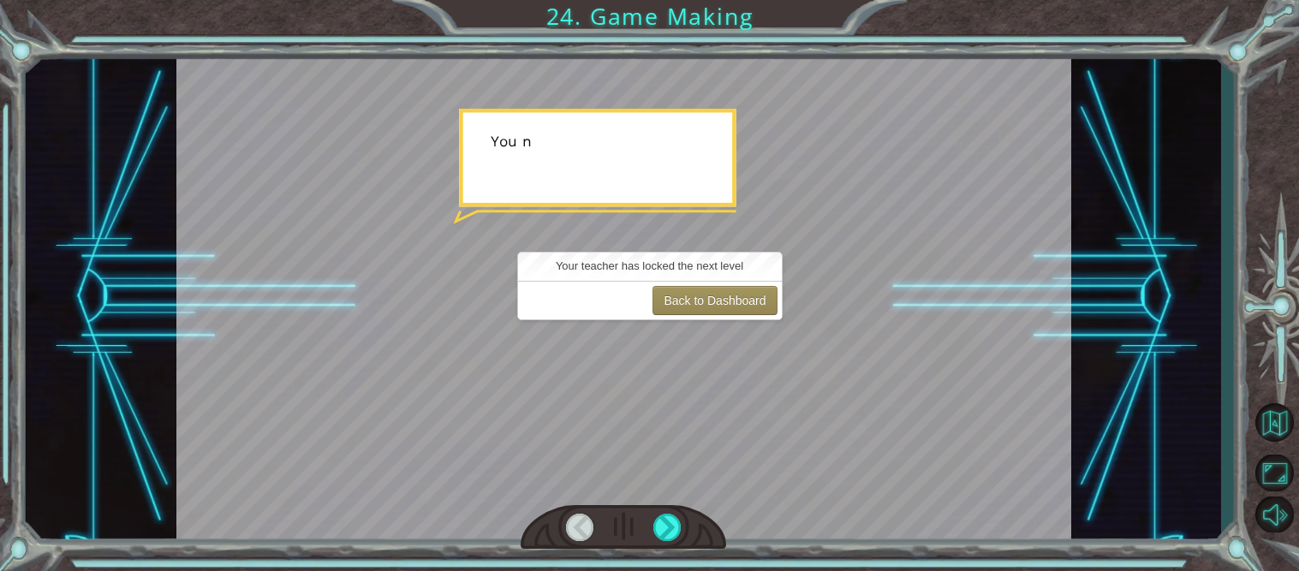
click at [681, 520] on div at bounding box center [623, 527] width 205 height 45
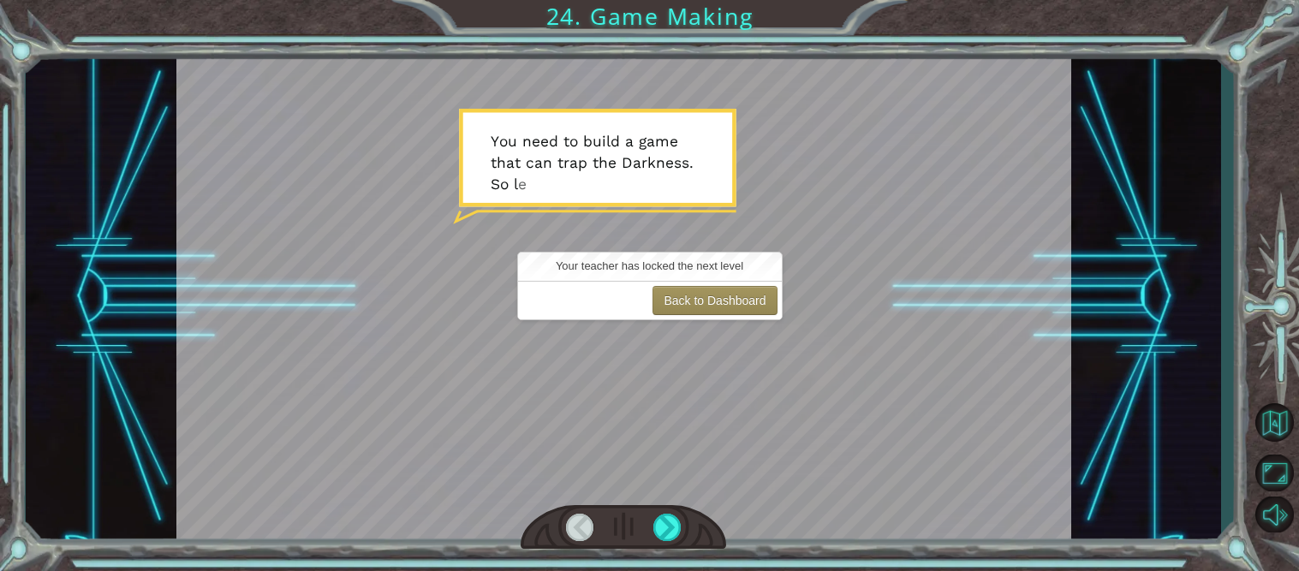
click at [681, 520] on div at bounding box center [623, 527] width 205 height 45
click at [668, 515] on div at bounding box center [667, 527] width 28 height 27
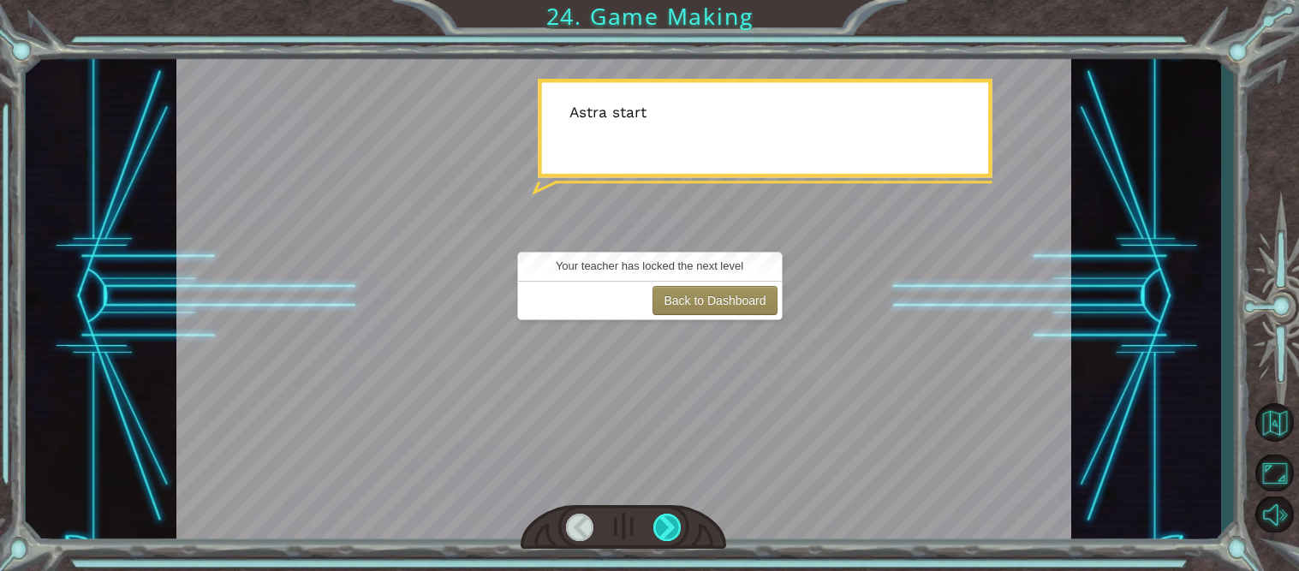
click at [674, 519] on div at bounding box center [667, 527] width 28 height 27
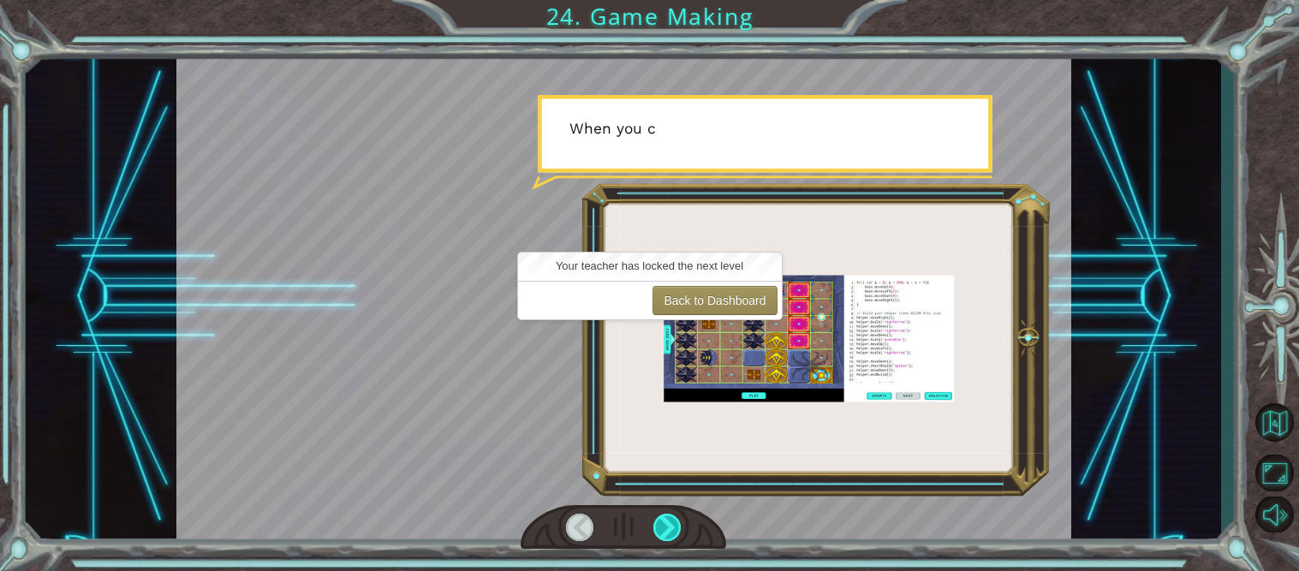
click at [674, 519] on div at bounding box center [667, 527] width 28 height 27
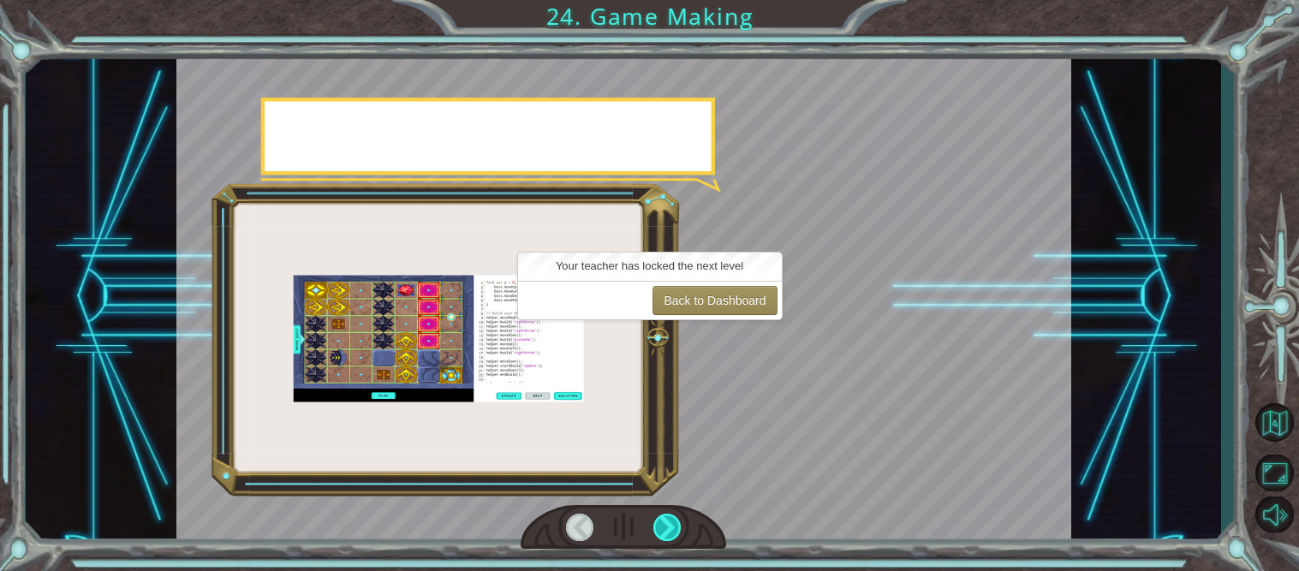
click at [674, 519] on div at bounding box center [667, 527] width 28 height 27
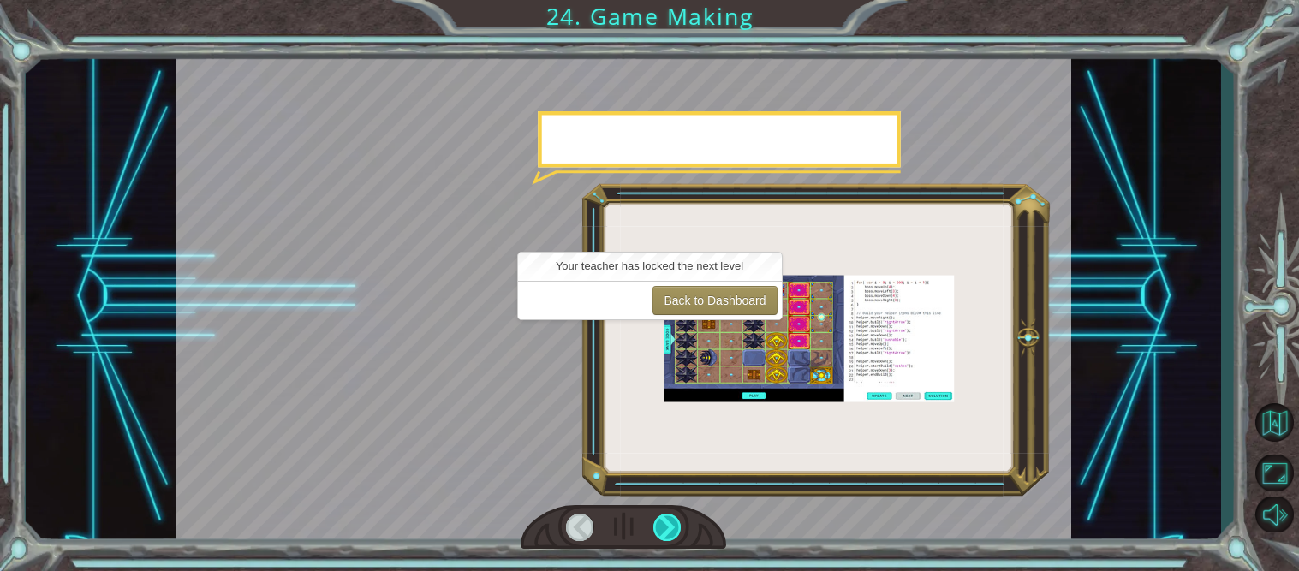
click at [674, 519] on div at bounding box center [667, 527] width 28 height 27
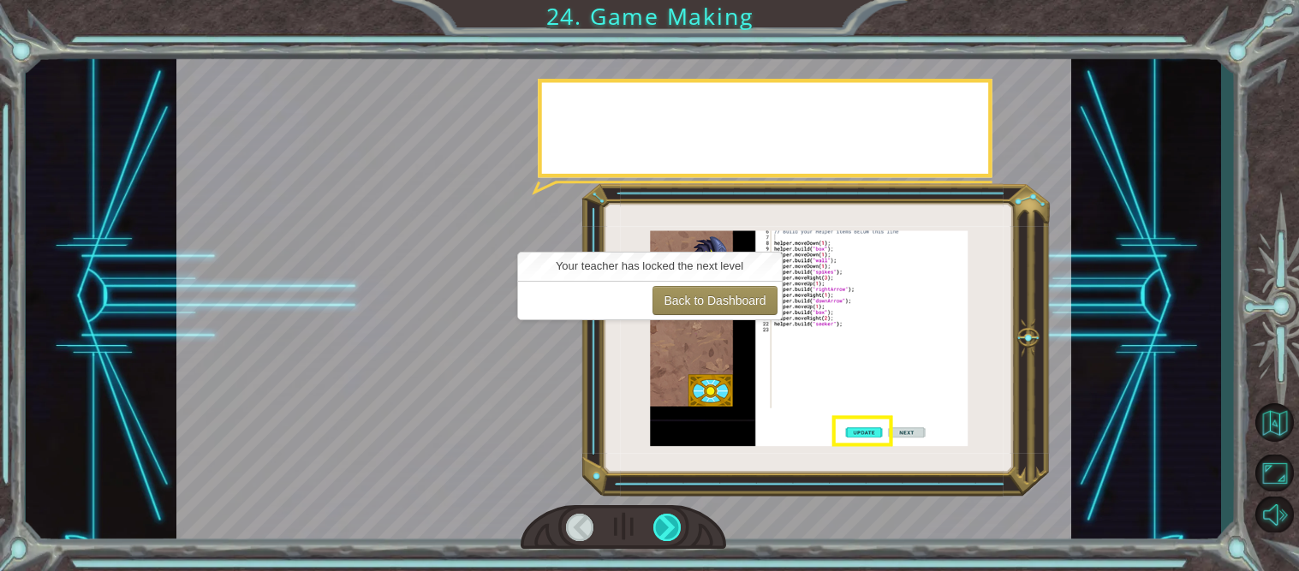
click at [674, 519] on div at bounding box center [667, 527] width 28 height 27
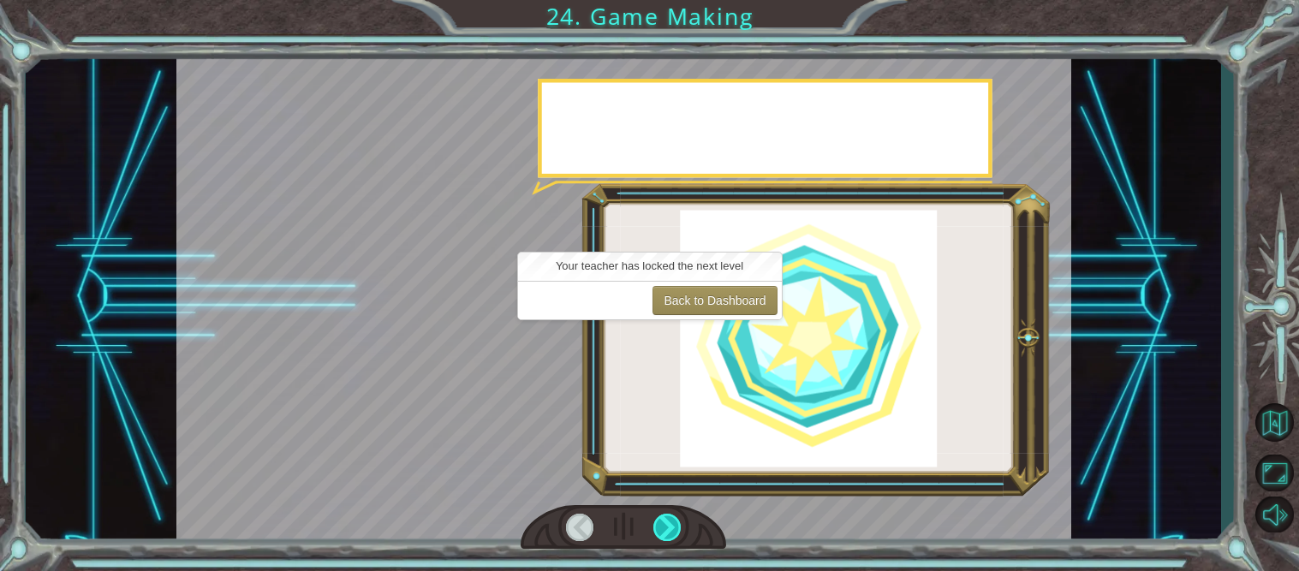
click at [674, 519] on div at bounding box center [667, 527] width 28 height 27
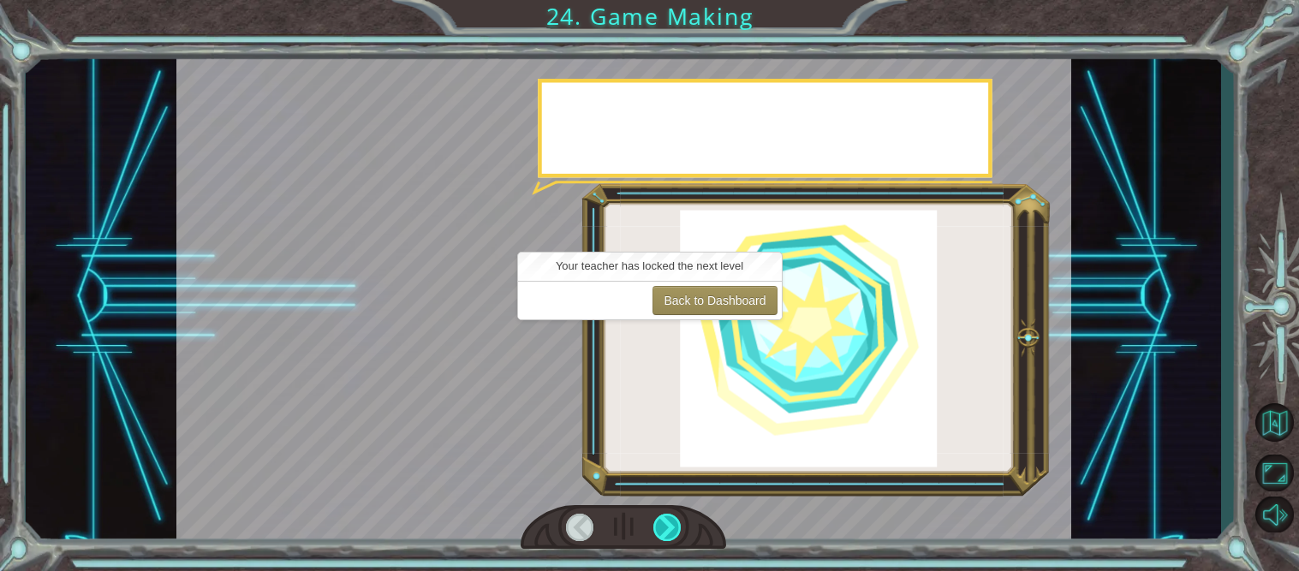
click at [674, 519] on div at bounding box center [667, 527] width 28 height 27
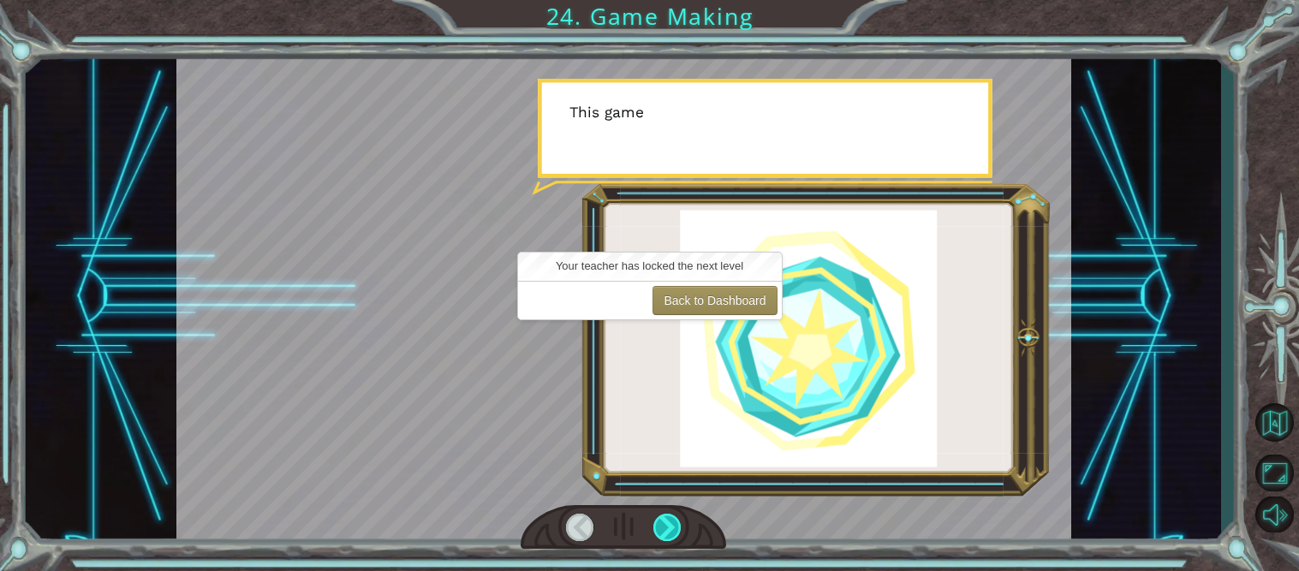
click at [674, 519] on div at bounding box center [667, 527] width 28 height 27
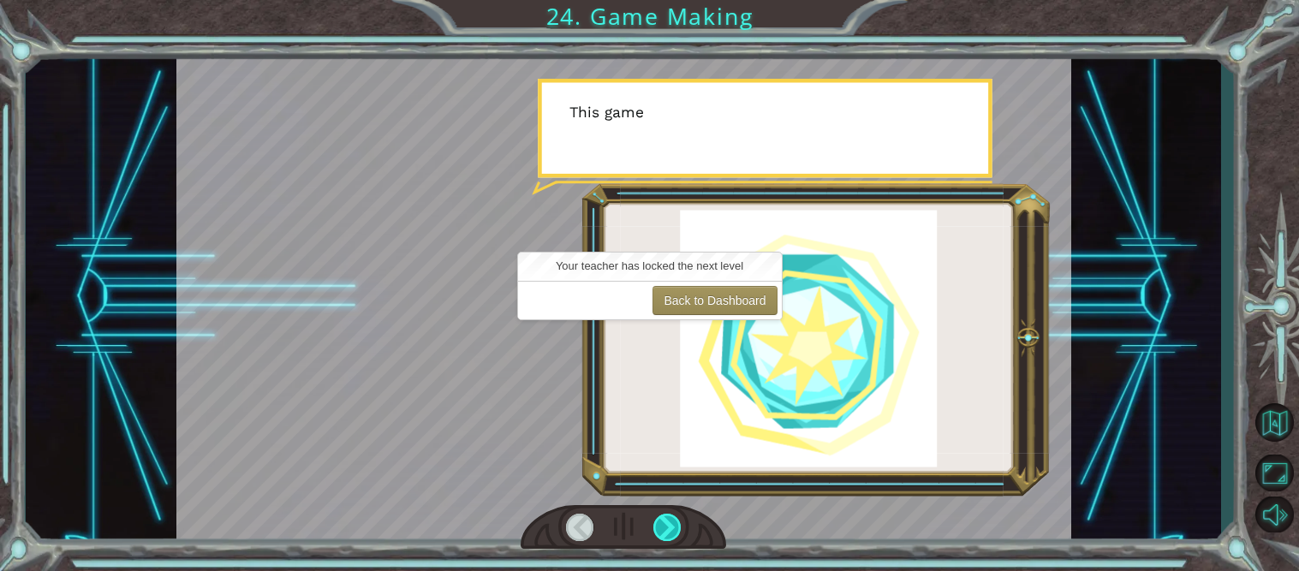
click at [674, 519] on div at bounding box center [667, 527] width 28 height 27
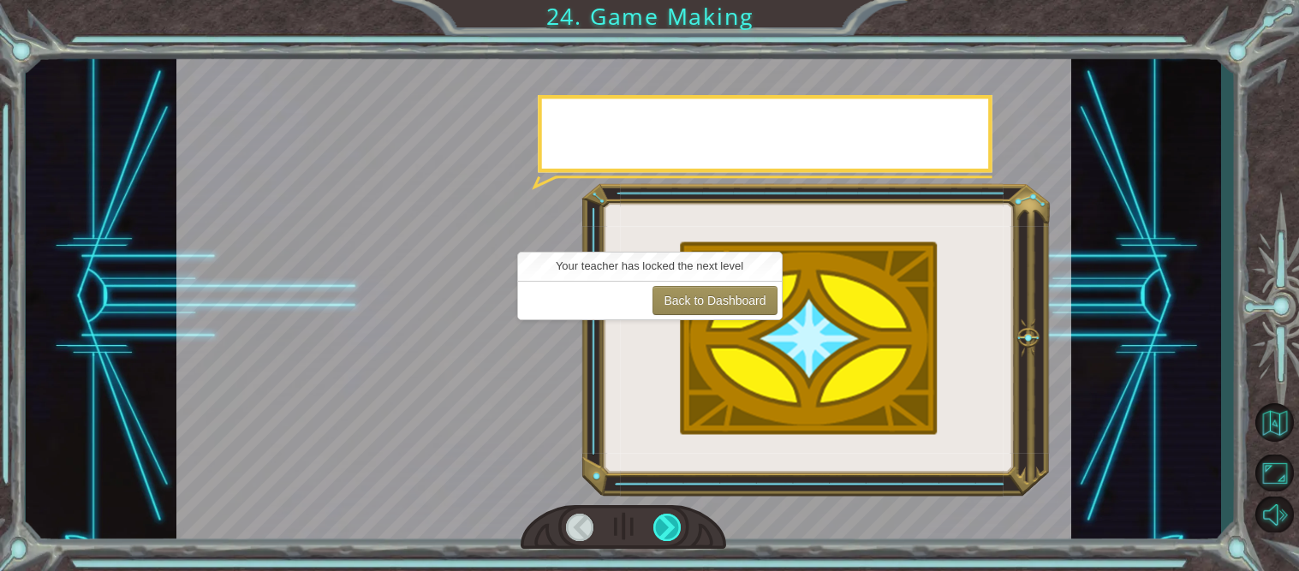
click at [674, 519] on div at bounding box center [667, 527] width 28 height 27
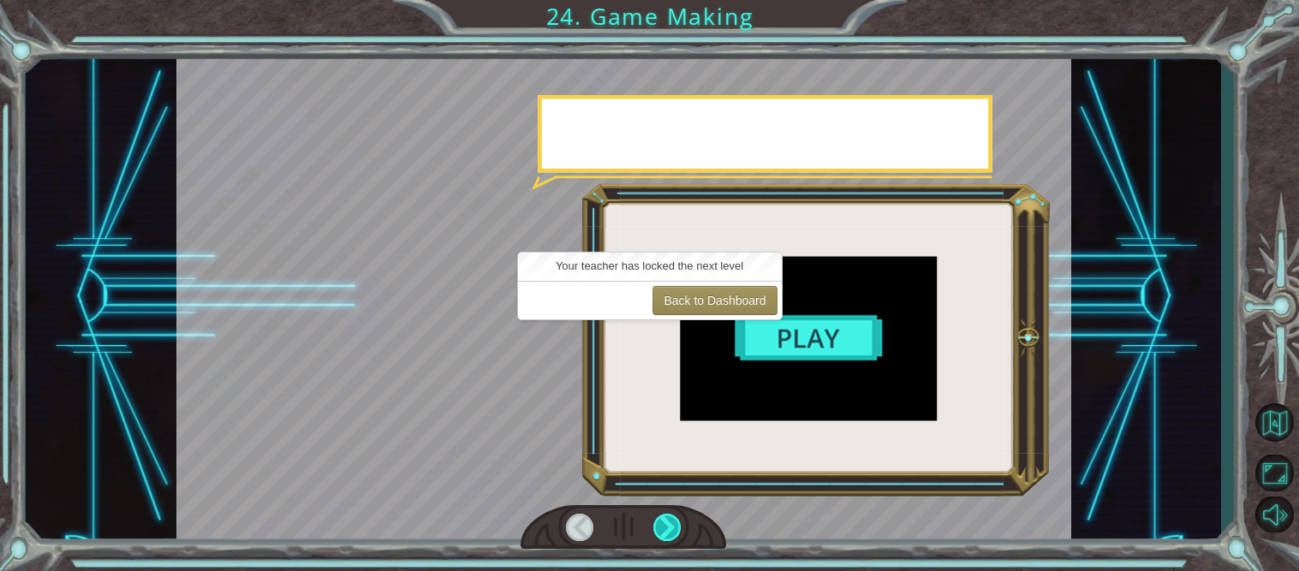
click at [674, 519] on div at bounding box center [667, 527] width 28 height 27
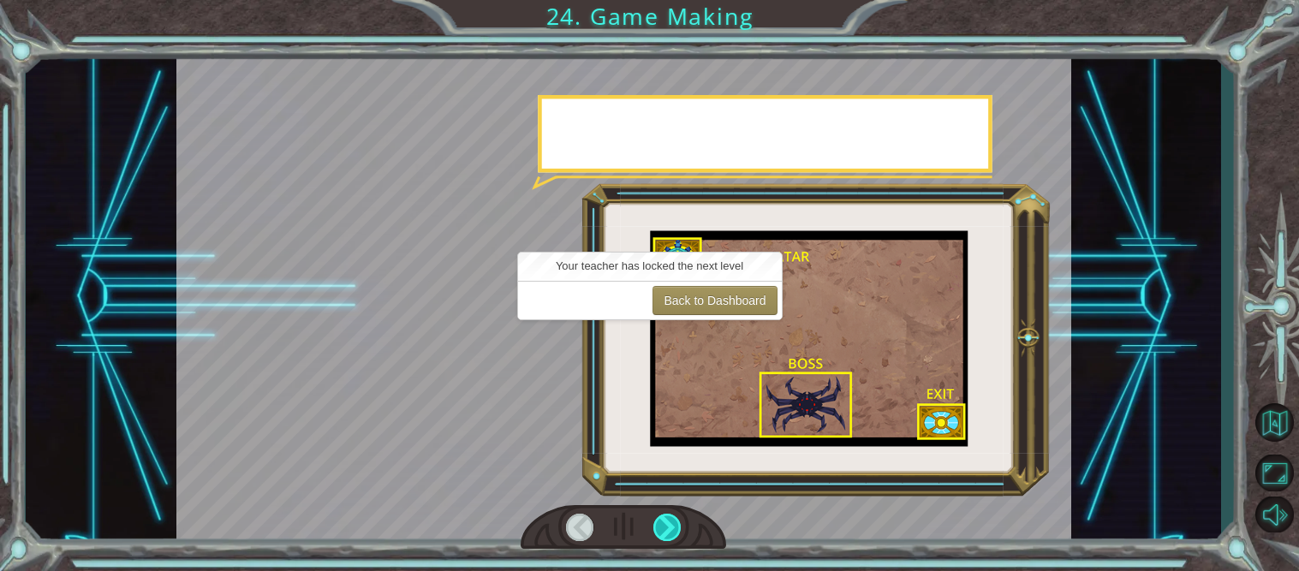
click at [674, 519] on div at bounding box center [667, 527] width 28 height 27
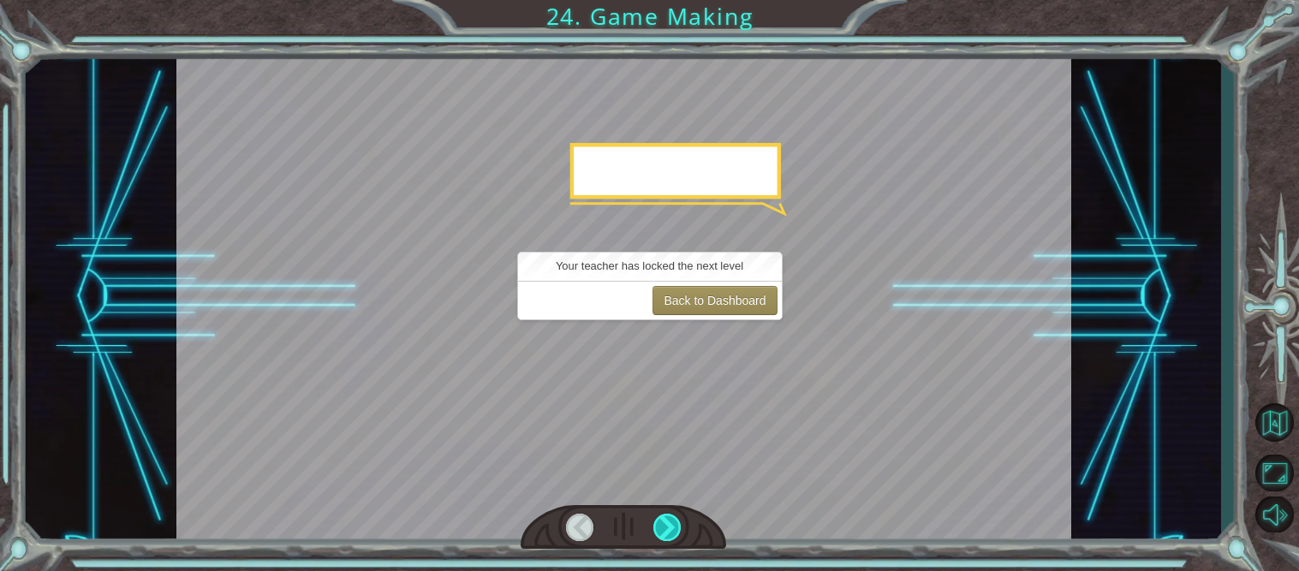
click at [674, 519] on div at bounding box center [667, 527] width 28 height 27
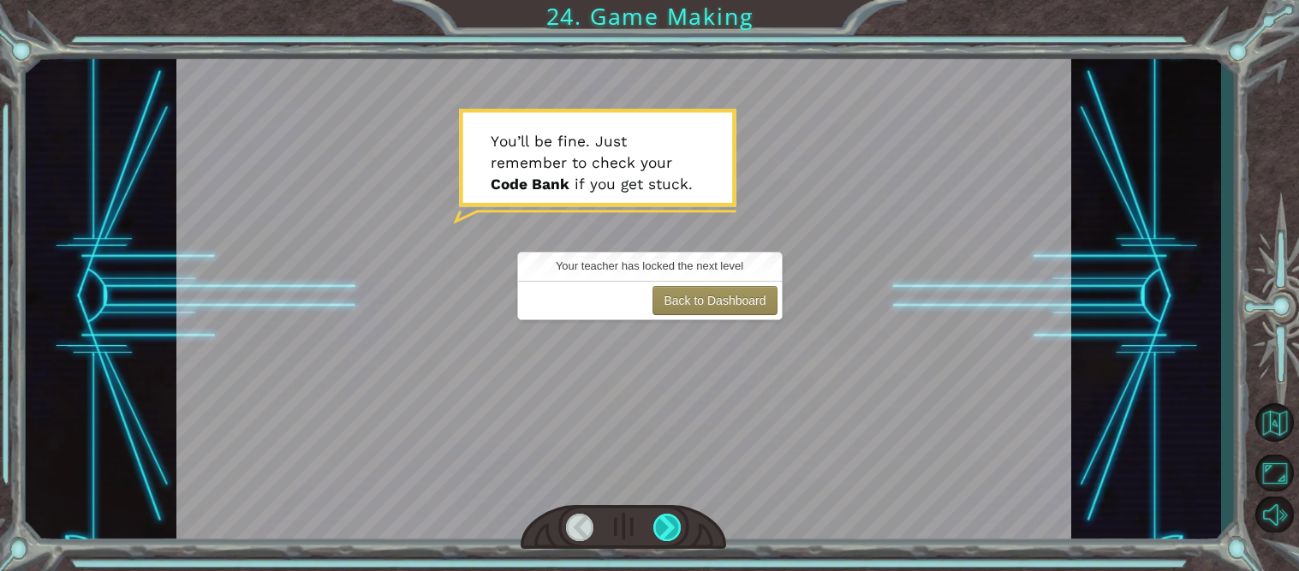
click at [675, 519] on div at bounding box center [667, 527] width 28 height 27
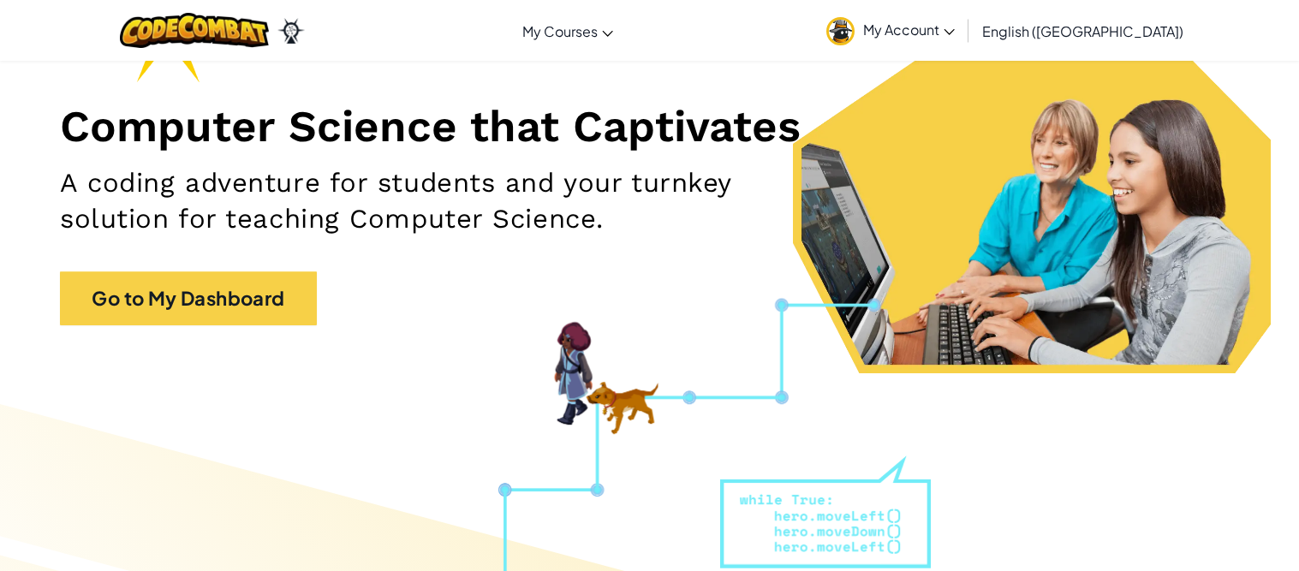
scroll to position [187, 0]
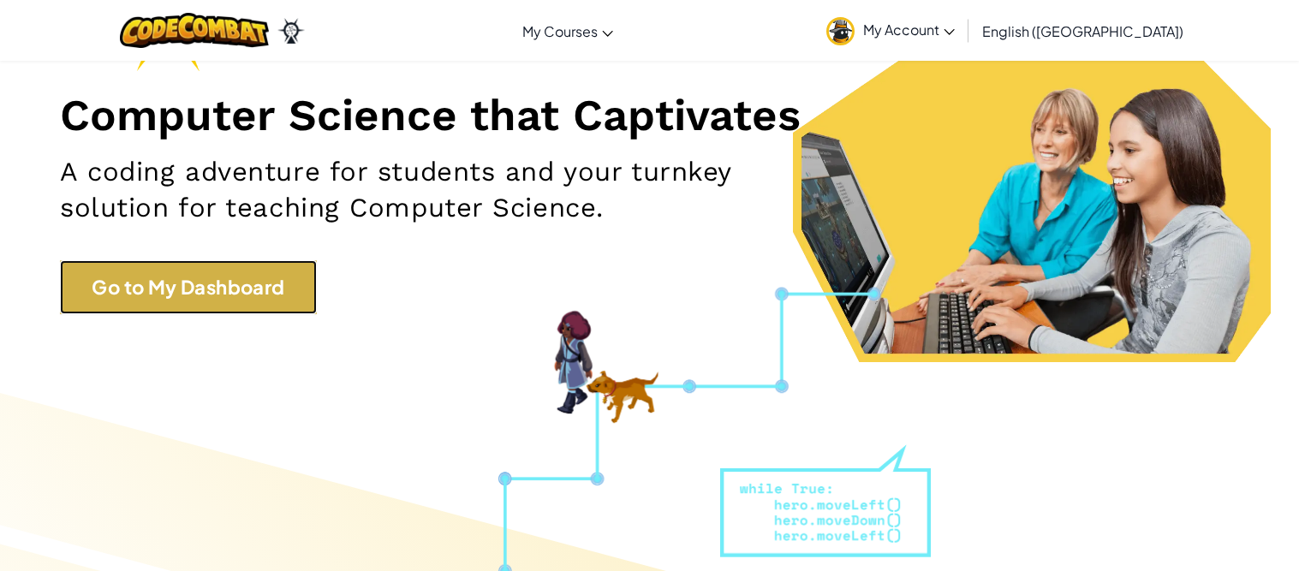
click at [244, 311] on link "Go to My Dashboard" at bounding box center [188, 287] width 257 height 54
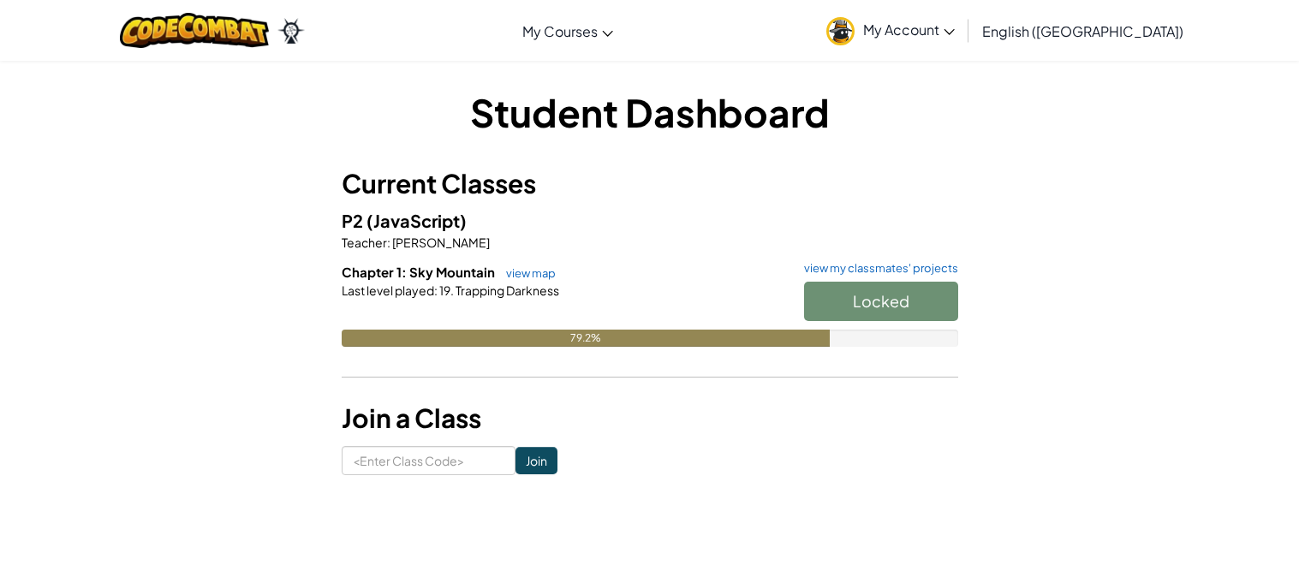
click at [507, 283] on span "Trapping Darkness" at bounding box center [506, 290] width 105 height 15
click at [521, 277] on link "view map" at bounding box center [526, 273] width 58 height 14
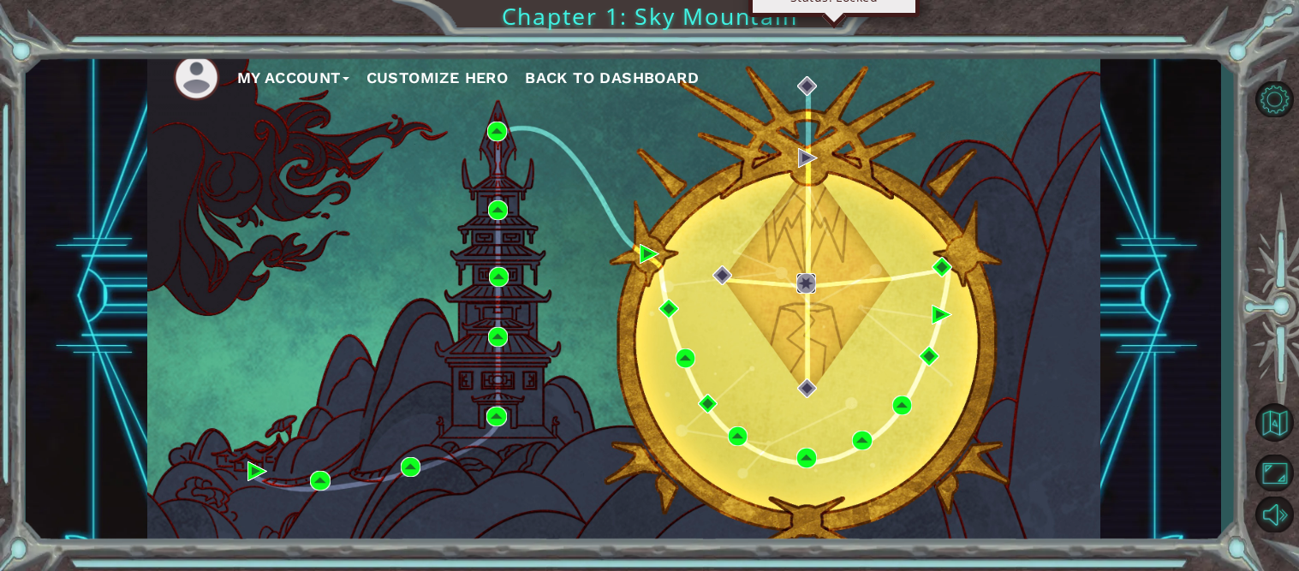
click at [806, 278] on img at bounding box center [806, 283] width 20 height 20
click at [804, 271] on div "My Account Customize Hero Back to Dashboard" at bounding box center [623, 296] width 953 height 503
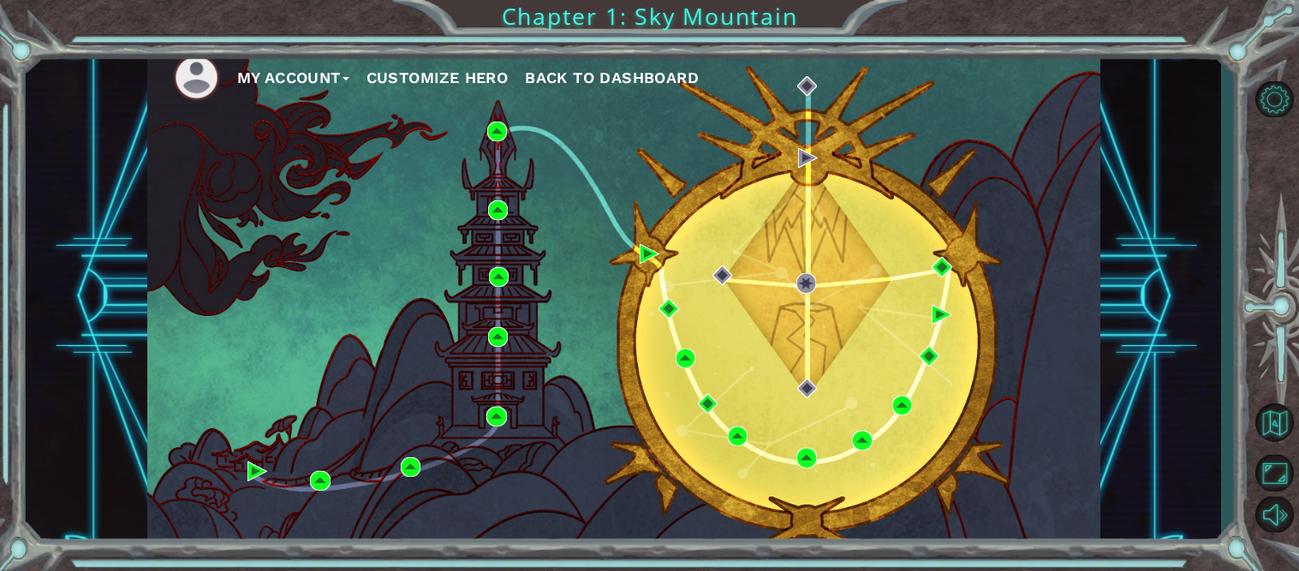
click at [804, 271] on div "My Account Customize Hero Back to Dashboard" at bounding box center [623, 296] width 953 height 503
click at [944, 271] on img at bounding box center [941, 267] width 20 height 20
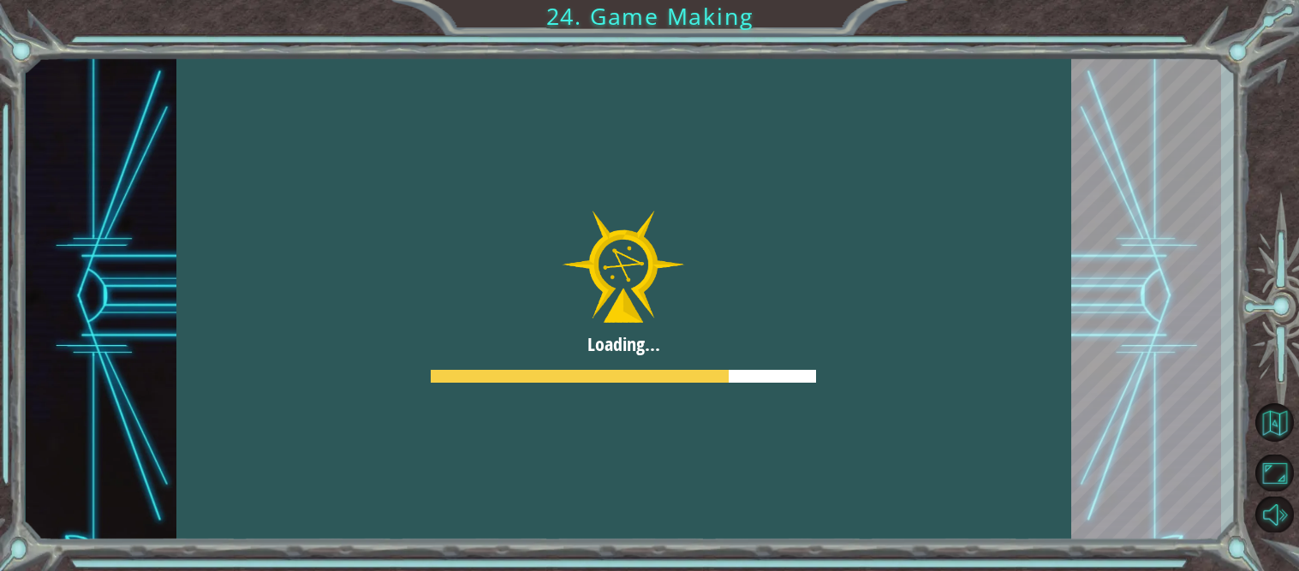
click at [944, 271] on div at bounding box center [623, 296] width 895 height 503
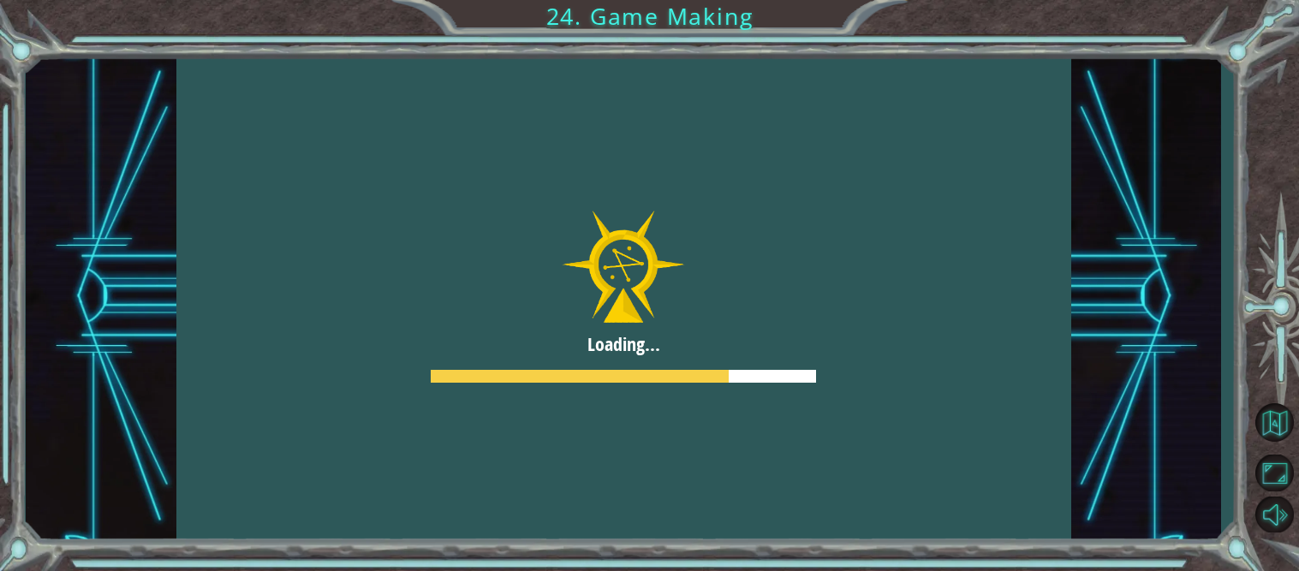
click at [944, 271] on div at bounding box center [623, 296] width 895 height 503
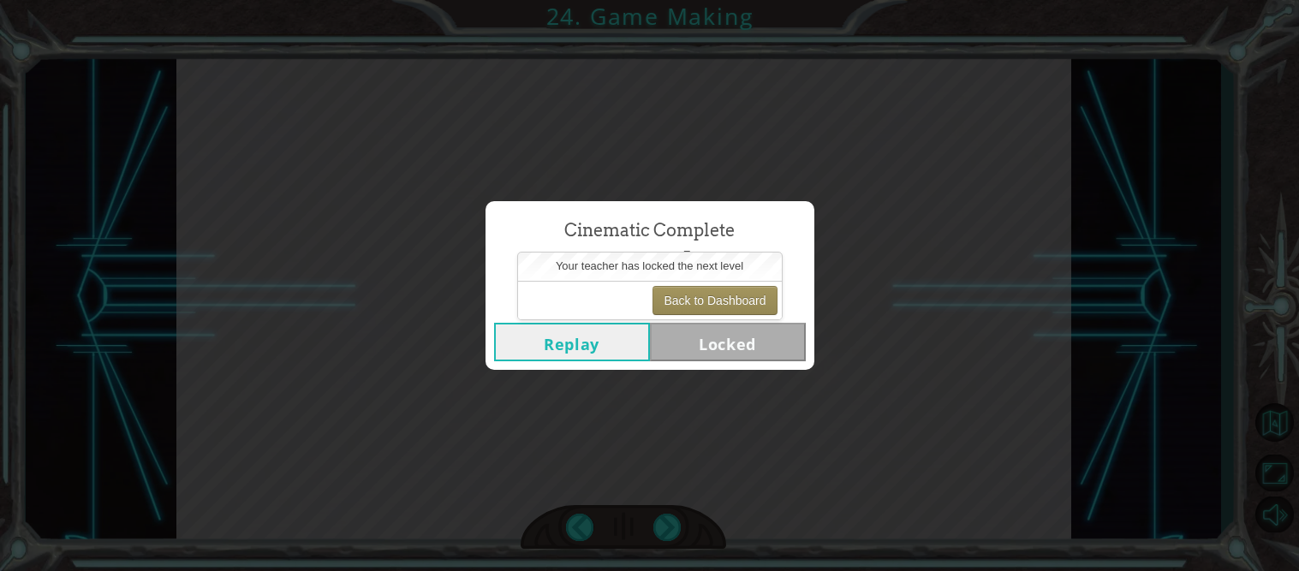
click at [611, 336] on button "Replay" at bounding box center [572, 342] width 156 height 39
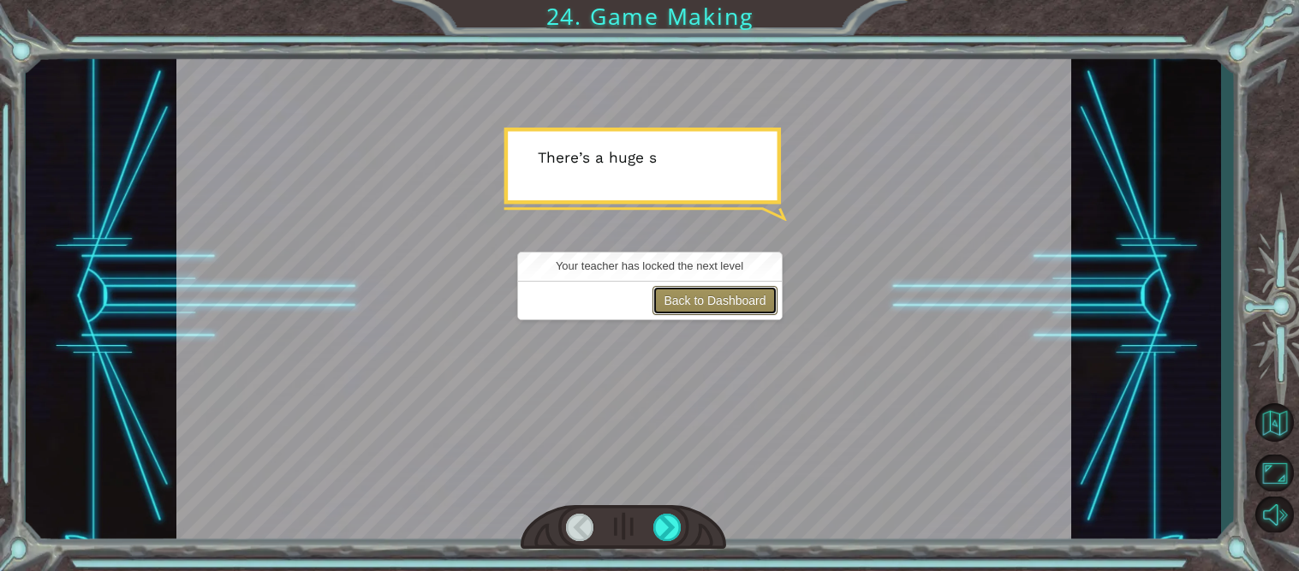
click at [751, 299] on button "Back to Dashboard" at bounding box center [714, 300] width 124 height 29
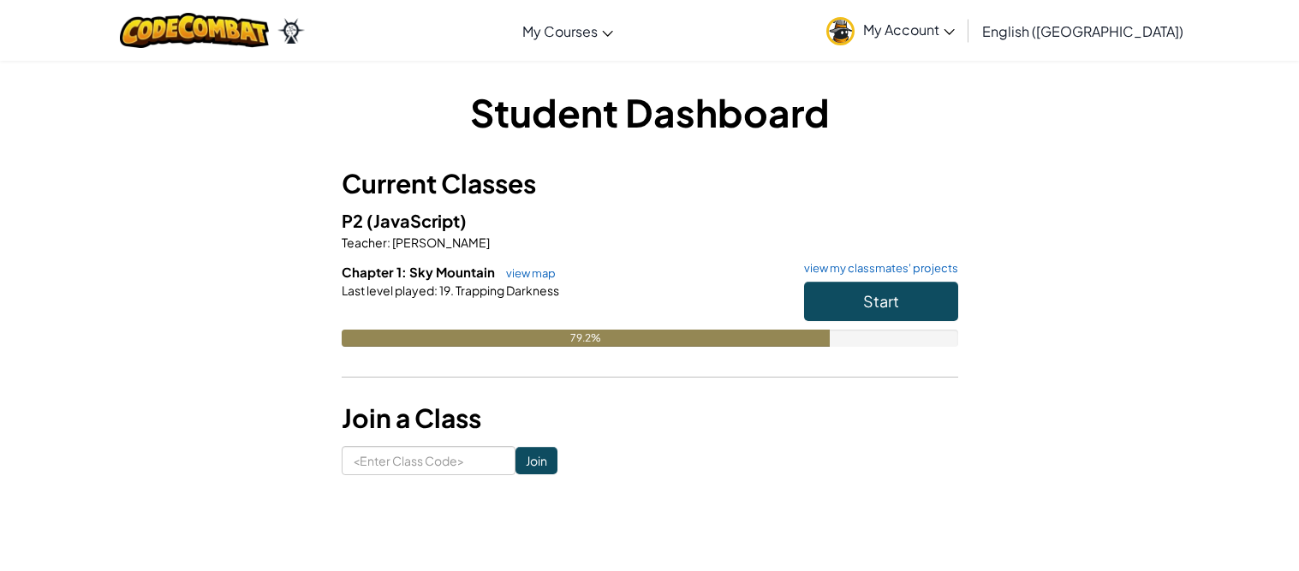
click at [402, 270] on span "Chapter 1: Sky Mountain" at bounding box center [420, 272] width 156 height 16
click at [513, 279] on link "view map" at bounding box center [526, 273] width 58 height 14
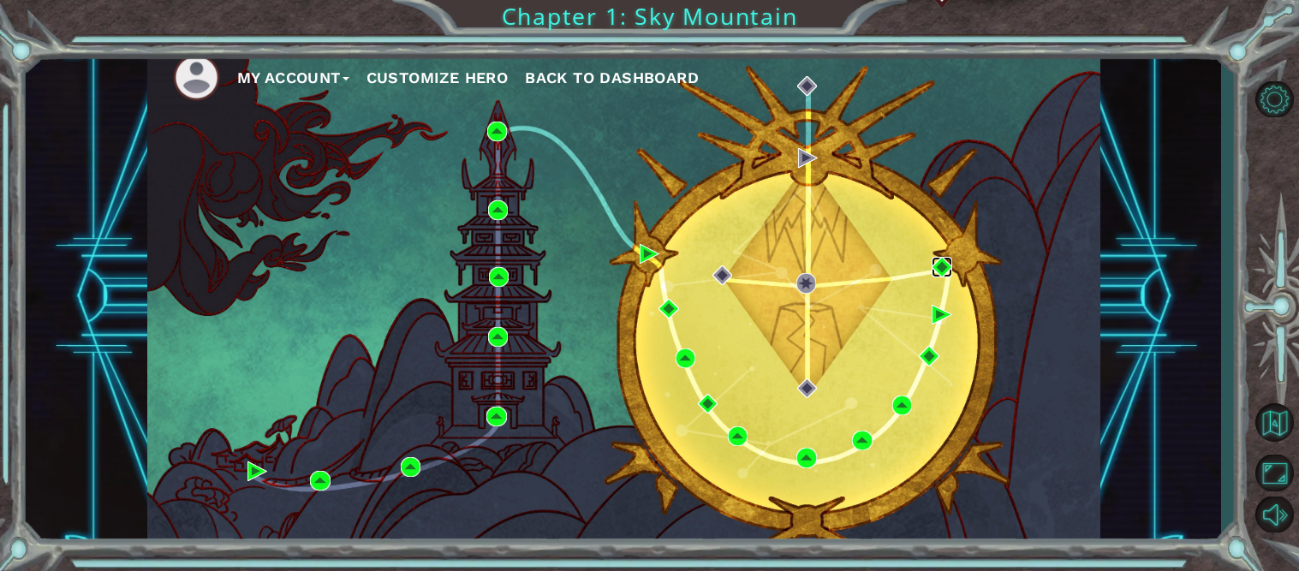
click at [946, 261] on img at bounding box center [941, 267] width 20 height 20
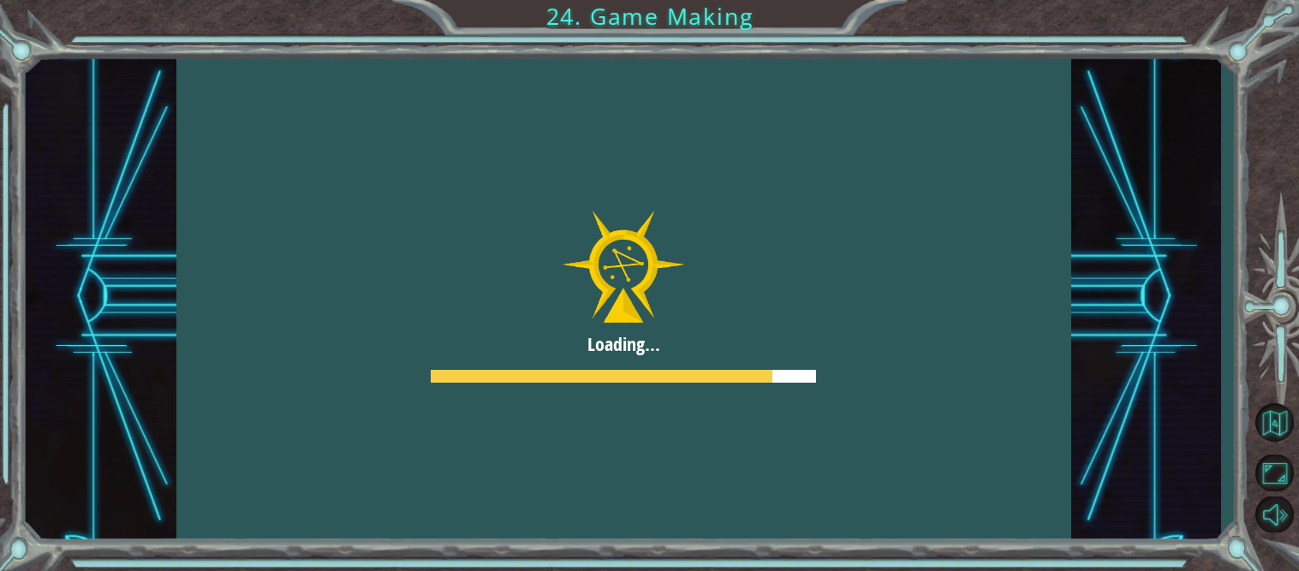
click at [946, 261] on div at bounding box center [623, 296] width 895 height 503
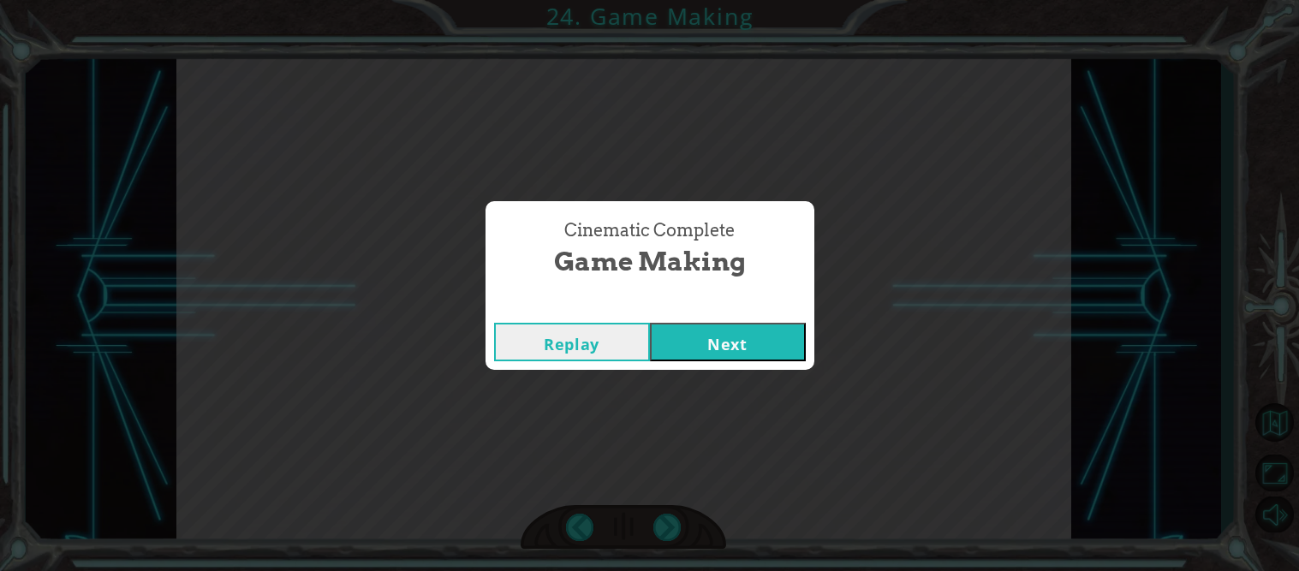
click at [768, 342] on button "Next" at bounding box center [728, 342] width 156 height 39
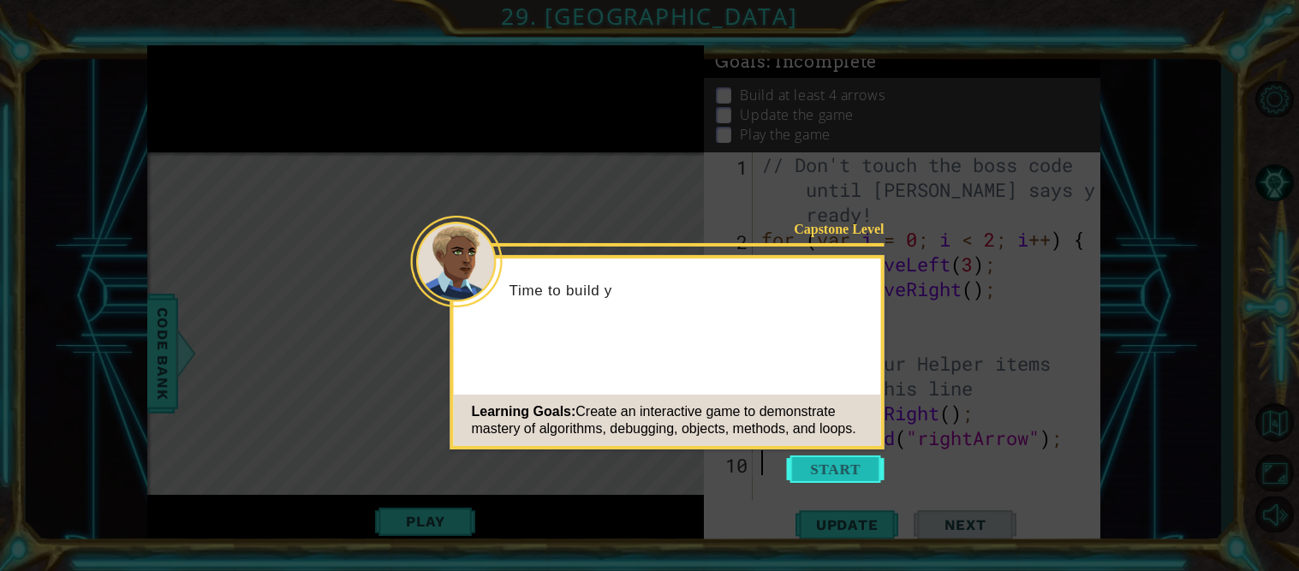
click at [813, 475] on button "Start" at bounding box center [836, 468] width 98 height 27
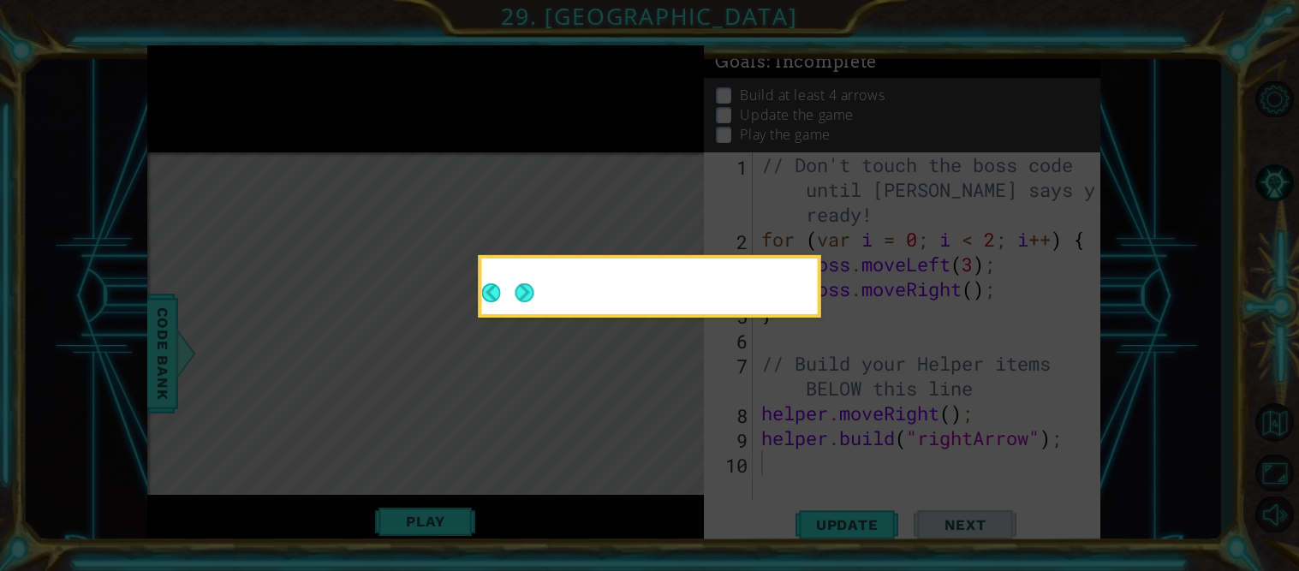
click at [813, 475] on icon at bounding box center [649, 285] width 1299 height 571
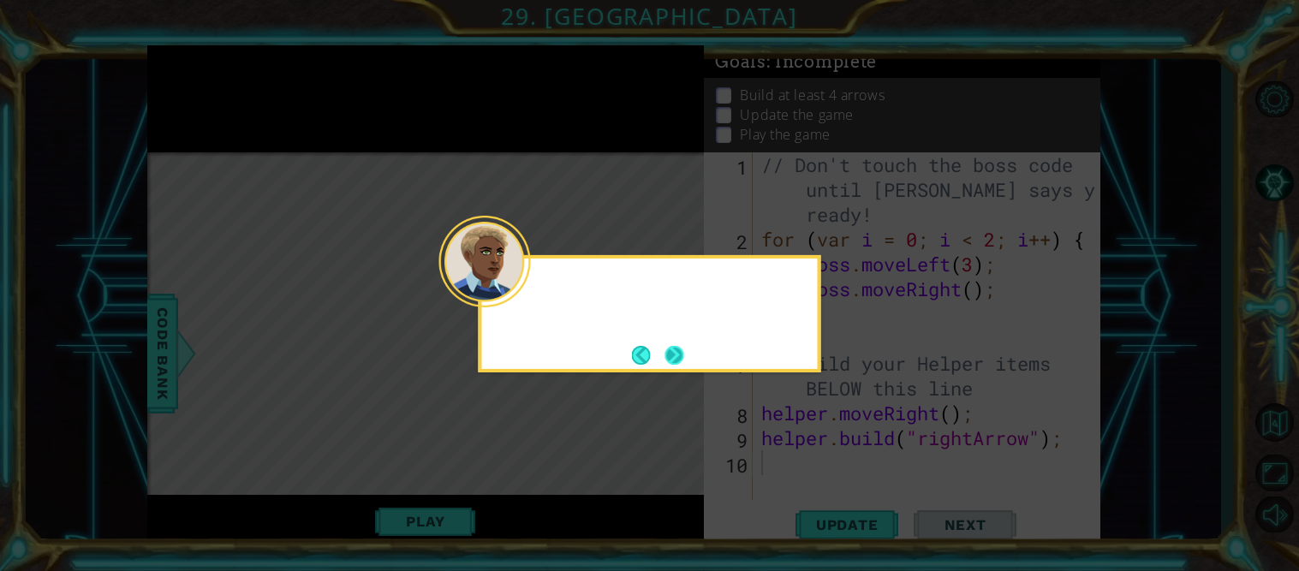
click at [667, 356] on button "Next" at bounding box center [674, 355] width 19 height 19
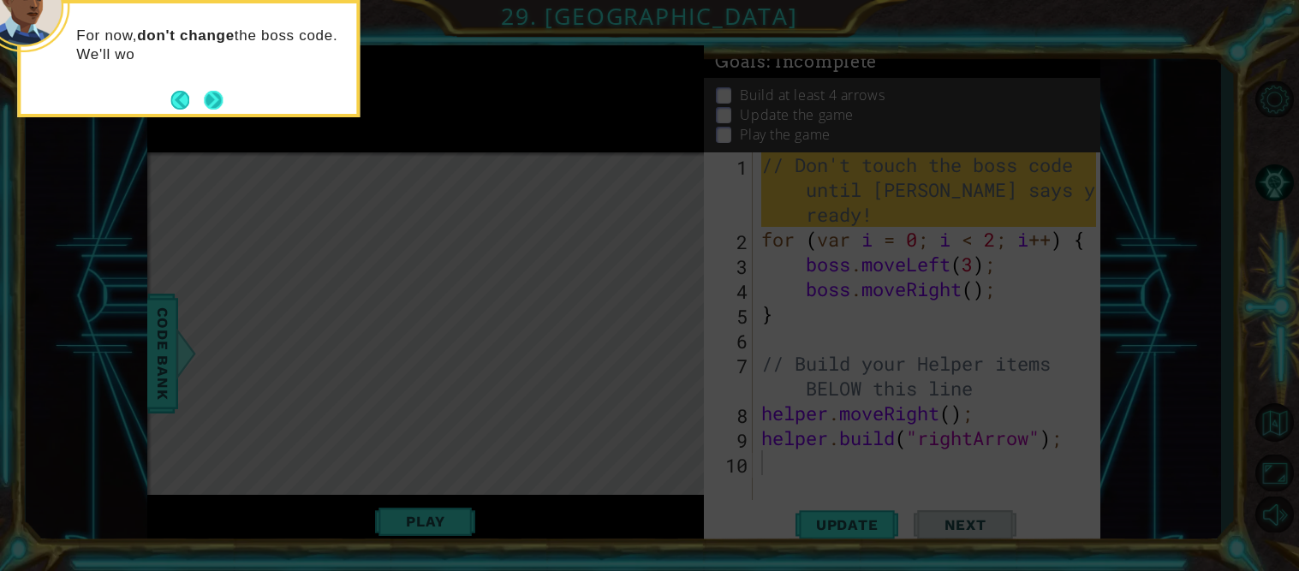
click at [205, 109] on button "Next" at bounding box center [214, 100] width 20 height 20
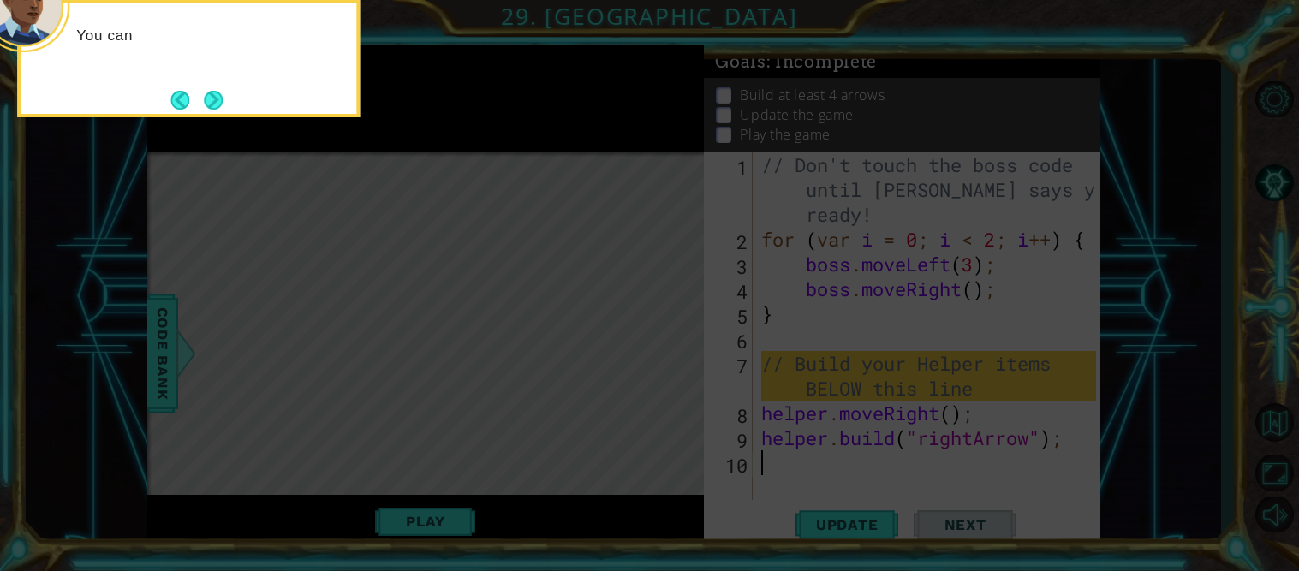
click at [205, 109] on button "Next" at bounding box center [213, 100] width 19 height 19
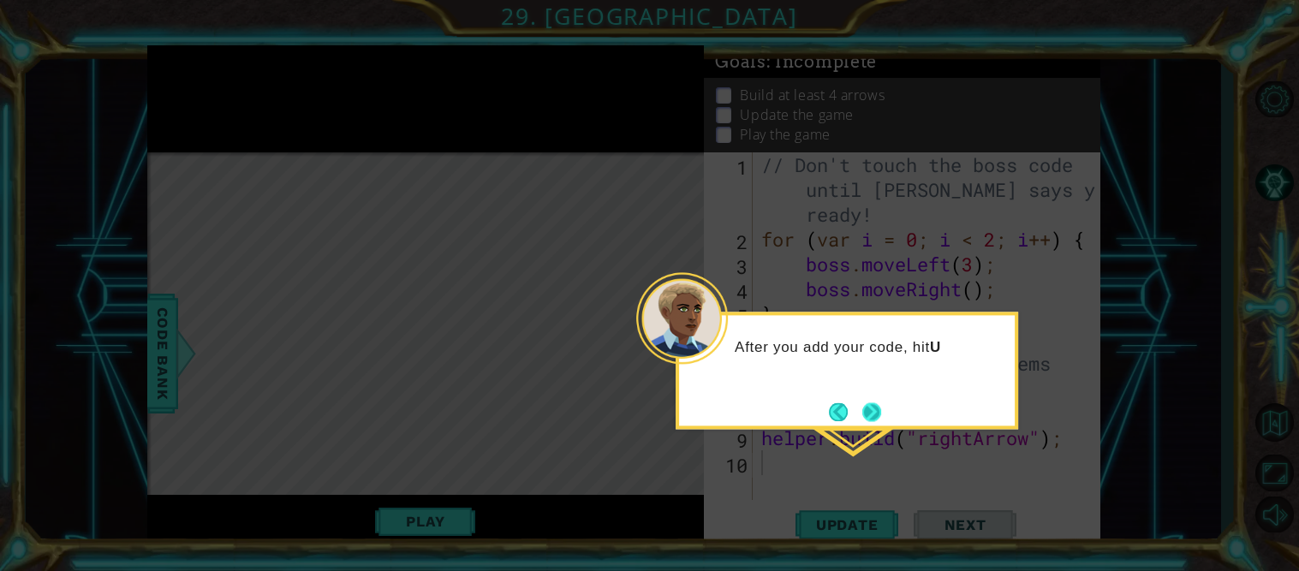
click at [868, 414] on button "Next" at bounding box center [872, 412] width 20 height 20
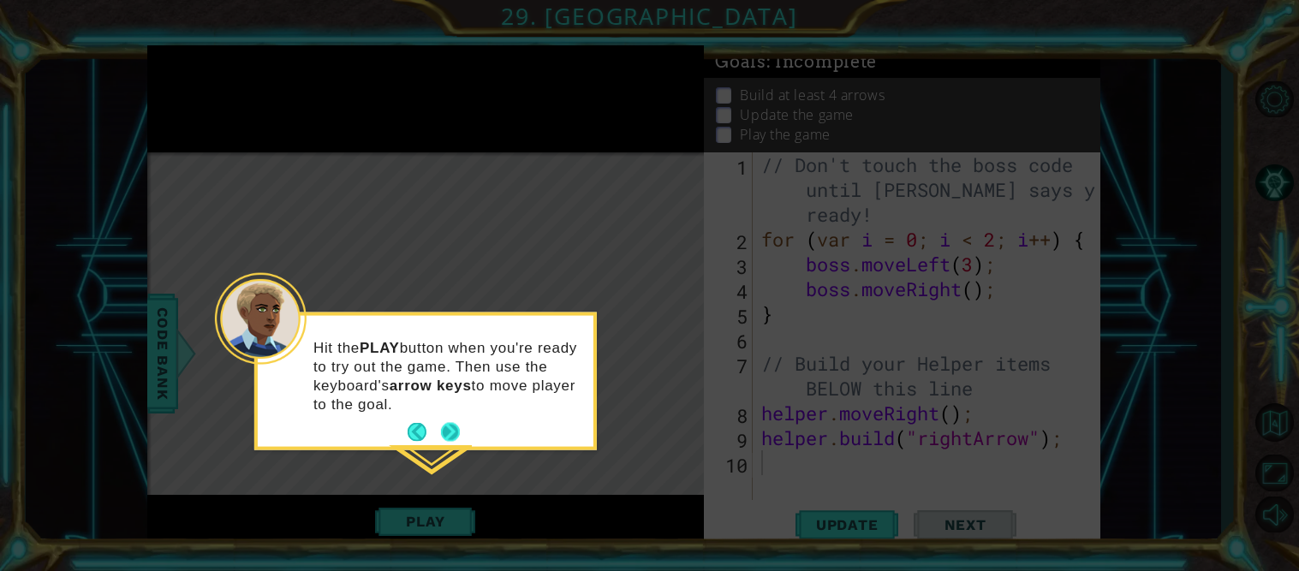
click at [448, 427] on button "Next" at bounding box center [450, 432] width 21 height 21
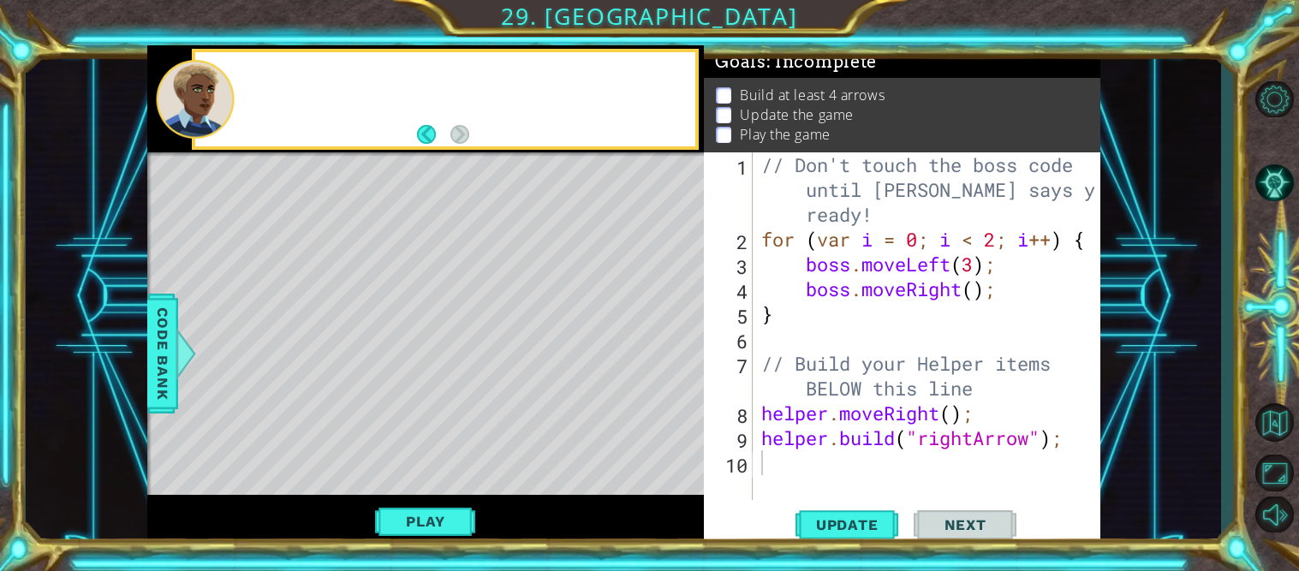
click at [448, 427] on div "Level Map" at bounding box center [542, 404] width 791 height 504
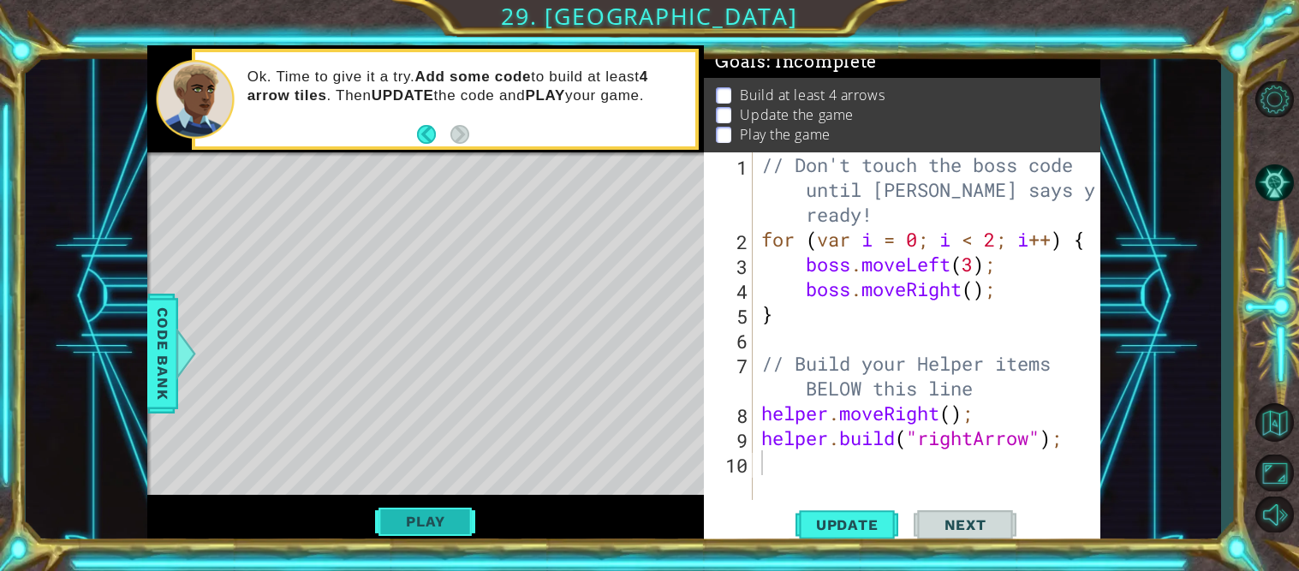
click at [441, 510] on button "Play" at bounding box center [425, 521] width 100 height 33
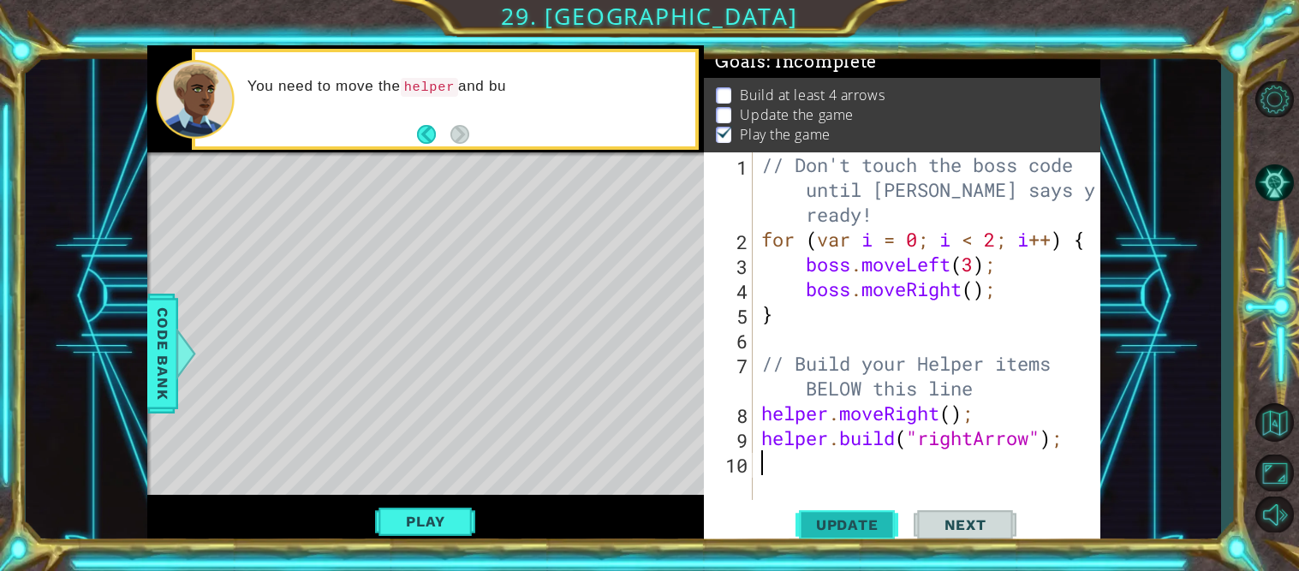
click at [838, 521] on span "Update" at bounding box center [847, 524] width 97 height 17
click at [342, 196] on div "Level Map" at bounding box center [542, 404] width 791 height 504
click at [759, 473] on div "// Don't touch the boss code until [PERSON_NAME] says you're ready! for ( var i…" at bounding box center [931, 375] width 347 height 447
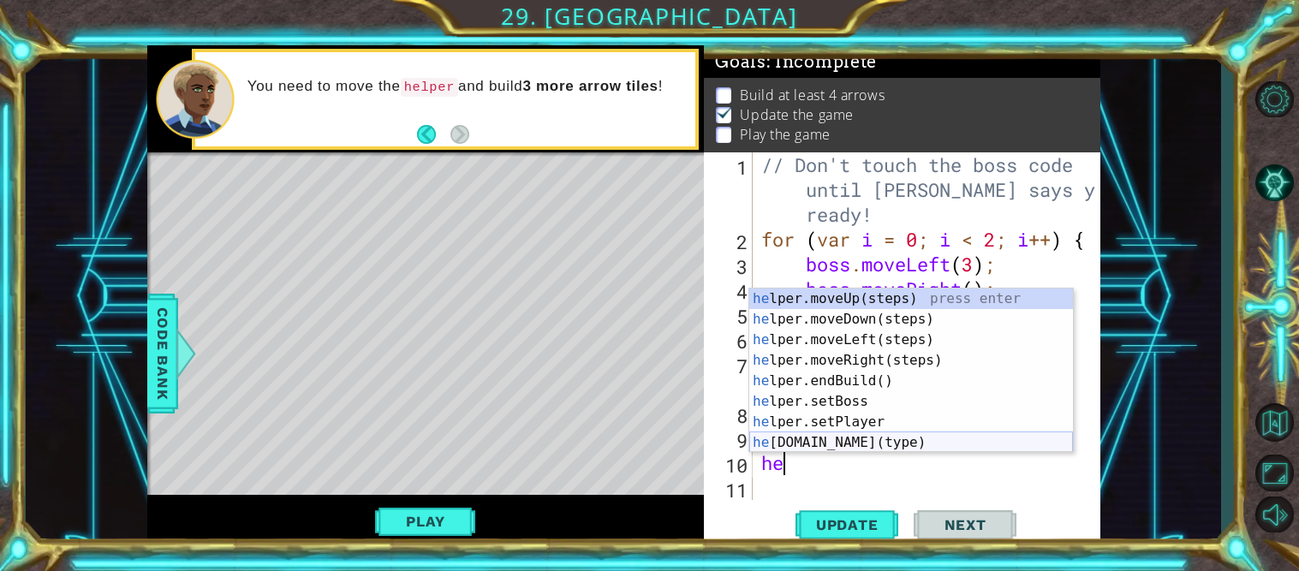
click at [866, 441] on div "he lper.moveUp(steps) press enter he lper.moveDown(steps) press enter he lper.m…" at bounding box center [911, 391] width 324 height 205
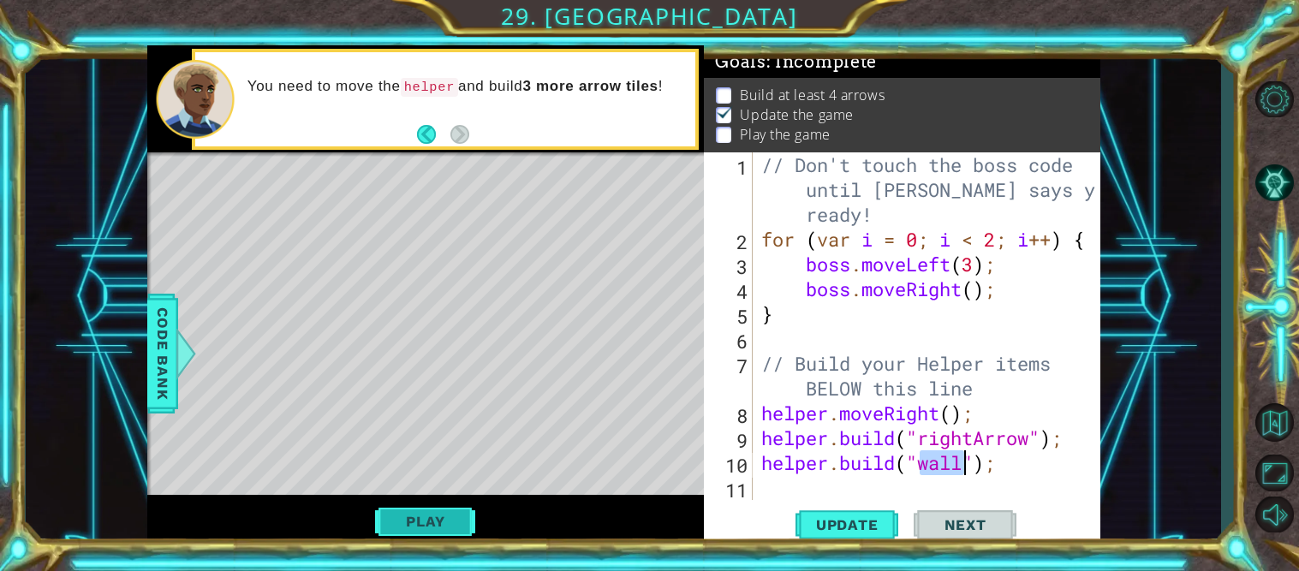
click at [441, 522] on button "Play" at bounding box center [425, 521] width 100 height 33
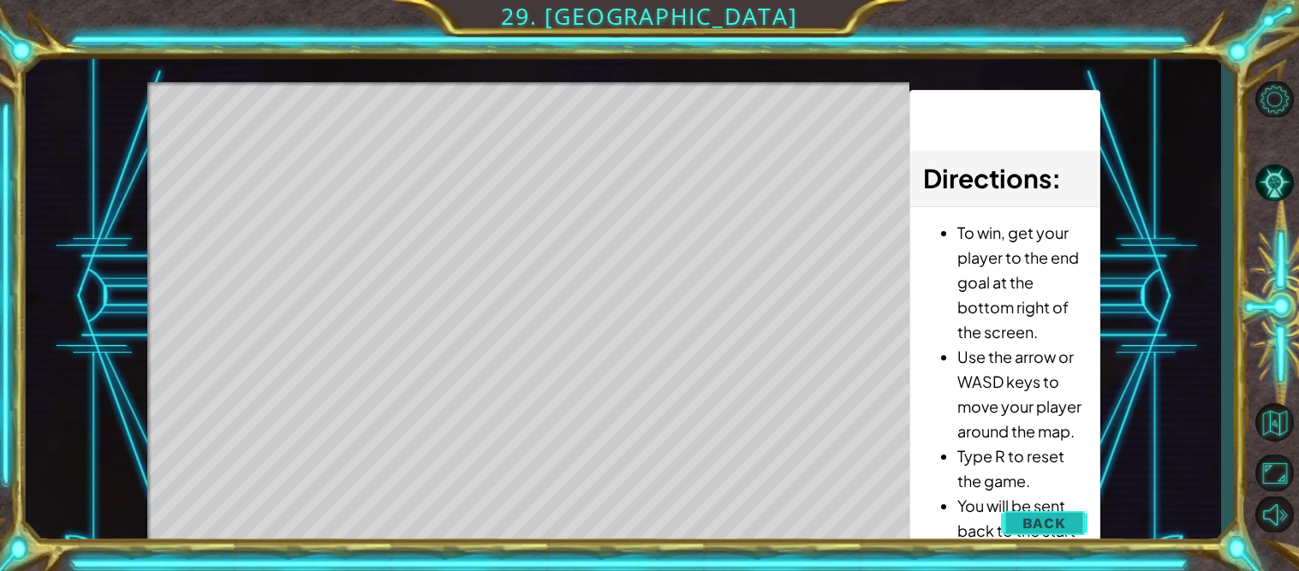
click at [1029, 525] on span "Back" at bounding box center [1044, 523] width 44 height 17
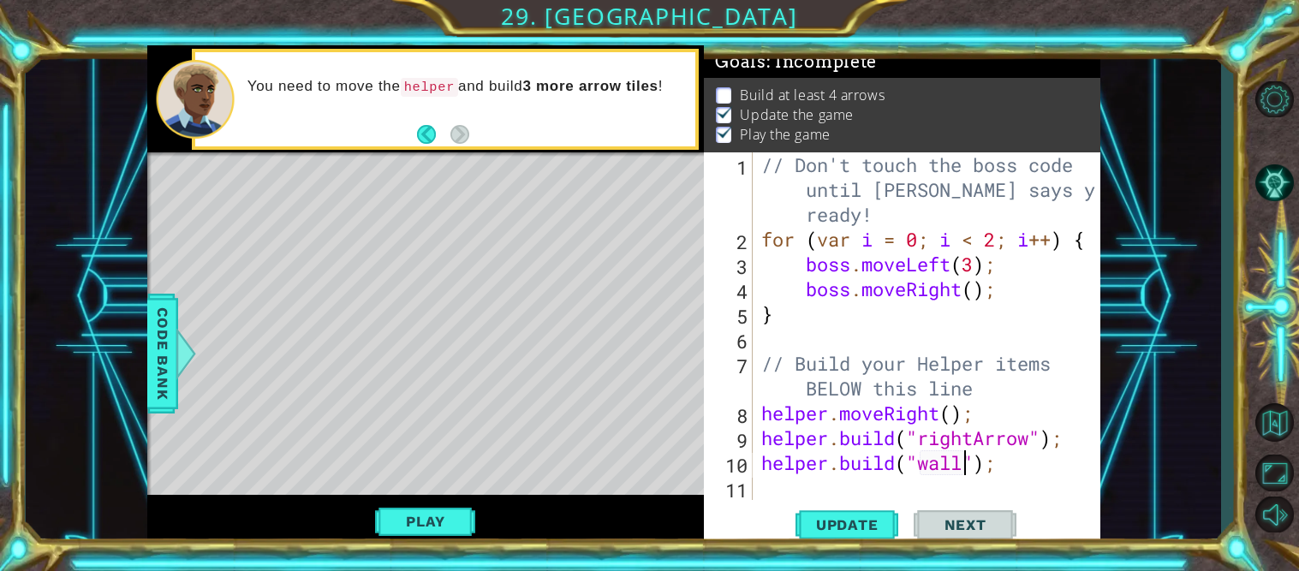
click at [965, 461] on div "// Don't touch the boss code until [PERSON_NAME] says you're ready! for ( var i…" at bounding box center [931, 375] width 347 height 447
type textarea "[DOMAIN_NAME]("downarrow");"
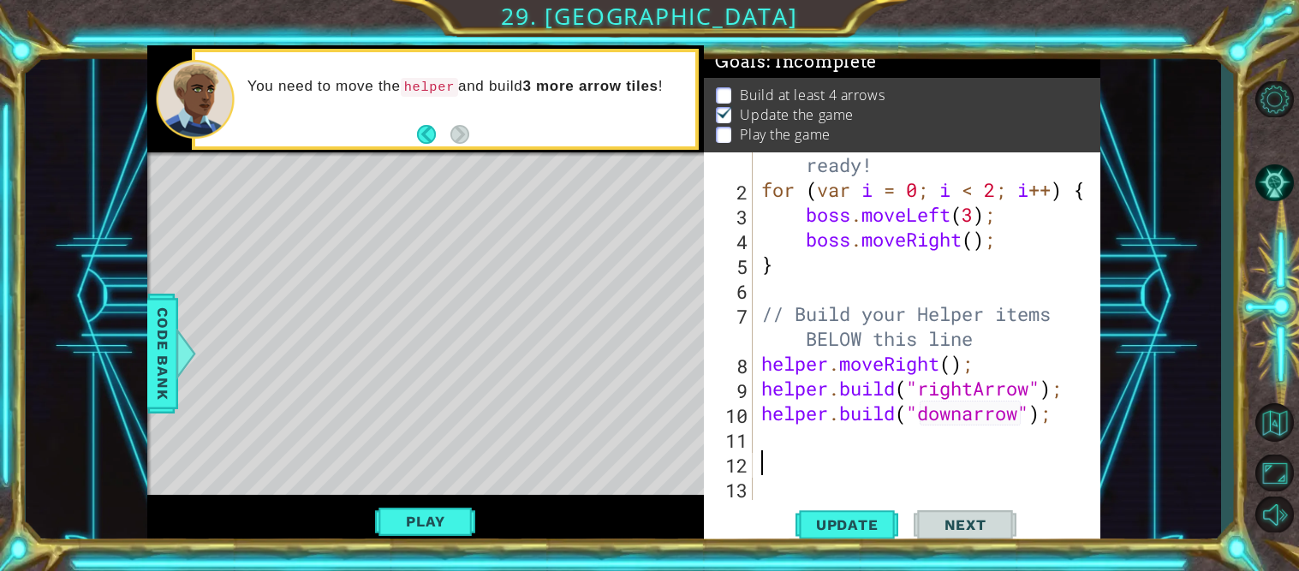
scroll to position [24, 0]
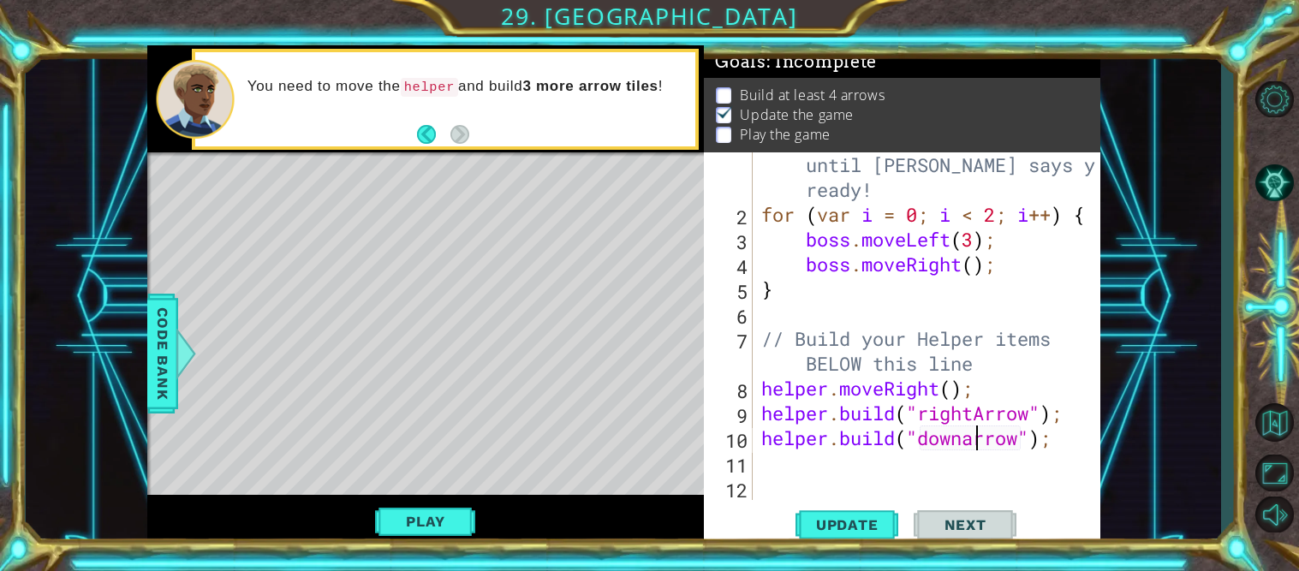
click at [975, 446] on div "// Don't touch the boss code until [PERSON_NAME] says you're ready! for ( var i…" at bounding box center [931, 351] width 347 height 447
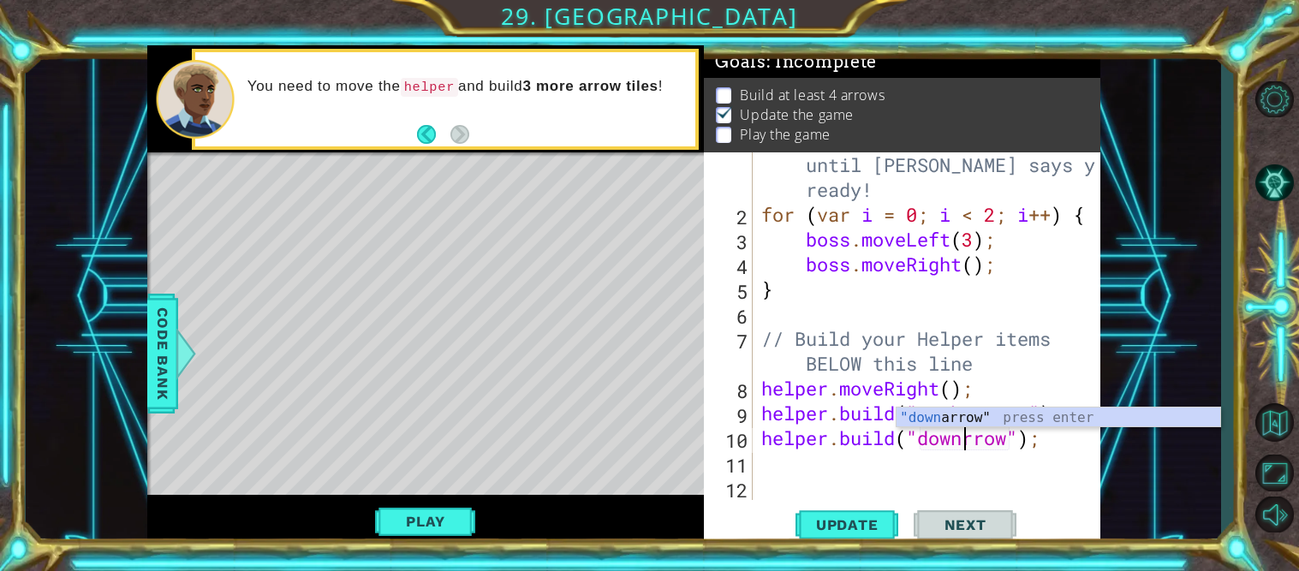
scroll to position [0, 10]
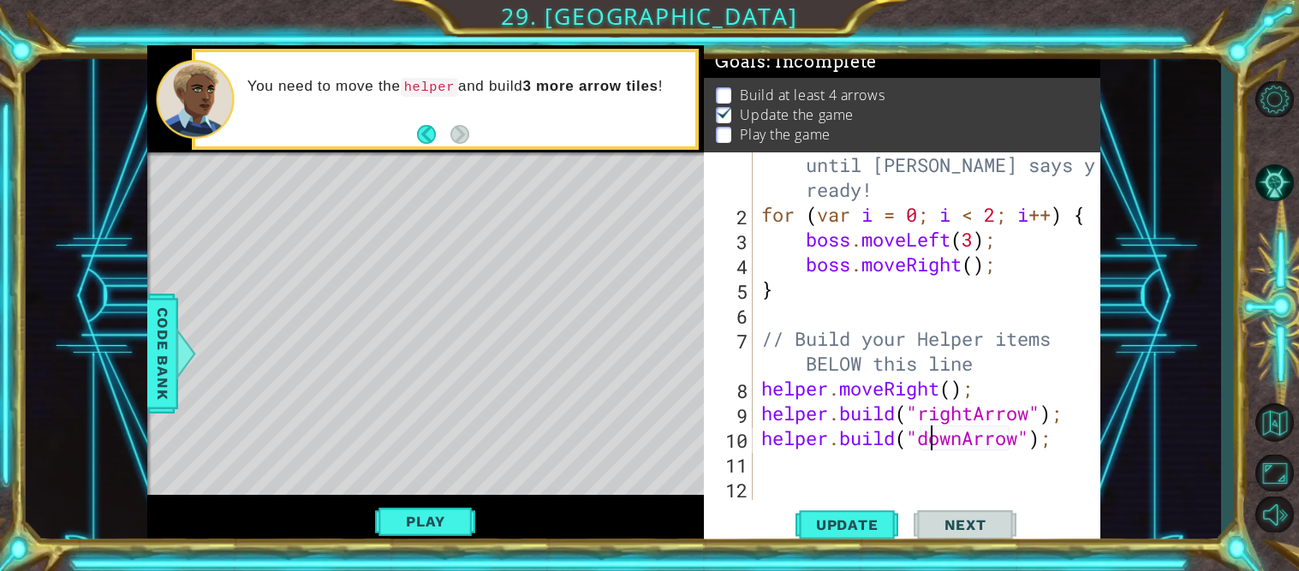
click at [927, 439] on div "// Don't touch the boss code until [PERSON_NAME] says you're ready! for ( var i…" at bounding box center [931, 351] width 347 height 447
type textarea "[DOMAIN_NAME]("downArrow");"
click at [941, 519] on span "Next" at bounding box center [965, 524] width 76 height 17
click at [1015, 459] on div "// Don't touch the boss code until [PERSON_NAME] says you're ready! for ( var i…" at bounding box center [931, 351] width 347 height 447
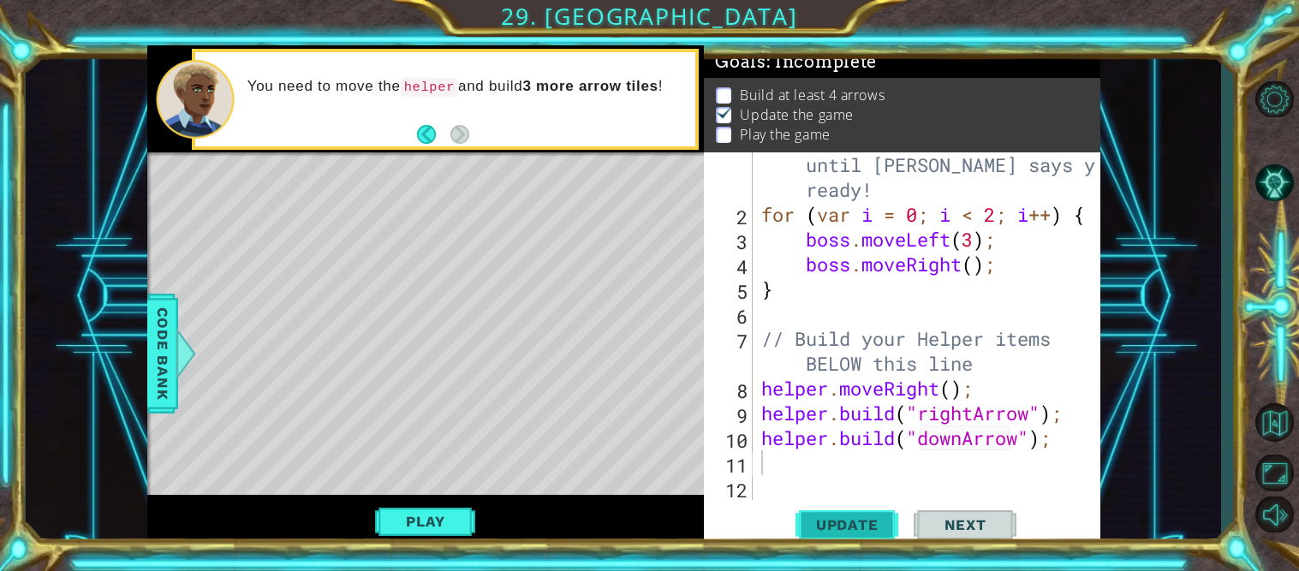
click at [874, 527] on span "Update" at bounding box center [847, 524] width 97 height 17
click at [419, 522] on button "Play" at bounding box center [425, 521] width 100 height 33
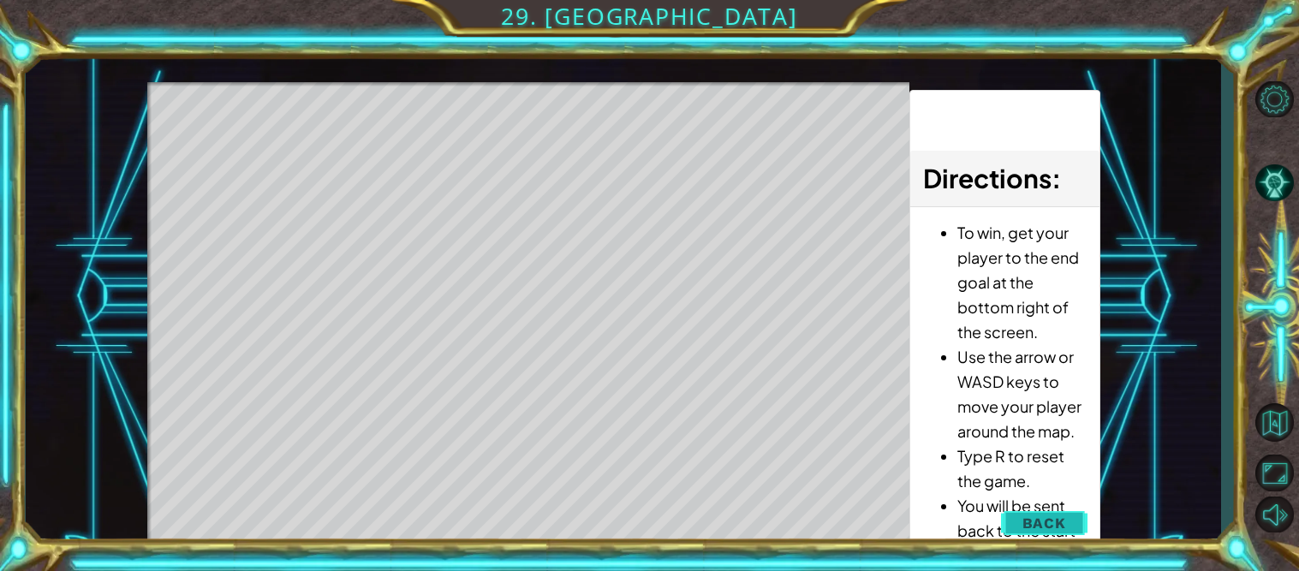
click at [1039, 518] on span "Back" at bounding box center [1044, 523] width 44 height 17
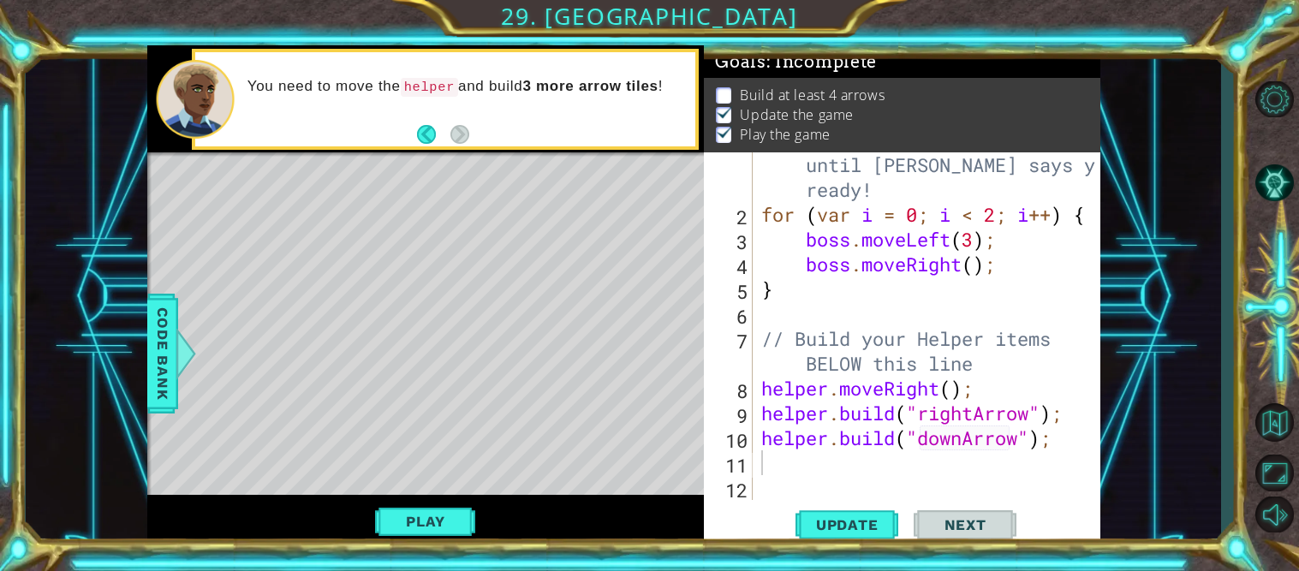
type textarea "helper.moveRight();"
click at [974, 393] on div "// Don't touch the boss code until [PERSON_NAME] says you're ready! for ( var i…" at bounding box center [931, 351] width 347 height 447
click at [860, 514] on button "Update" at bounding box center [846, 524] width 103 height 39
click at [401, 326] on div "Level Map" at bounding box center [542, 404] width 791 height 504
drag, startPoint x: 291, startPoint y: 208, endPoint x: 527, endPoint y: 328, distance: 264.2
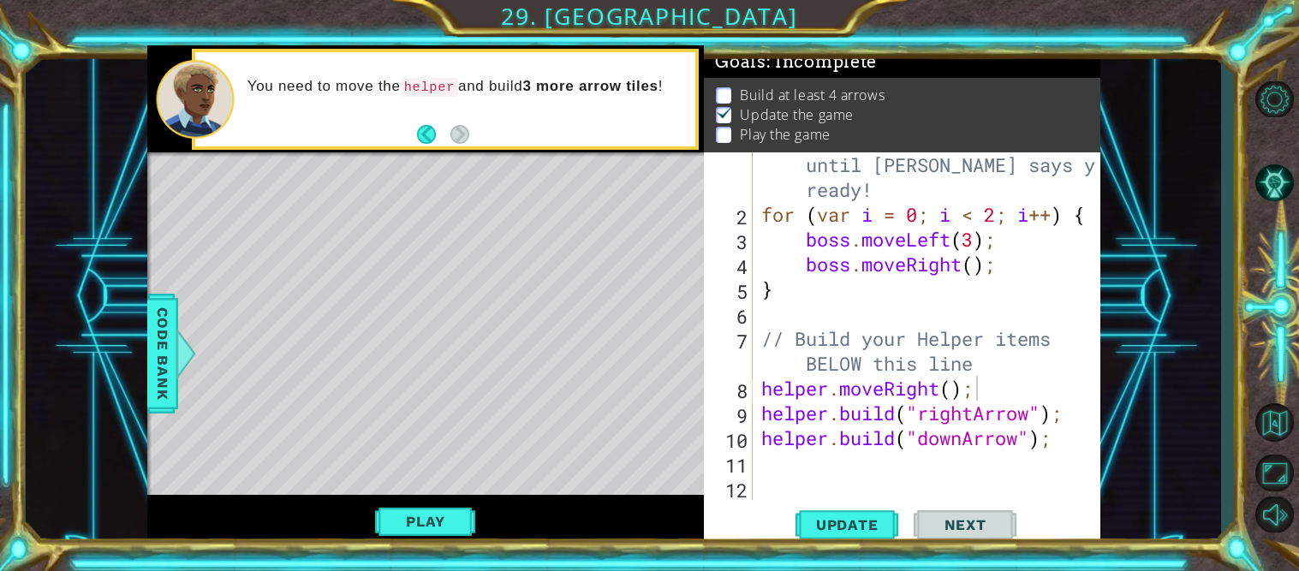
click at [527, 328] on div "Level Map" at bounding box center [542, 404] width 791 height 504
click at [985, 523] on span "Next" at bounding box center [965, 524] width 76 height 17
click at [432, 527] on button "Play" at bounding box center [425, 521] width 100 height 33
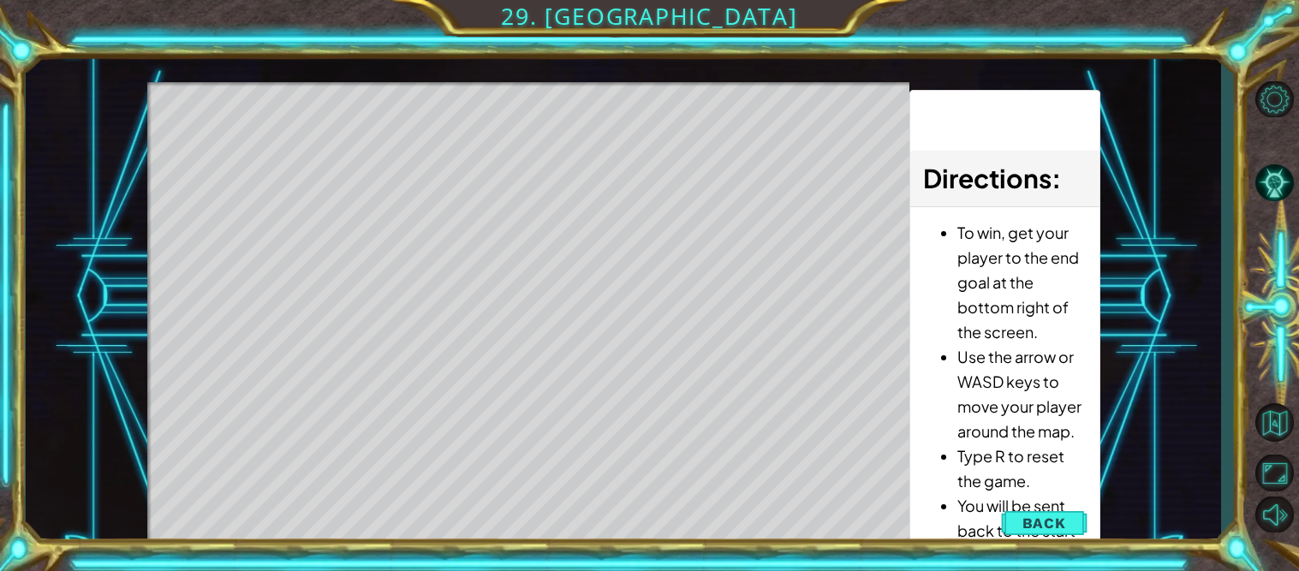
click at [18, 537] on div "1 ההההההההההההההההההההההההההההההההההההההההההההההההההההההההההההההההההההההההההההה…" at bounding box center [649, 285] width 1299 height 571
drag, startPoint x: 18, startPoint y: 537, endPoint x: 2, endPoint y: 521, distance: 22.4
click at [2, 521] on div "1 ההההההההההההההההההההההההההההההההההההההההההההההההההההההההההההההההההההההההההההה…" at bounding box center [649, 285] width 1299 height 571
click at [4, 530] on div "1 ההההההההההההההההההההההההההההההההההההההההההההההההההההההההההההההההההההההההההההה…" at bounding box center [649, 285] width 1299 height 571
